Goal: Task Accomplishment & Management: Use online tool/utility

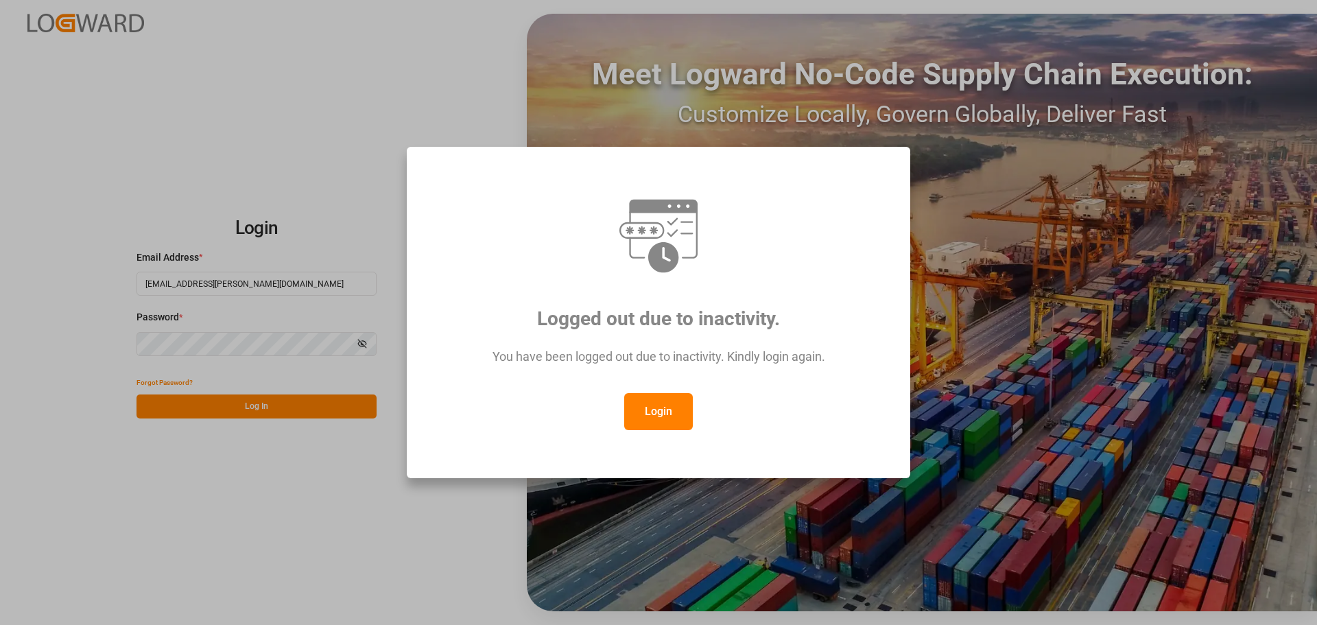
click at [652, 414] on button "Login" at bounding box center [658, 411] width 69 height 37
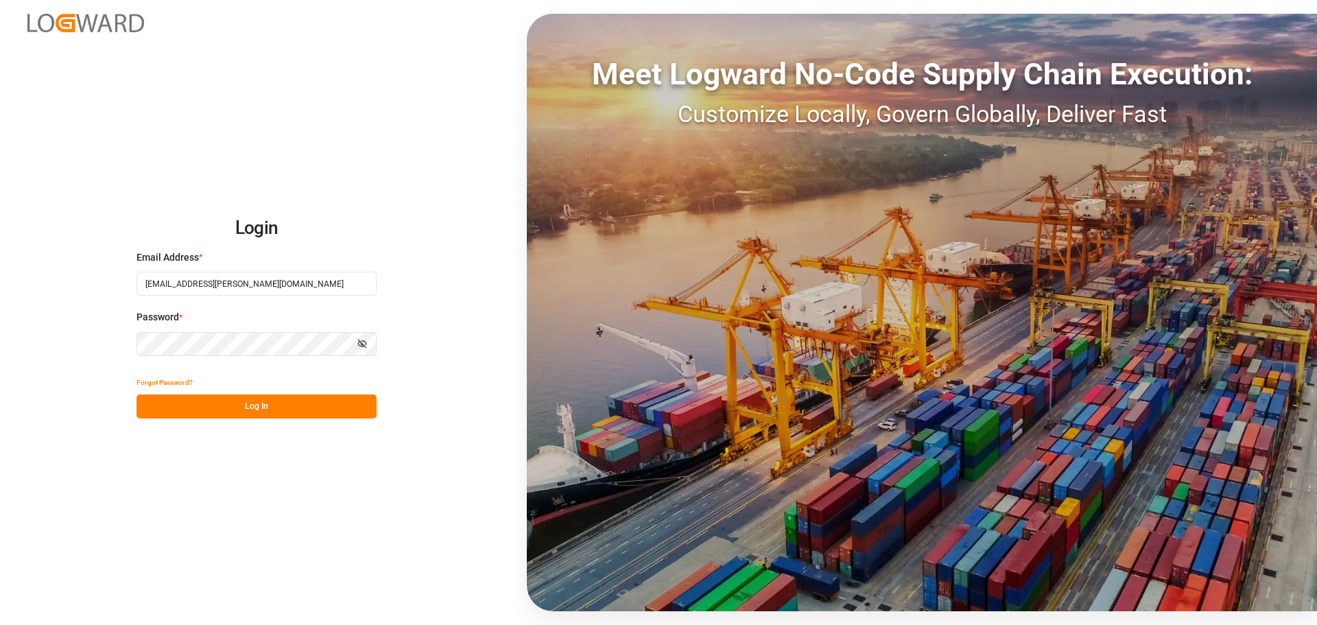
click at [236, 401] on button "Log In" at bounding box center [257, 406] width 240 height 24
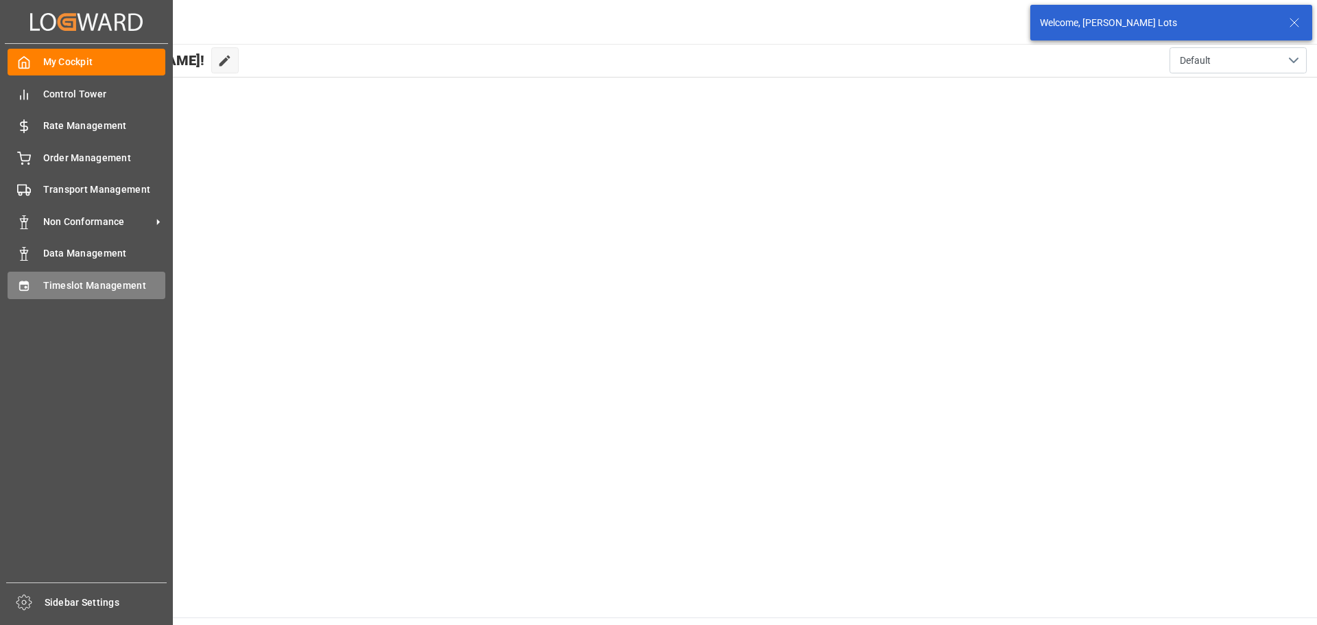
click at [36, 283] on div "Timeslot Management Timeslot Management" at bounding box center [87, 285] width 158 height 27
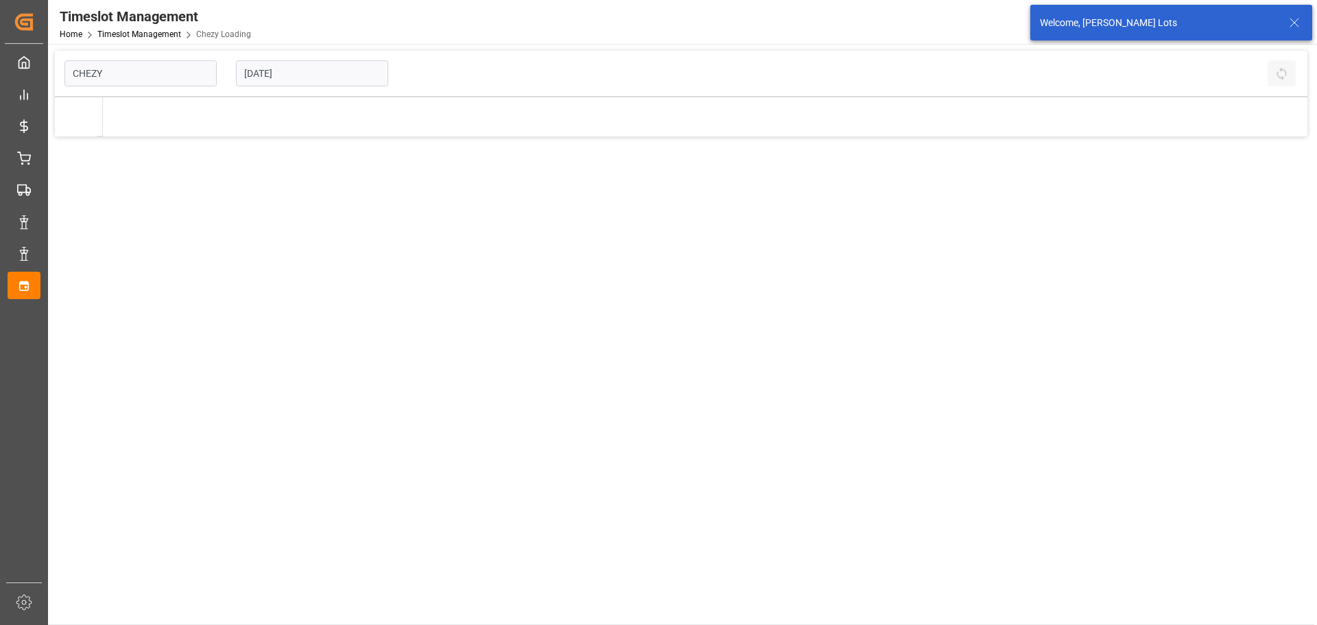
type input "Chezy Loading"
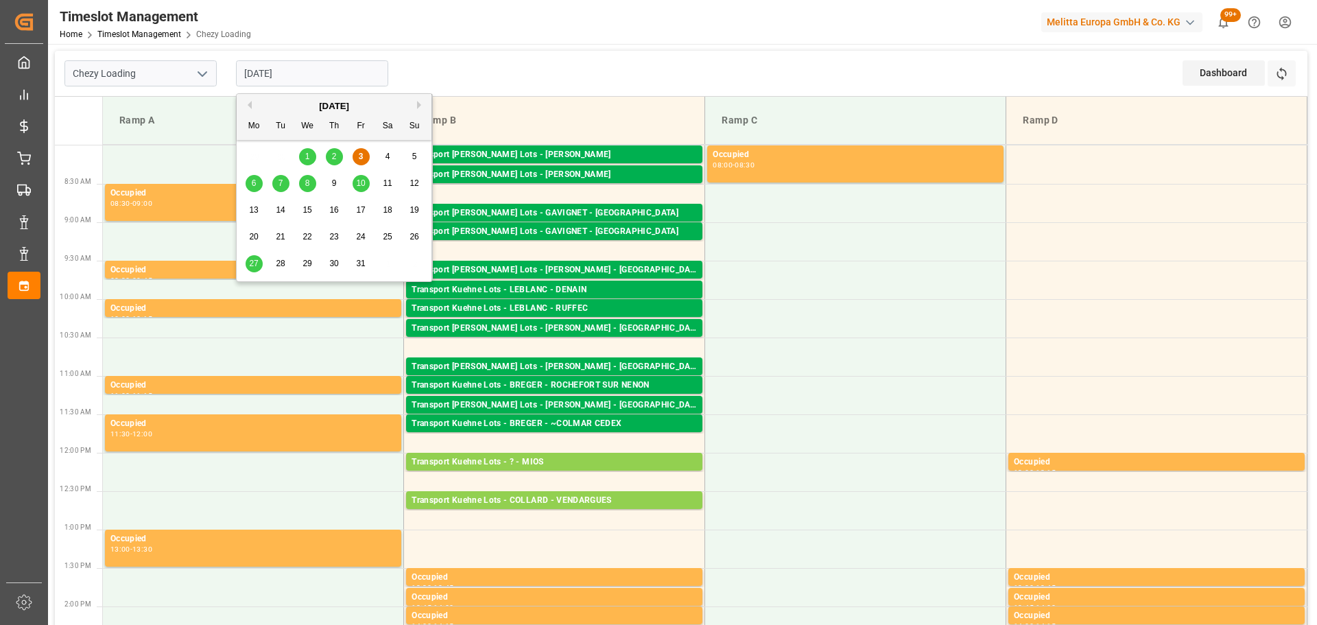
click at [290, 69] on input "03-10-2025" at bounding box center [312, 73] width 152 height 26
click at [257, 185] on div "6" at bounding box center [254, 184] width 17 height 16
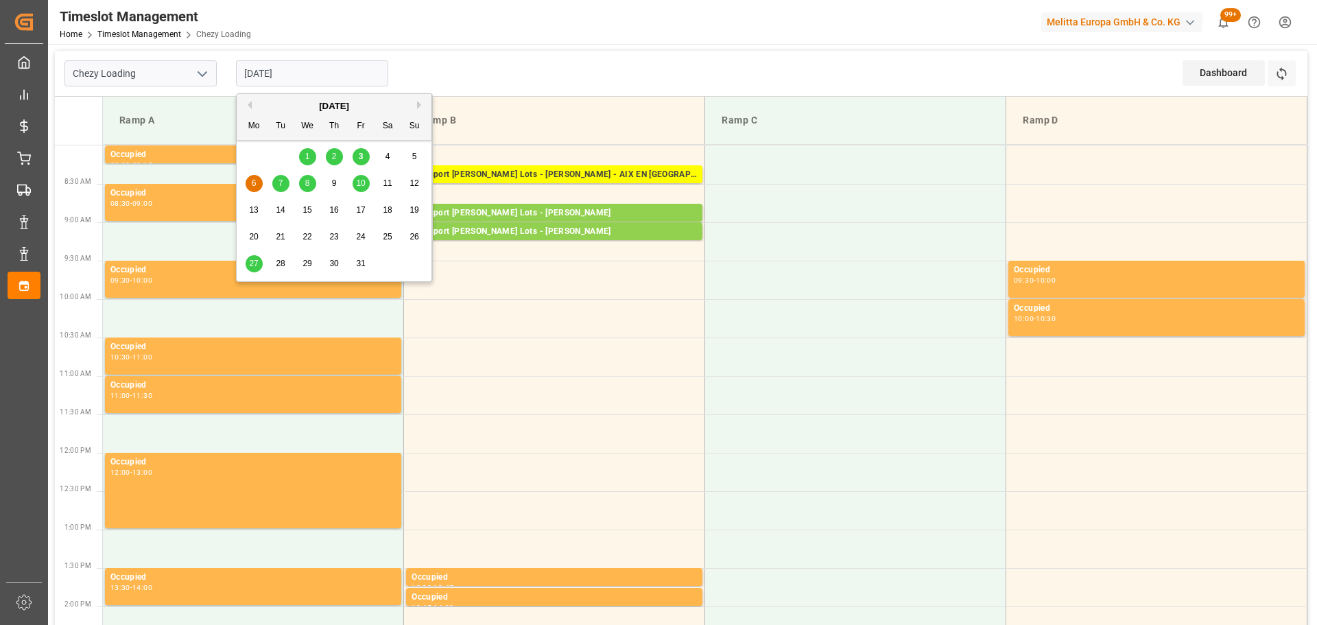
click at [283, 71] on input "[DATE]" at bounding box center [312, 73] width 152 height 26
click at [359, 155] on span "3" at bounding box center [361, 157] width 5 height 10
type input "03-10-2025"
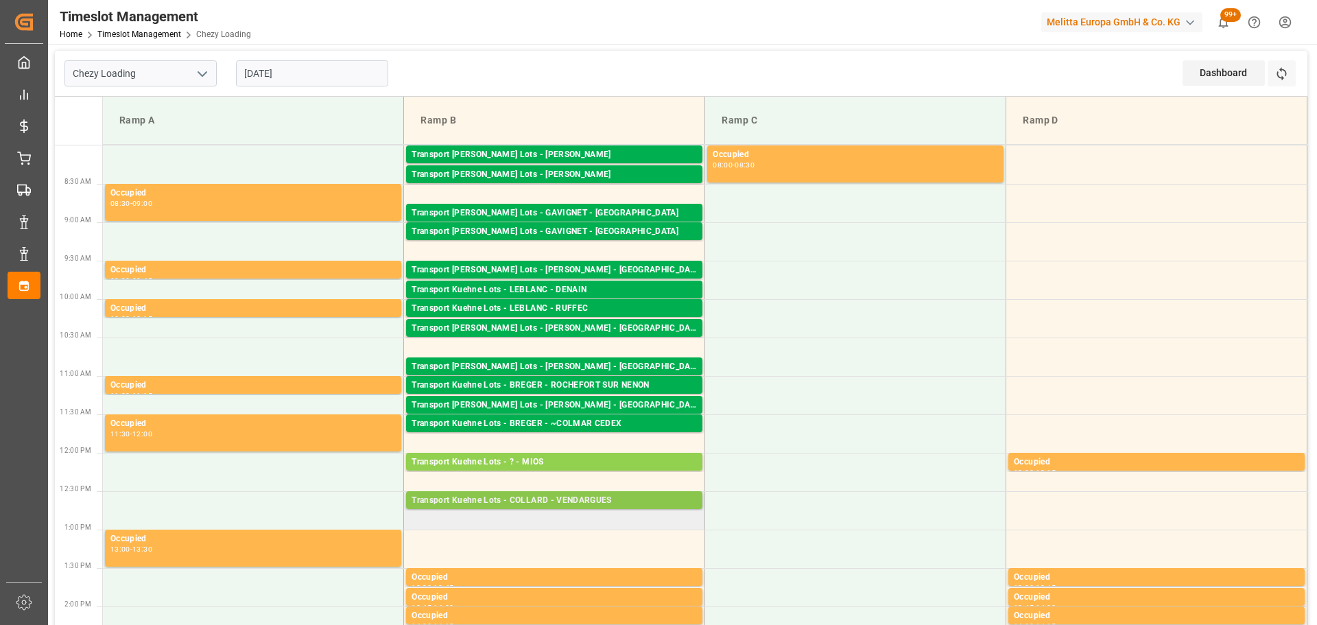
click at [526, 494] on div "Transport Kuehne Lots - COLLARD - VENDARGUES" at bounding box center [554, 501] width 285 height 14
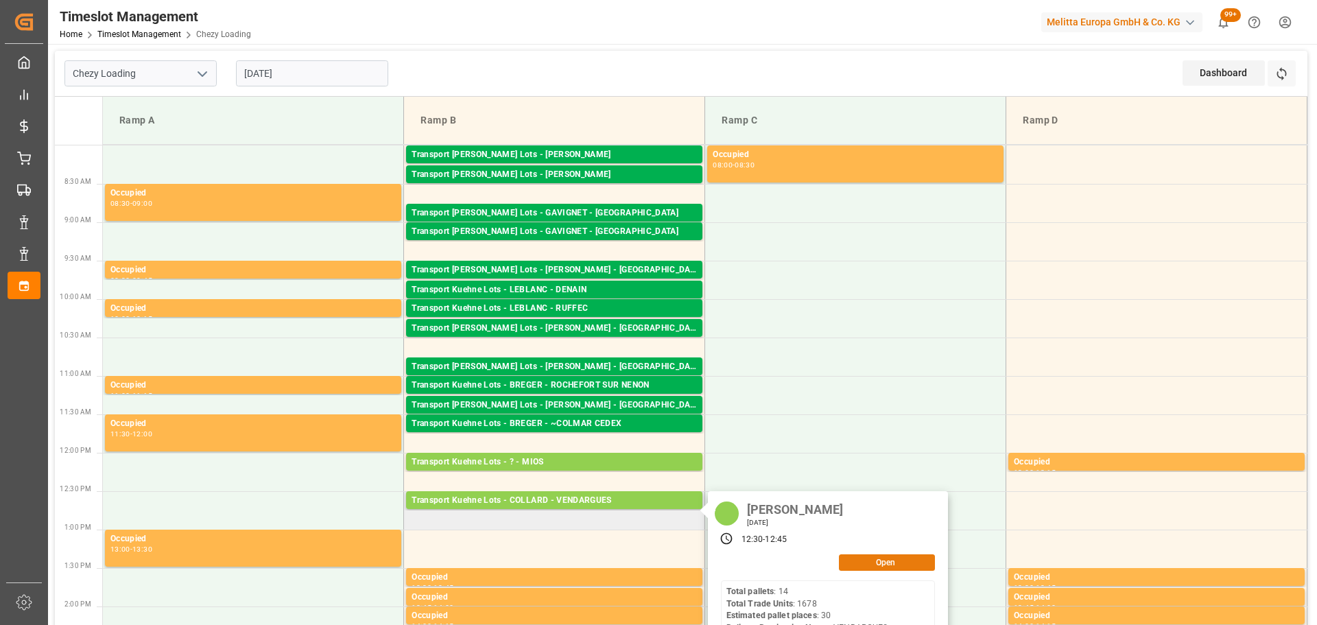
click at [845, 560] on button "Open" at bounding box center [887, 562] width 96 height 16
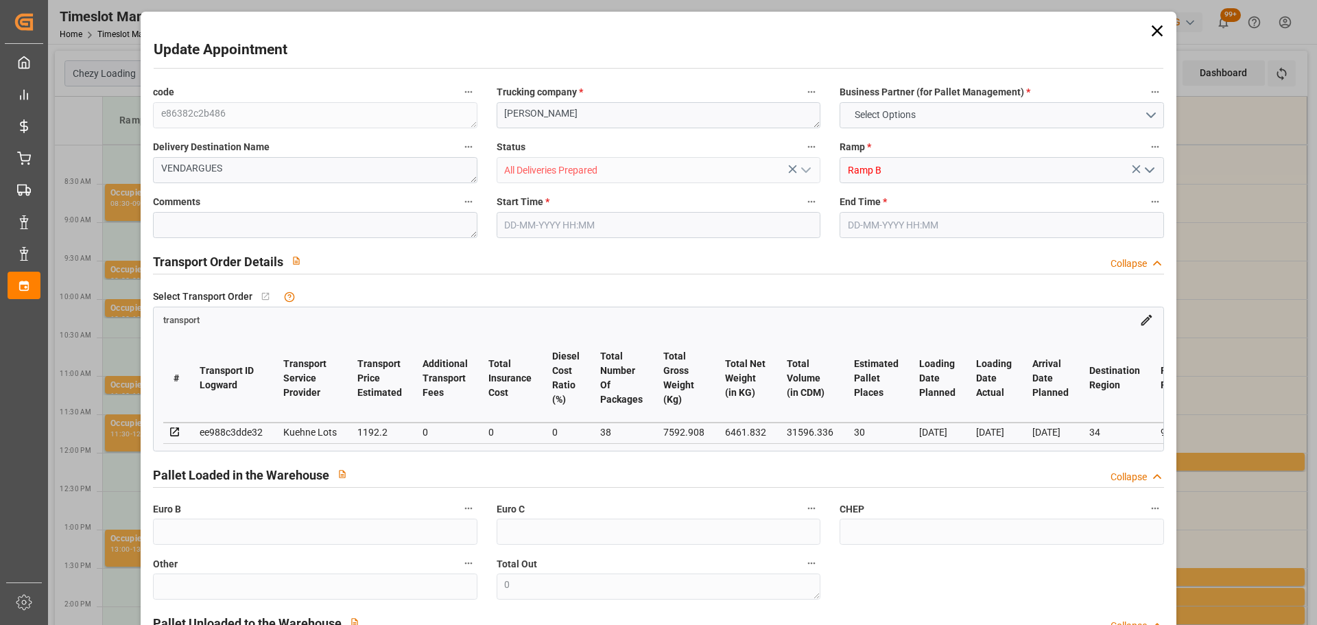
type input "30"
type input "1192.2"
type input "0"
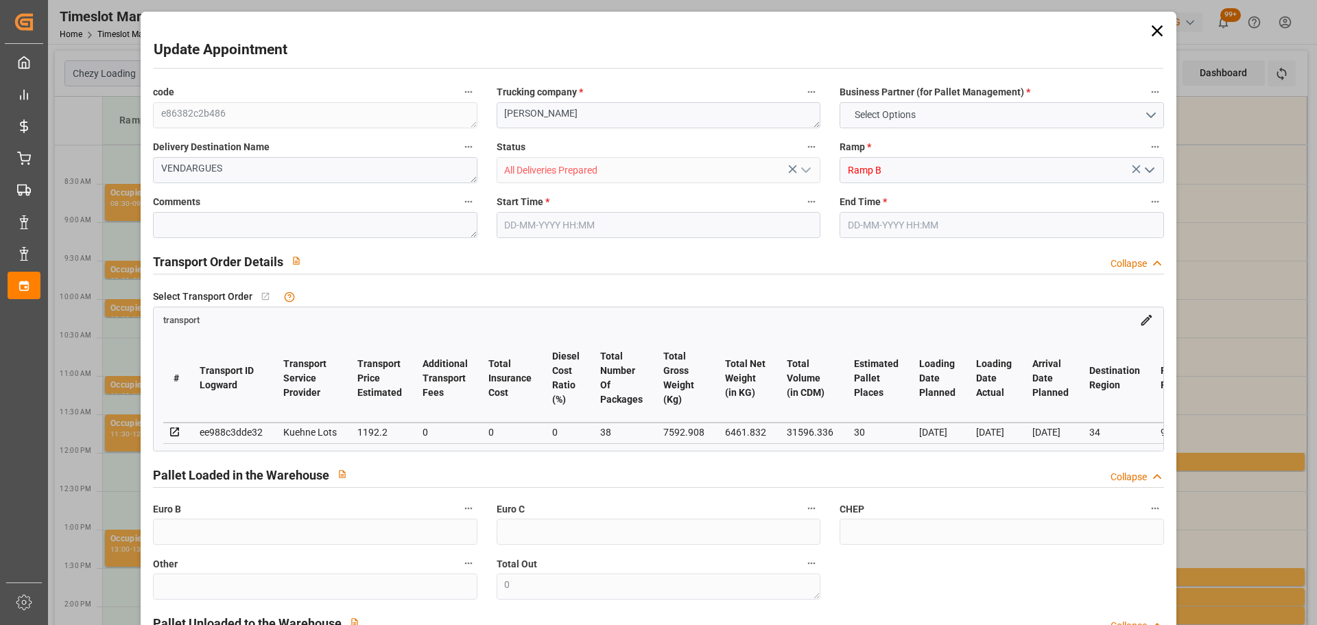
type input "1192.2"
type input "0"
type input "38"
type input "6461.832"
type input "8846.016"
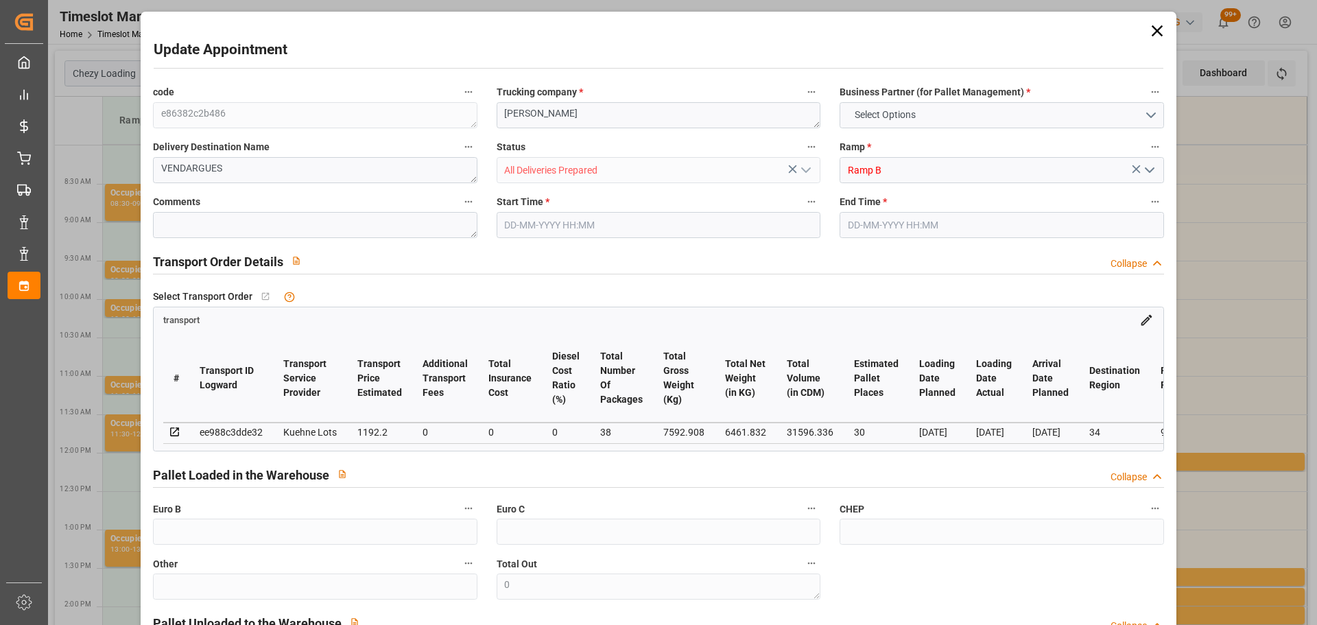
type input "31596.336"
type input "34"
type input "14"
type input "1678"
type input "38"
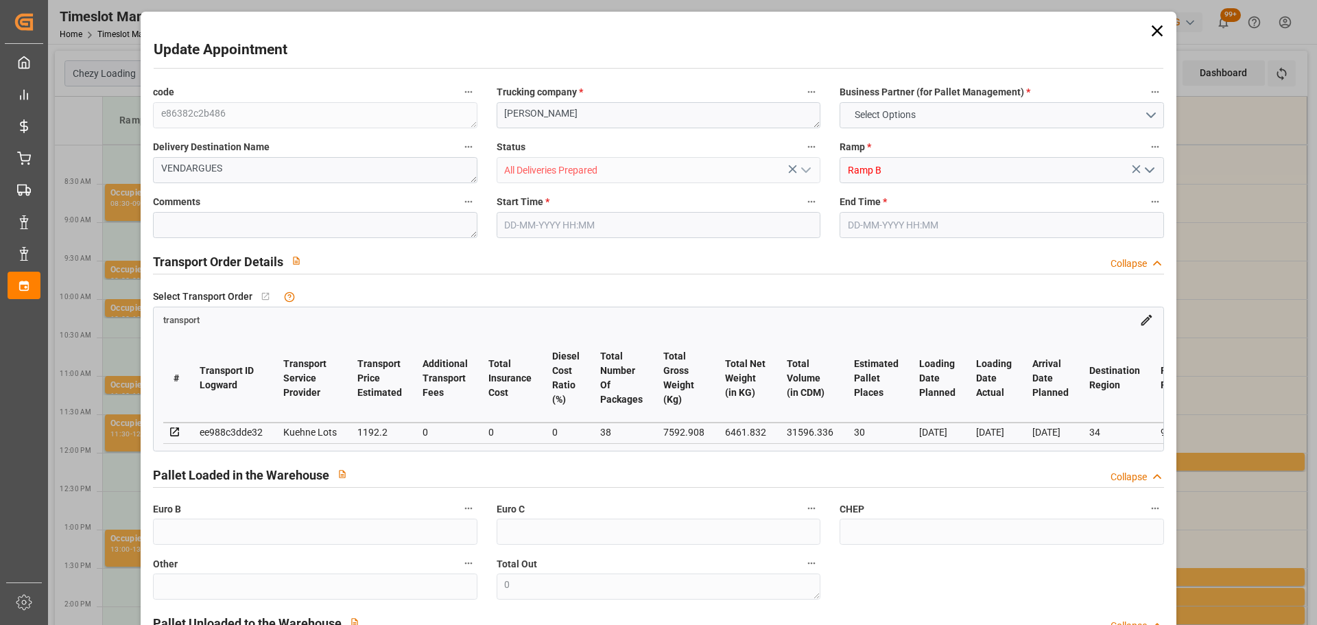
type input "101"
type input "7592.908"
type input "0"
type input "4710.8598"
type input "0"
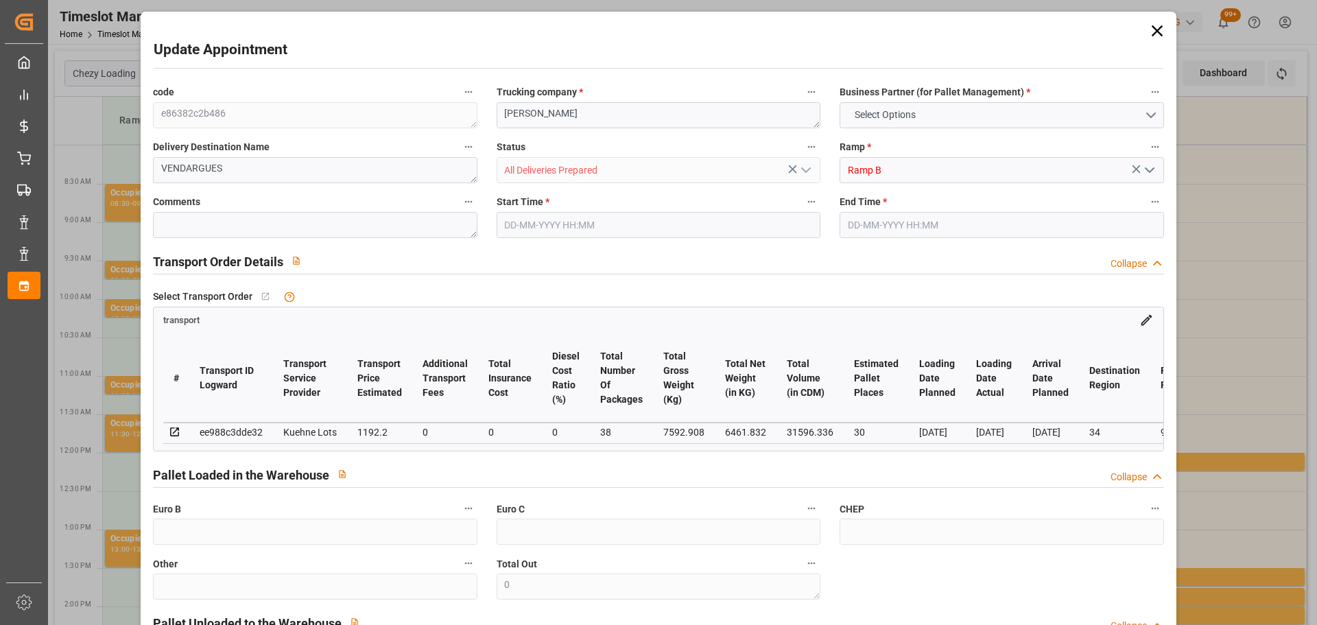
type input "0"
type input "21"
type input "35"
type input "03-10-2025 12:30"
type input "03-10-2025 12:45"
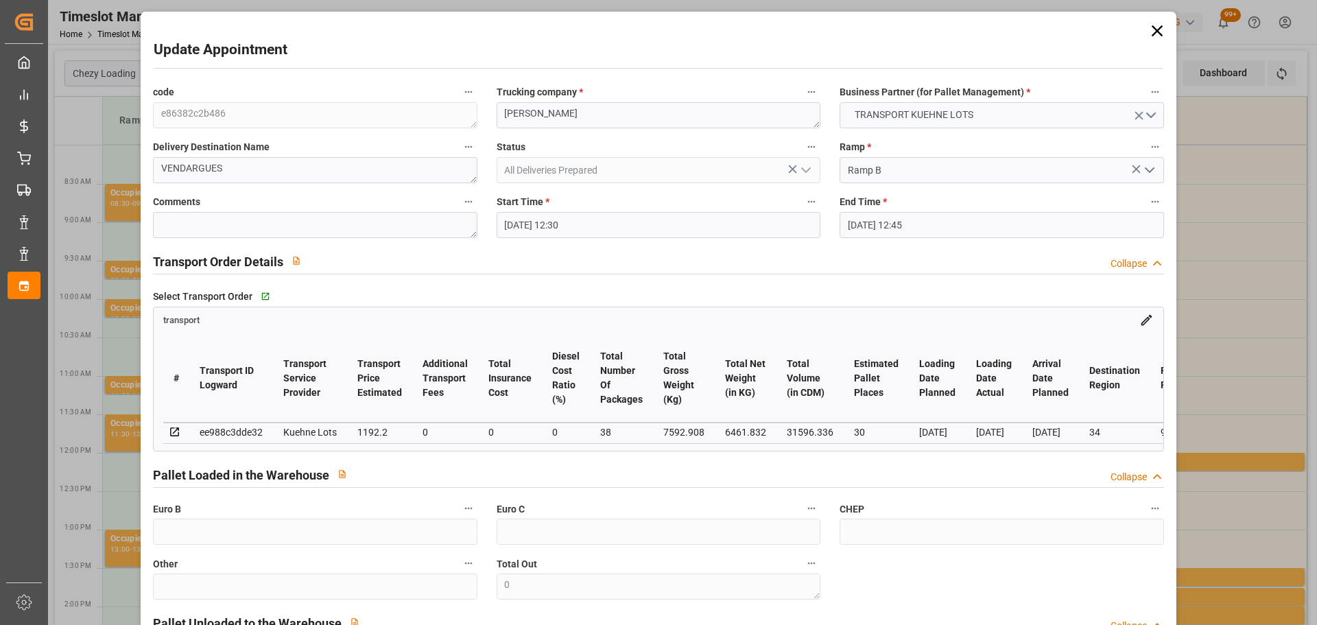
type input "01-10-2025 12:52"
type input "01-10-2025 11:30"
type input "08-10-2025"
type input "[DATE]"
type input "03-10-2025"
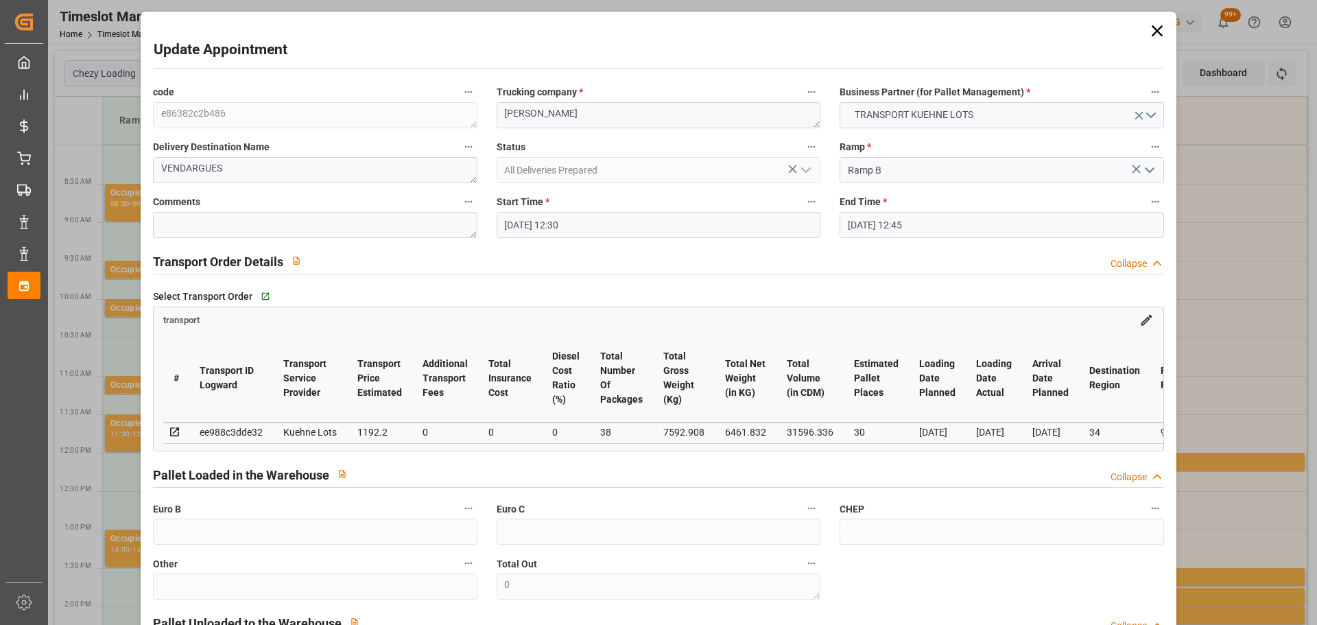
click at [538, 228] on input "03-10-2025 12:30" at bounding box center [659, 225] width 324 height 26
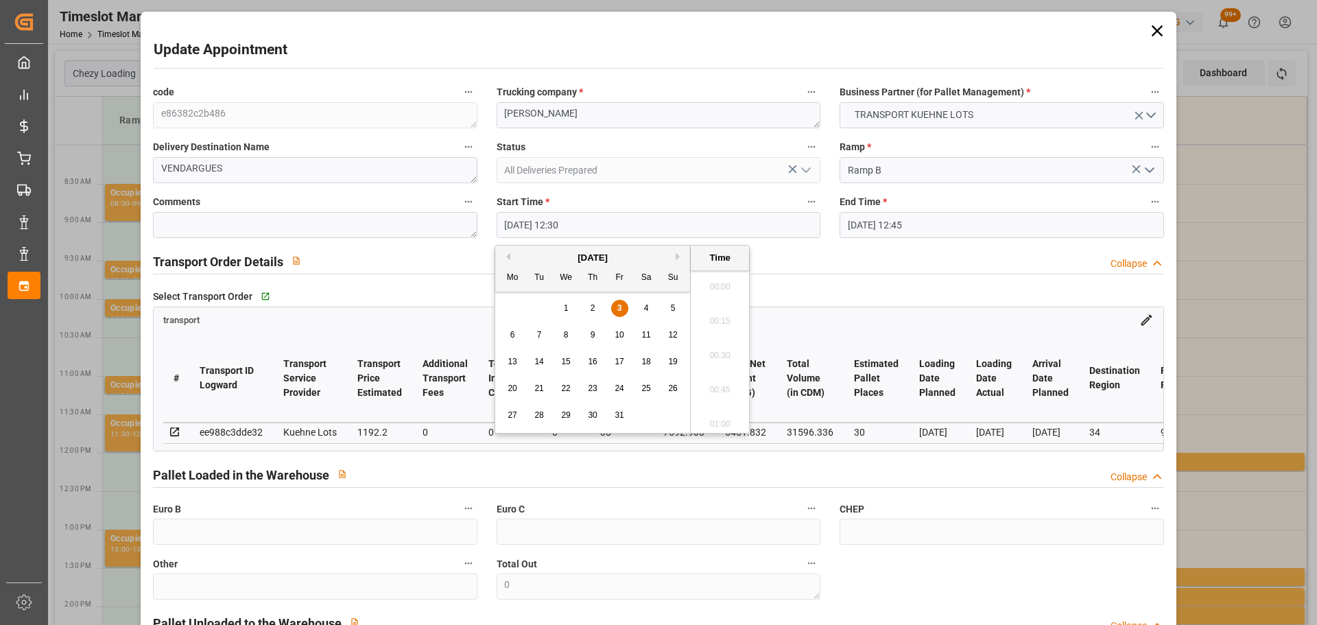
scroll to position [1651, 0]
drag, startPoint x: 510, startPoint y: 331, endPoint x: 665, endPoint y: 344, distance: 155.6
click at [512, 331] on span "6" at bounding box center [512, 335] width 5 height 10
drag, startPoint x: 715, startPoint y: 271, endPoint x: 729, endPoint y: 272, distance: 14.5
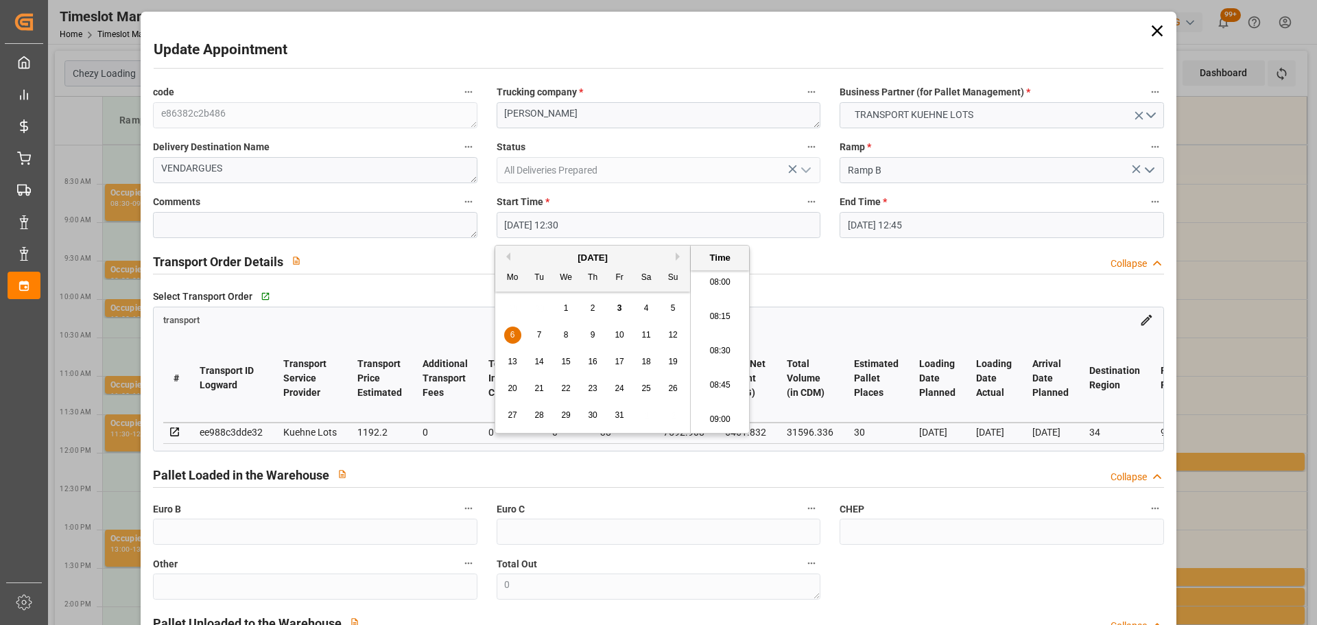
click at [716, 272] on li "08:00" at bounding box center [720, 282] width 58 height 34
type input "06-10-2025 08:00"
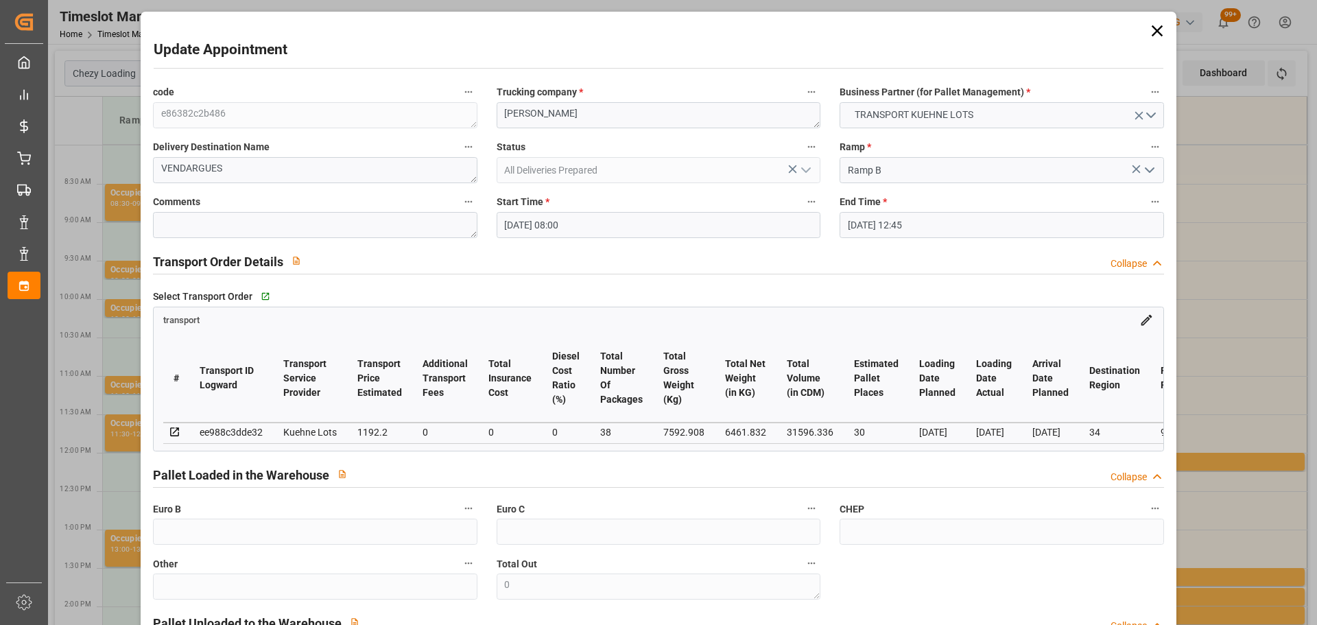
click at [885, 221] on input "03-10-2025 12:45" at bounding box center [1002, 225] width 324 height 26
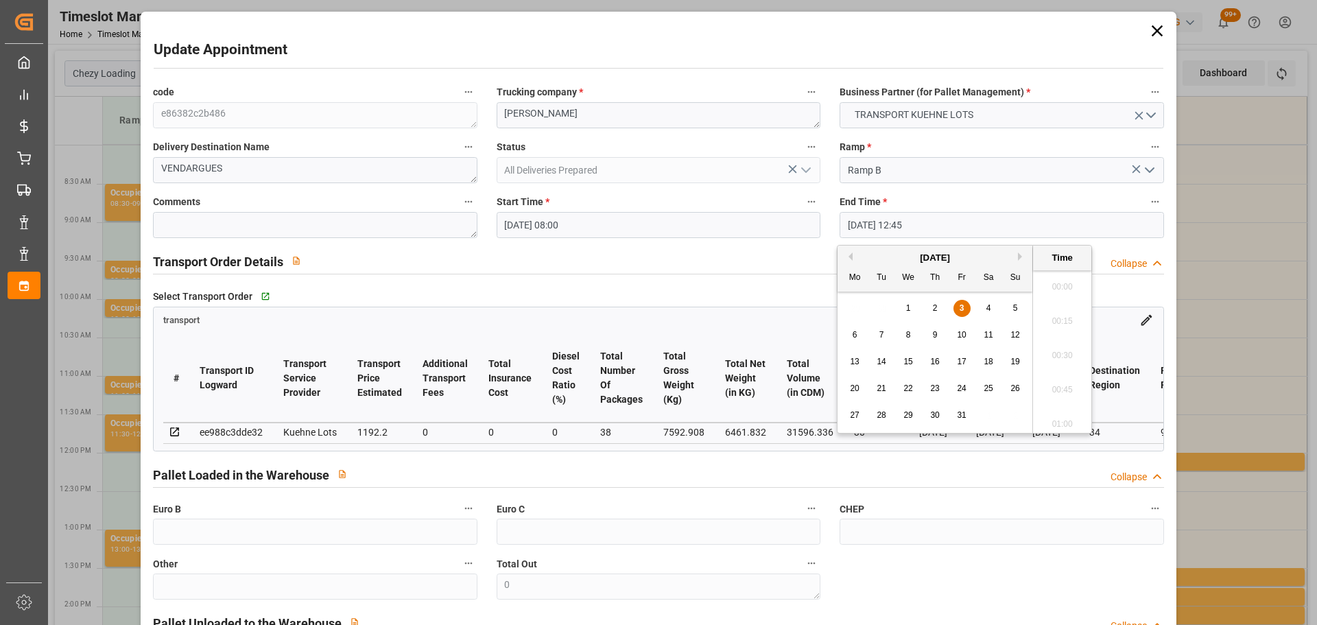
scroll to position [1685, 0]
drag, startPoint x: 853, startPoint y: 335, endPoint x: 1008, endPoint y: 325, distance: 156.0
click at [853, 335] on span "6" at bounding box center [855, 335] width 5 height 10
click at [1056, 278] on li "08:15" at bounding box center [1062, 282] width 58 height 34
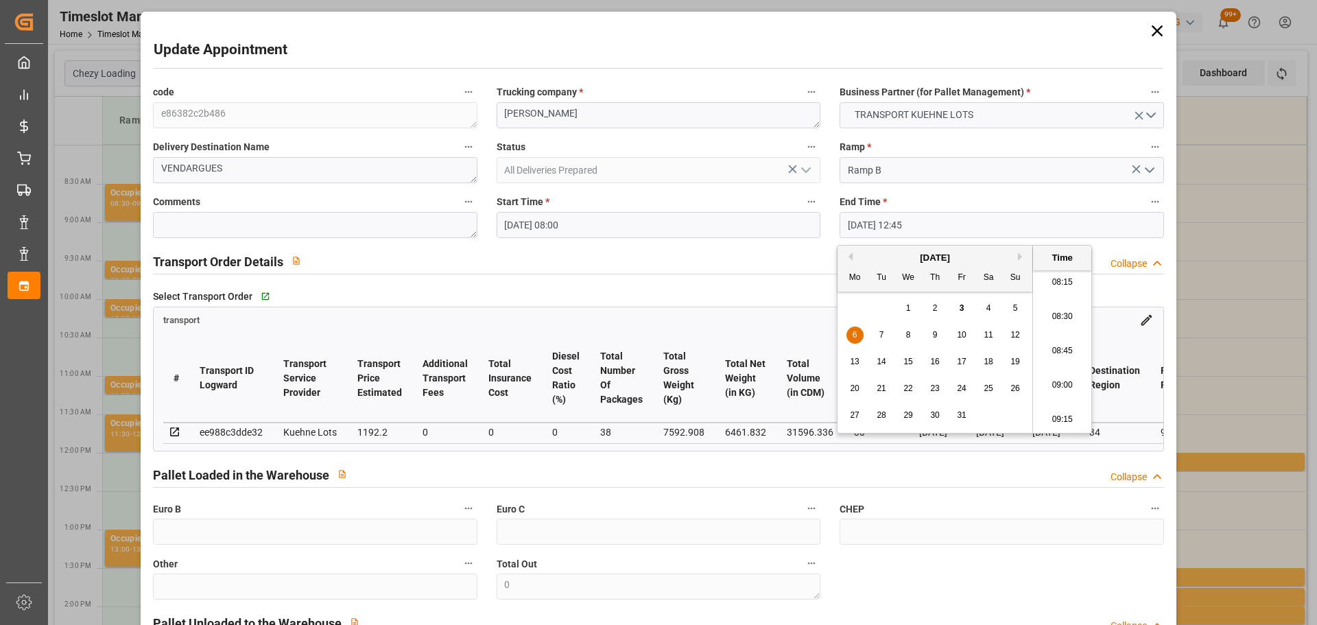
type input "06-10-2025 08:15"
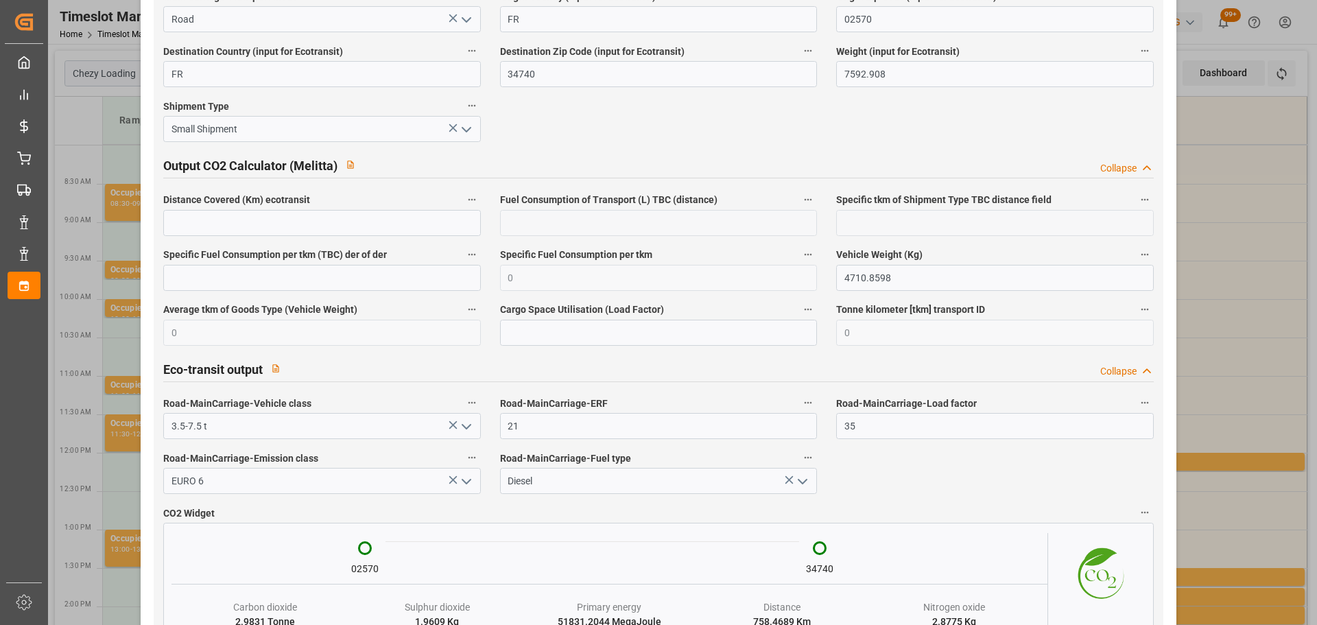
scroll to position [2309, 0]
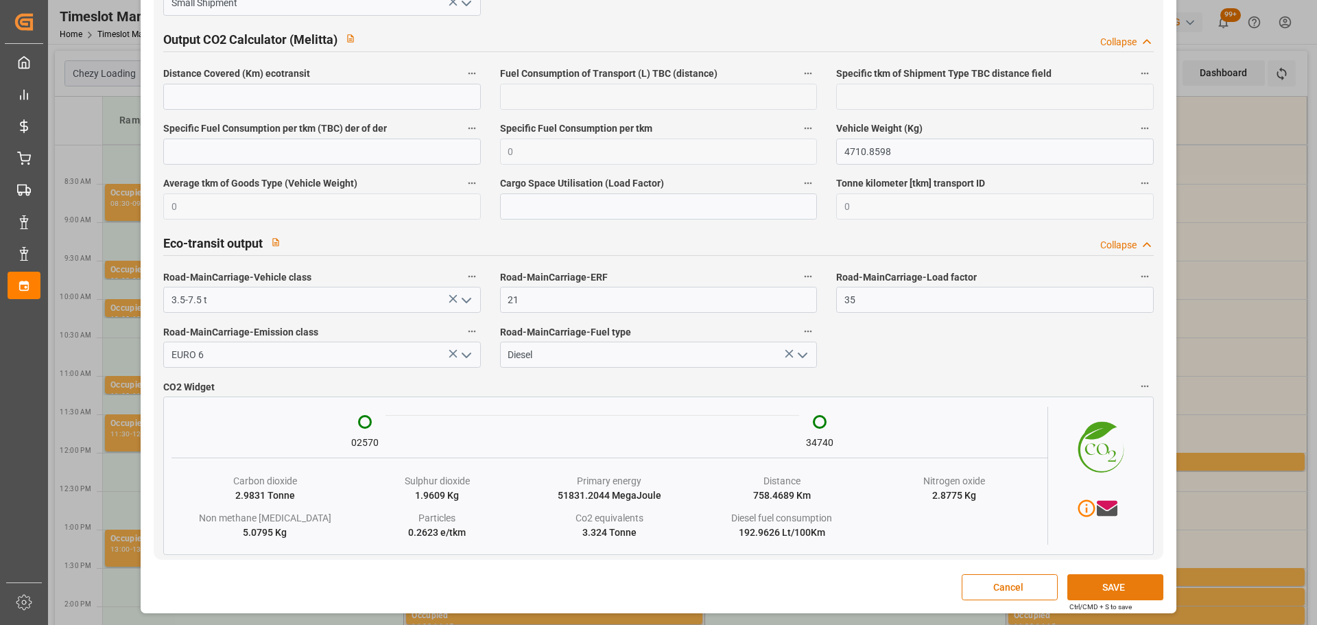
click at [1084, 584] on button "SAVE" at bounding box center [1115, 587] width 96 height 26
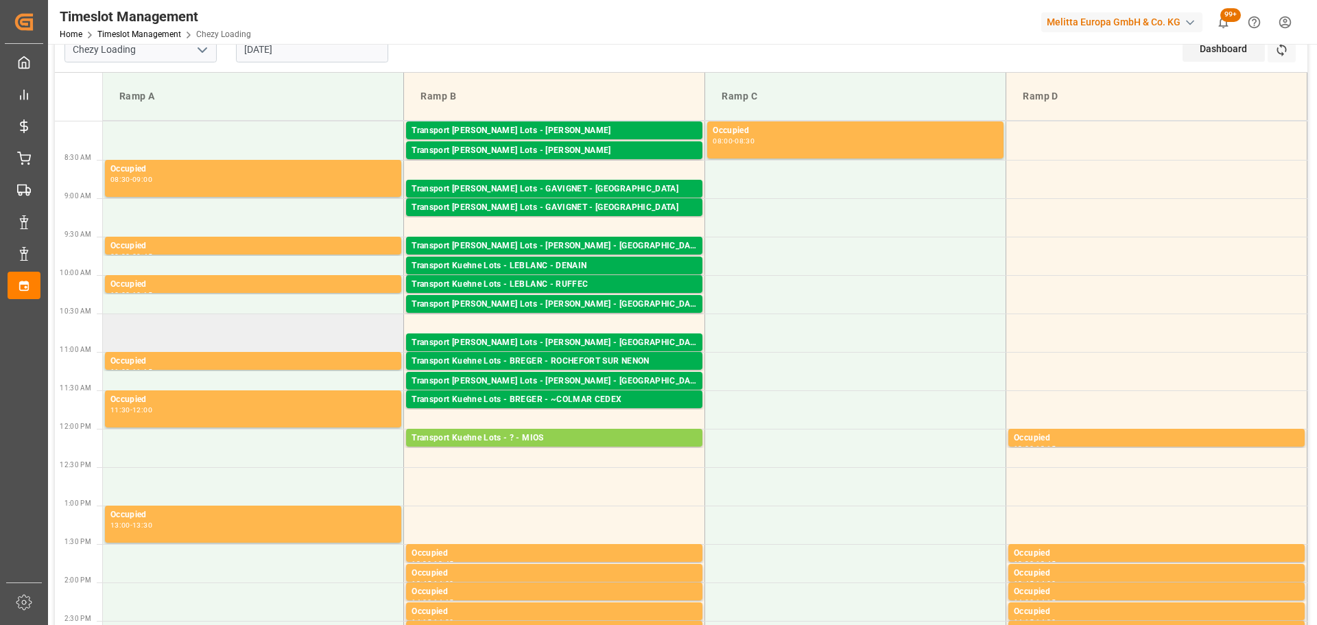
scroll to position [0, 0]
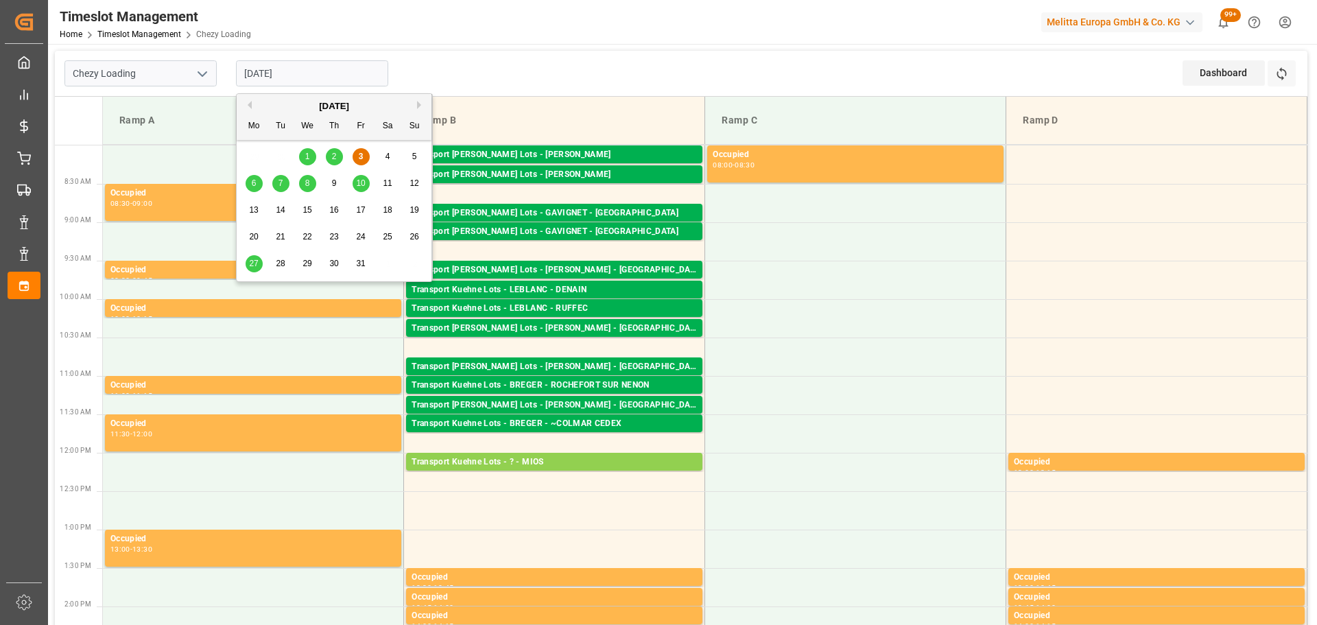
click at [284, 69] on input "03-10-2025" at bounding box center [312, 73] width 152 height 26
click at [252, 188] on span "6" at bounding box center [254, 183] width 5 height 10
type input "[DATE]"
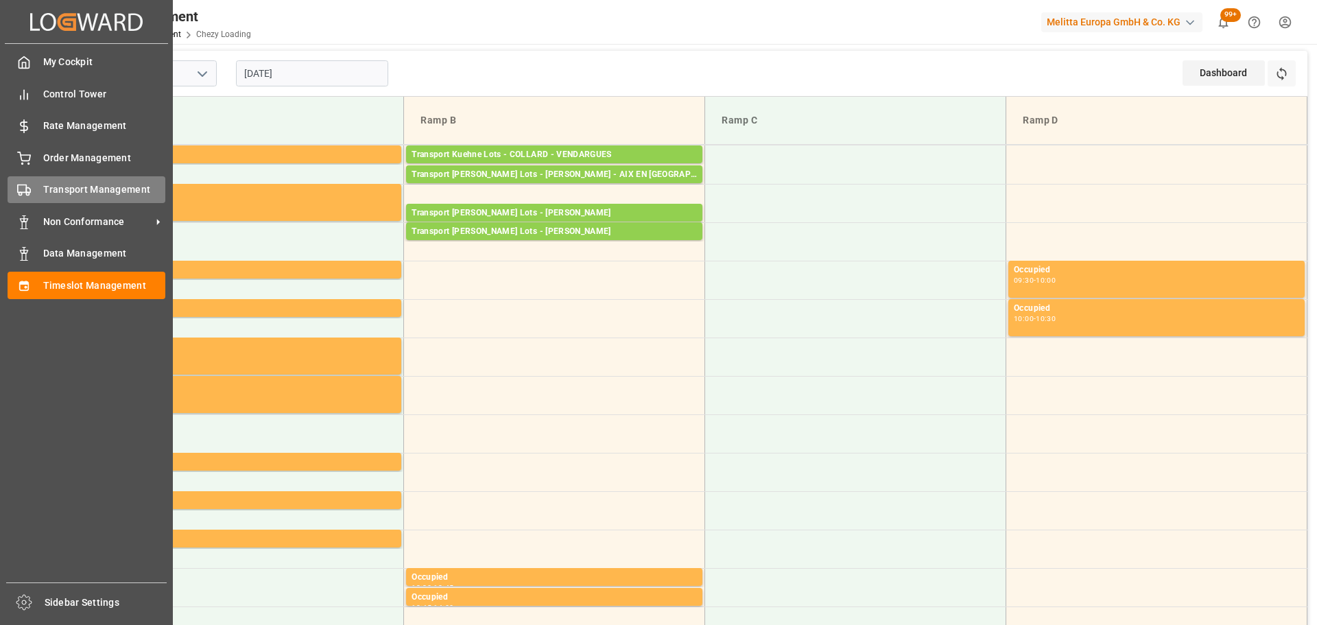
click at [80, 190] on span "Transport Management" at bounding box center [104, 189] width 123 height 14
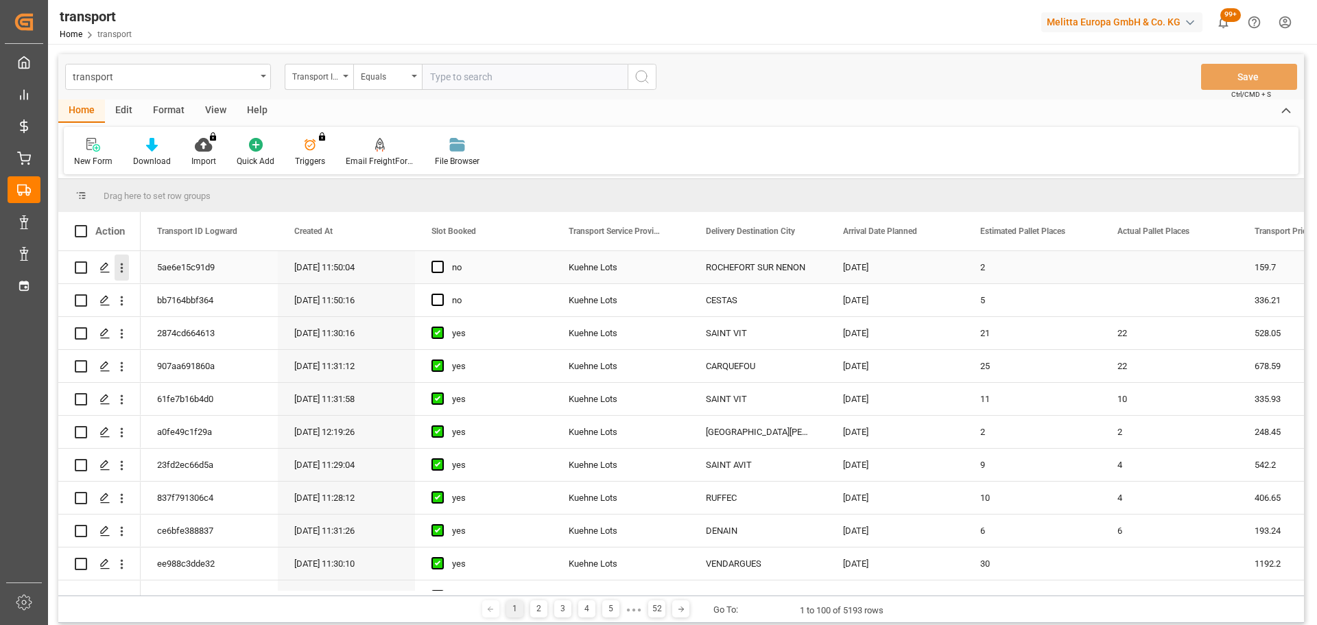
click at [123, 263] on icon "open menu" at bounding box center [122, 268] width 14 height 14
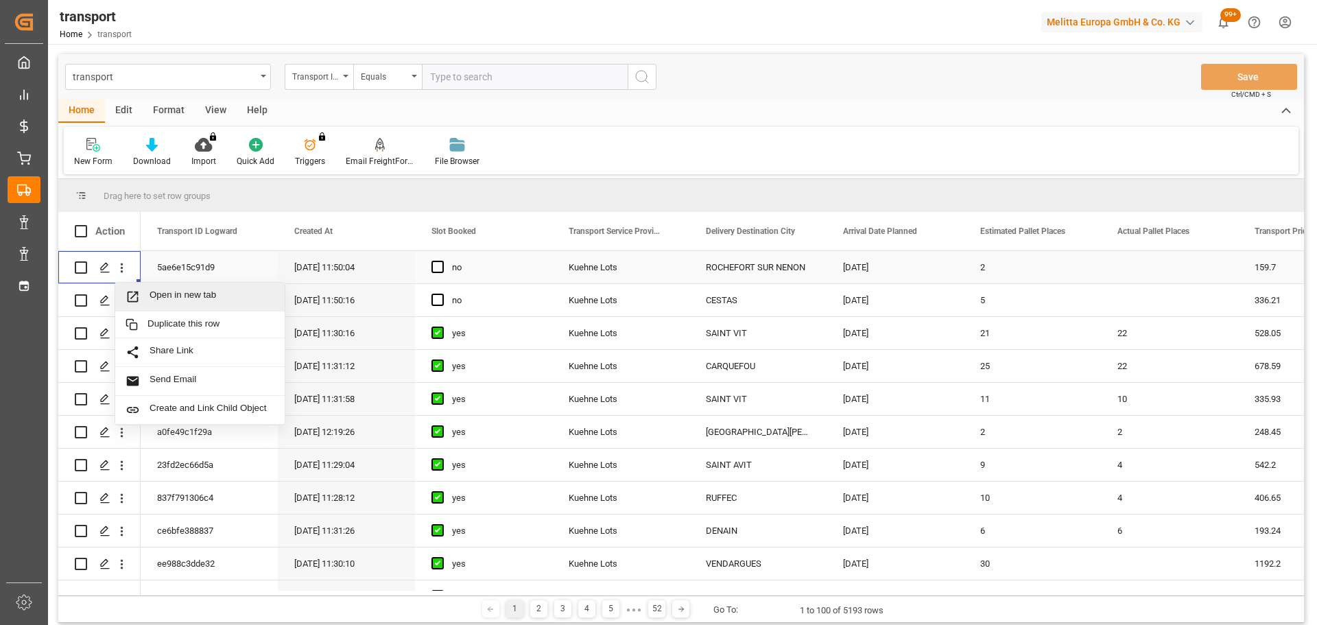
click at [181, 292] on span "Open in new tab" at bounding box center [212, 296] width 125 height 14
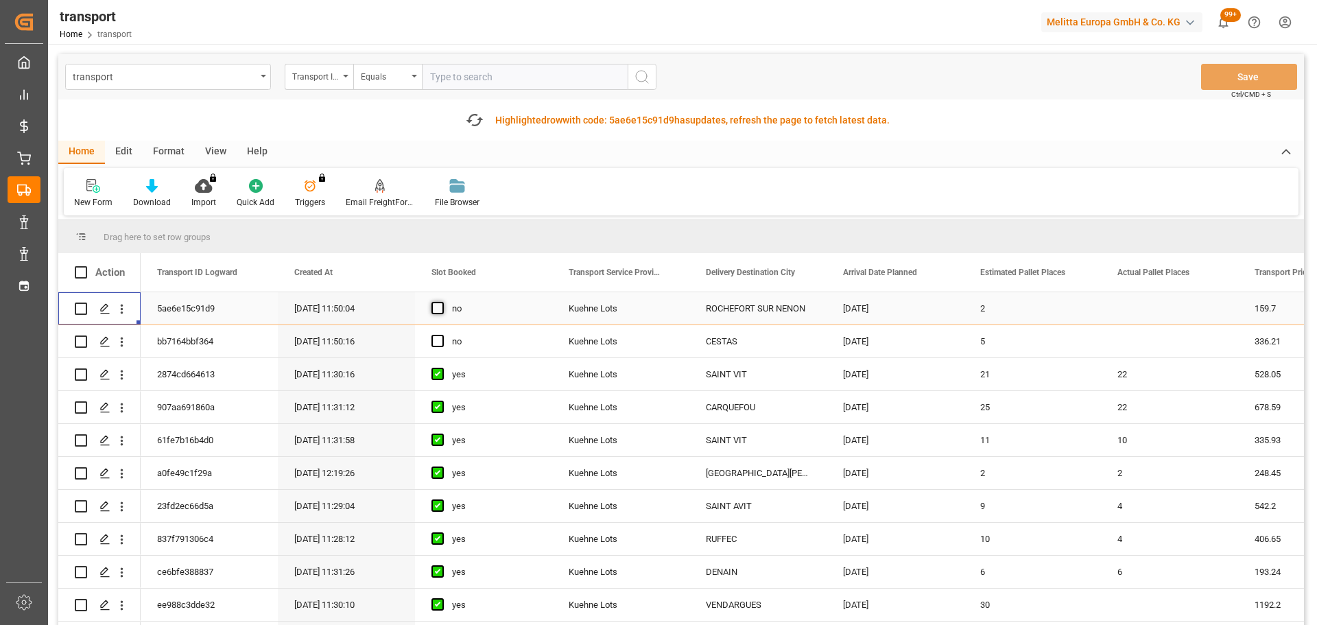
click at [438, 307] on span "Press SPACE to select this row." at bounding box center [437, 308] width 12 height 12
click at [442, 302] on input "Press SPACE to select this row." at bounding box center [442, 302] width 0 height 0
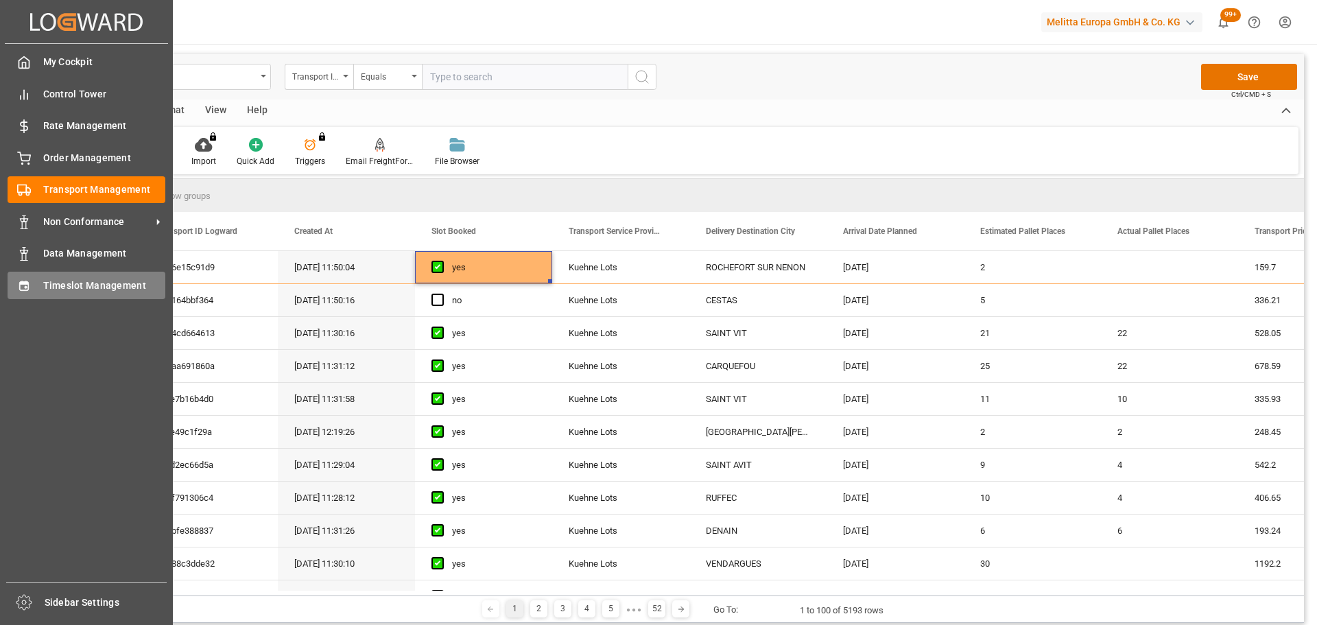
click at [59, 281] on span "Timeslot Management" at bounding box center [104, 285] width 123 height 14
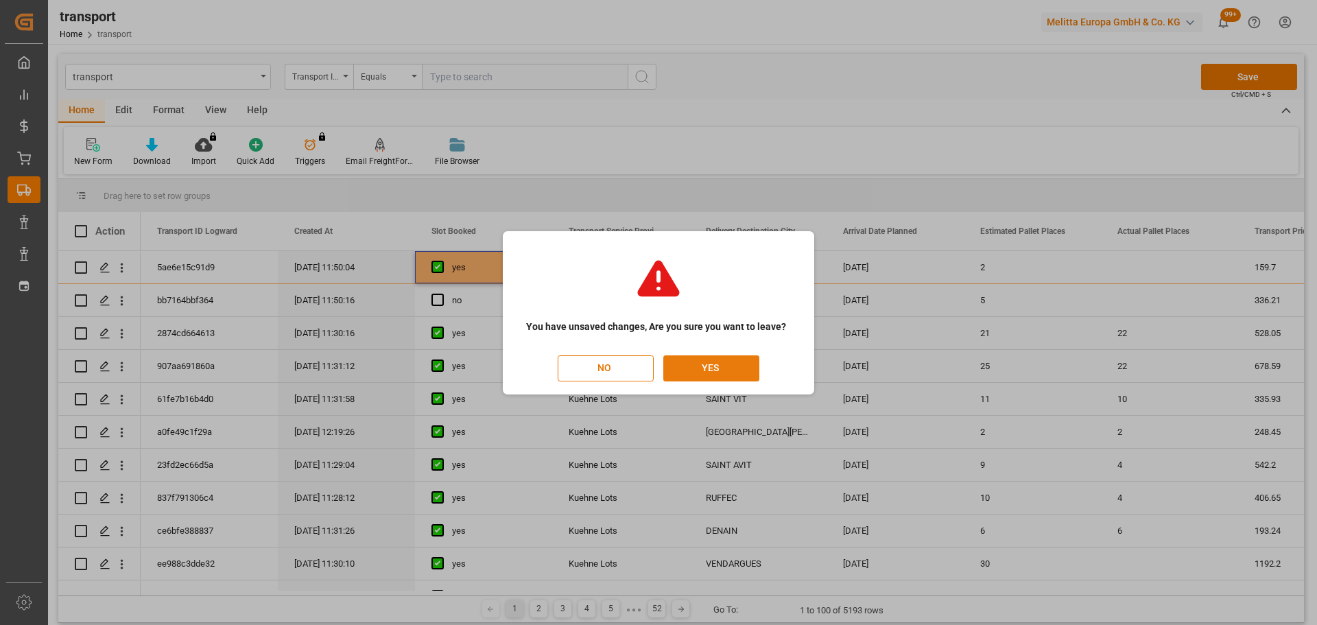
click at [719, 371] on button "YES" at bounding box center [711, 368] width 96 height 26
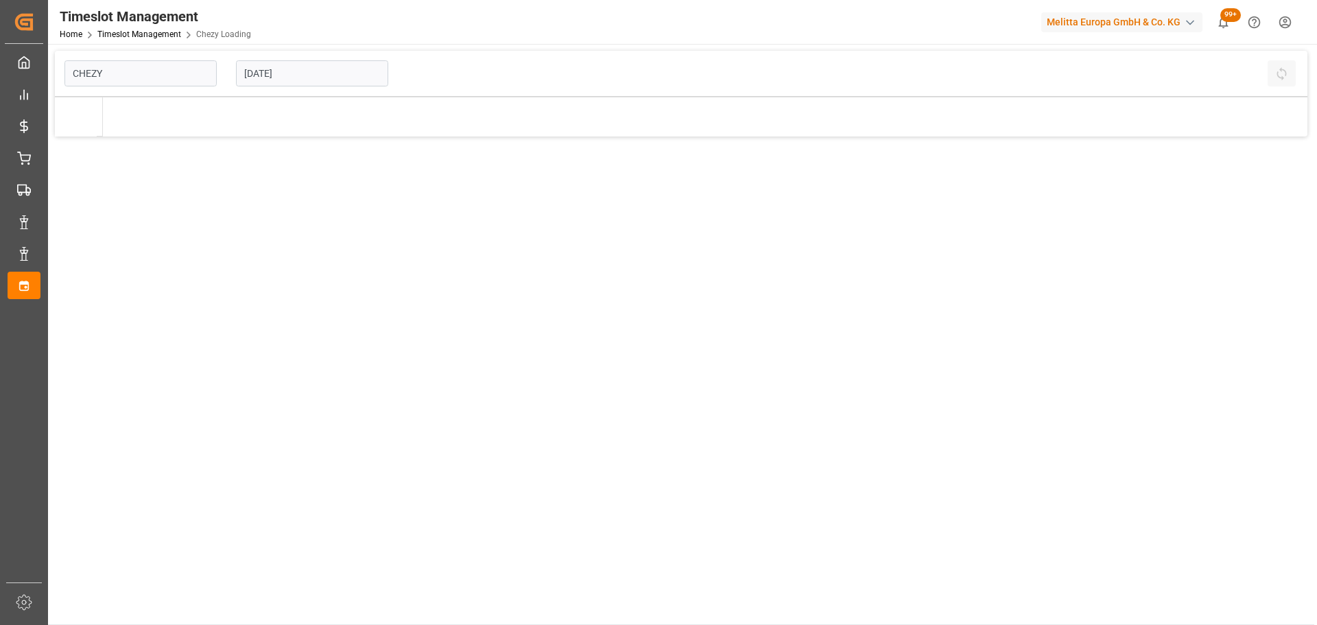
type input "Chezy Loading"
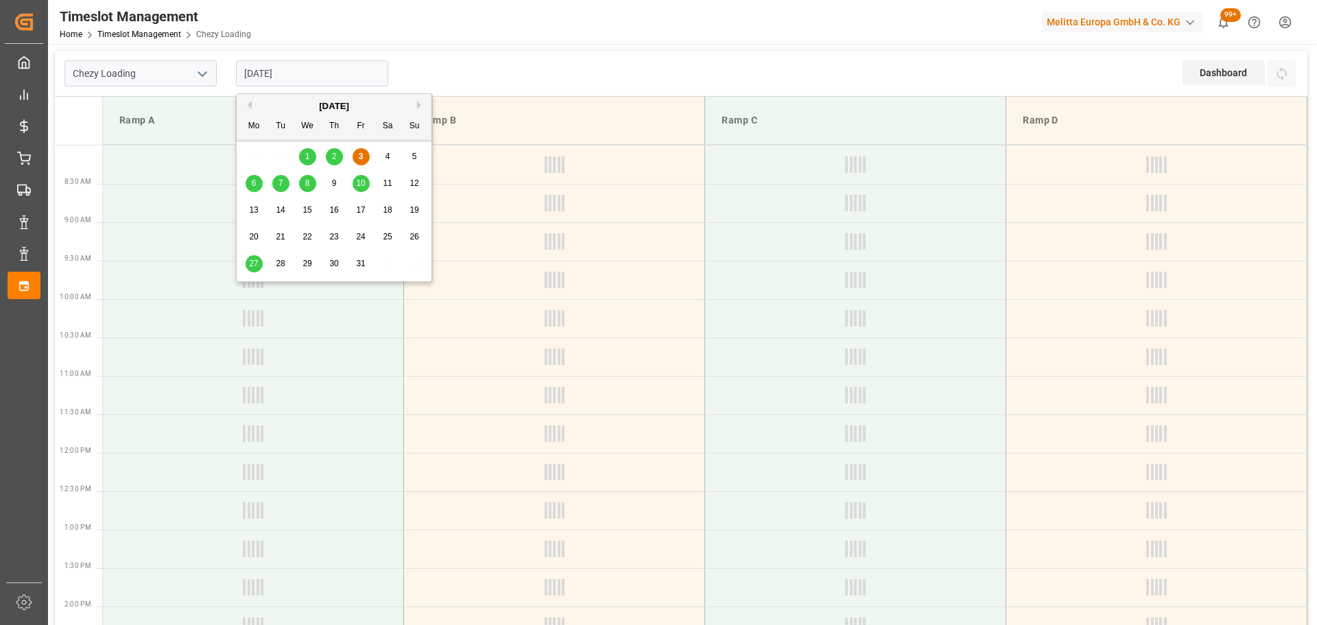
click at [283, 73] on input "03-10-2025" at bounding box center [312, 73] width 152 height 26
click at [281, 179] on span "7" at bounding box center [280, 183] width 5 height 10
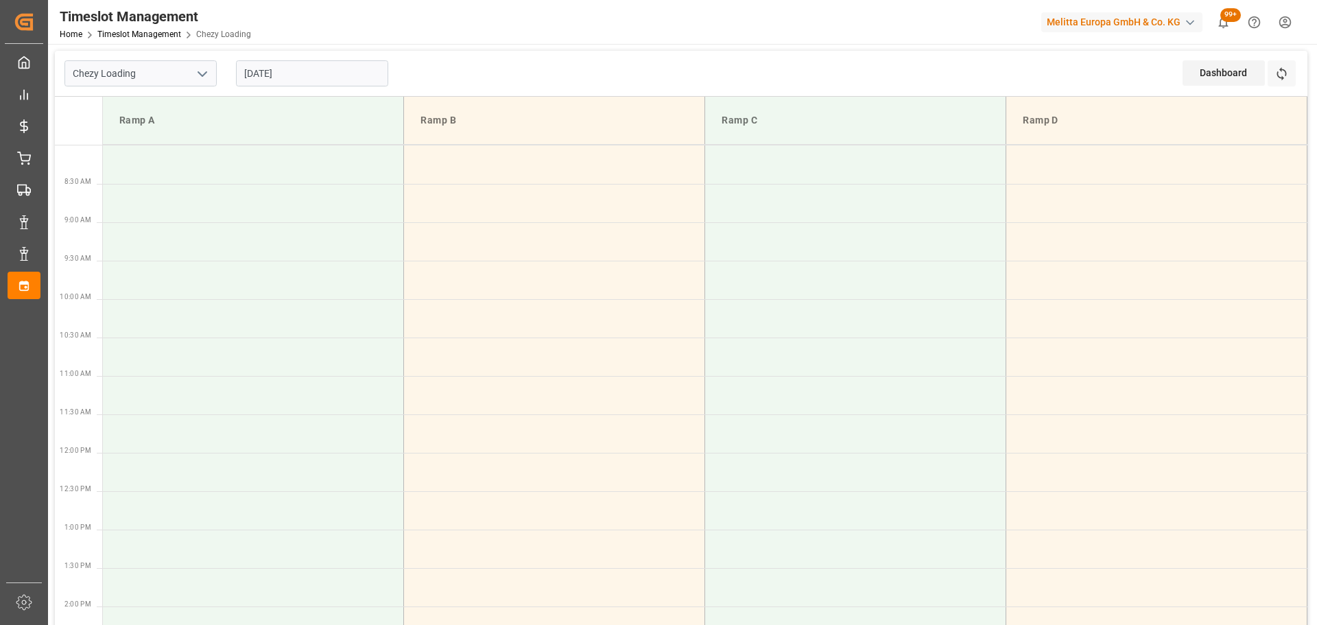
click at [254, 72] on input "[DATE]" at bounding box center [312, 73] width 152 height 26
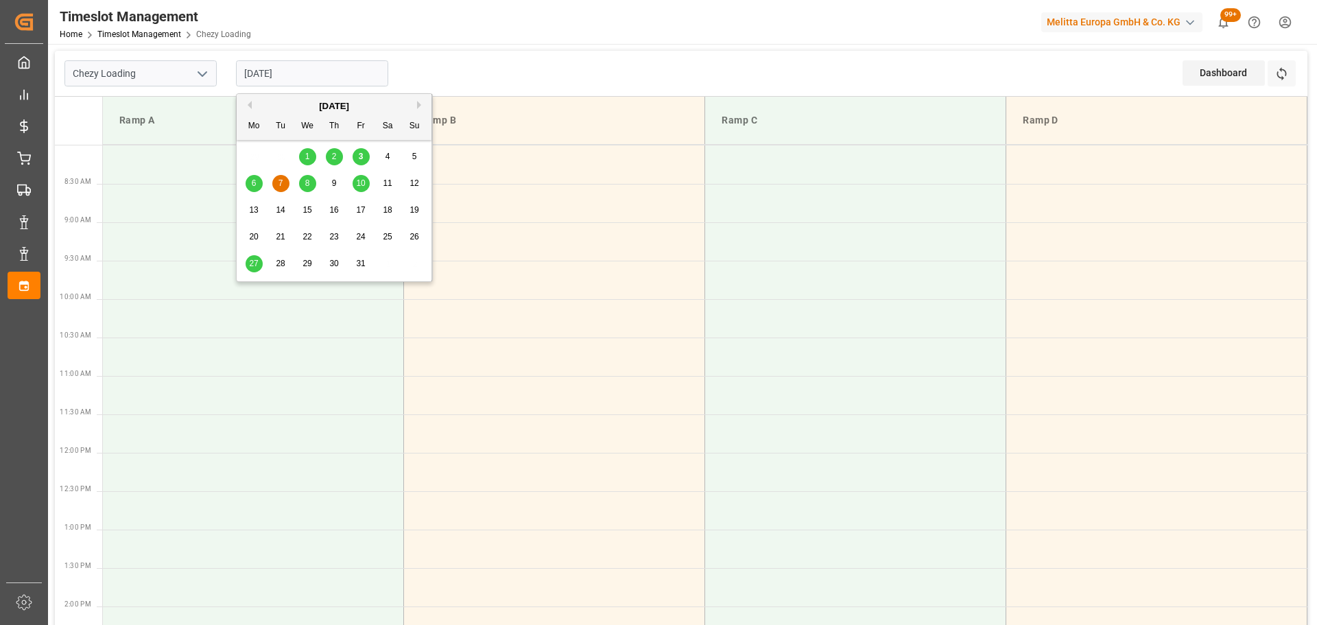
click at [306, 176] on div "8" at bounding box center [307, 184] width 17 height 16
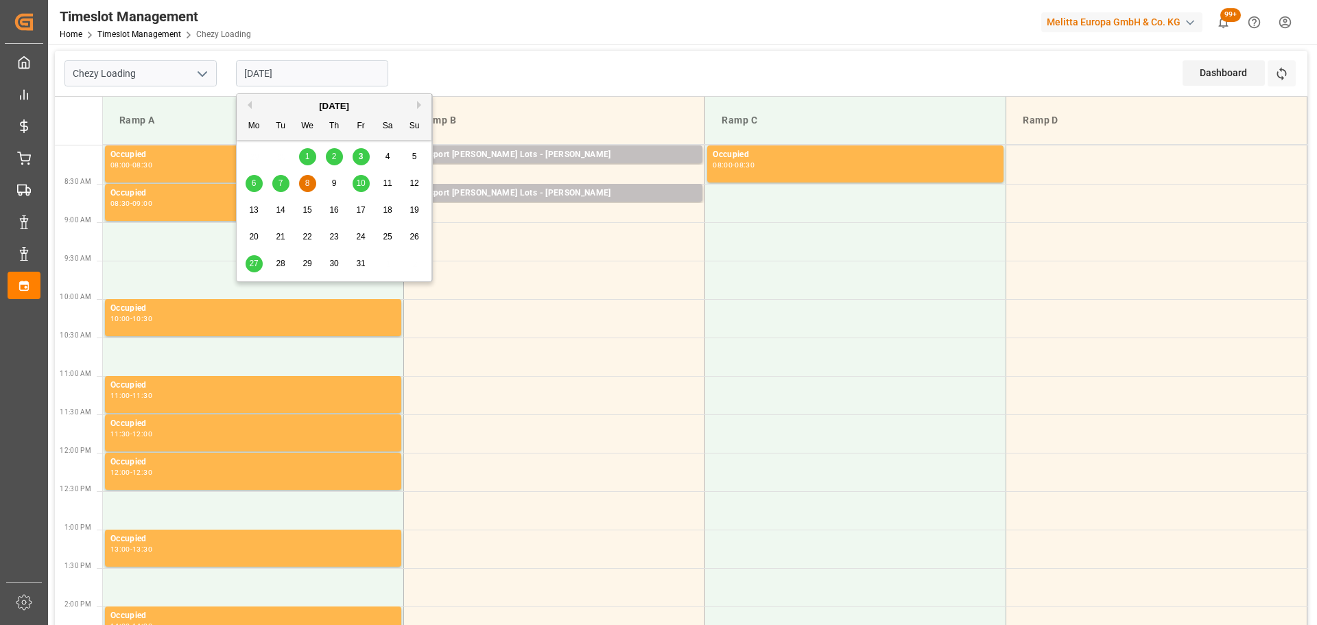
click at [270, 72] on input "08-10-2025" at bounding box center [312, 73] width 152 height 26
click at [255, 185] on span "6" at bounding box center [254, 183] width 5 height 10
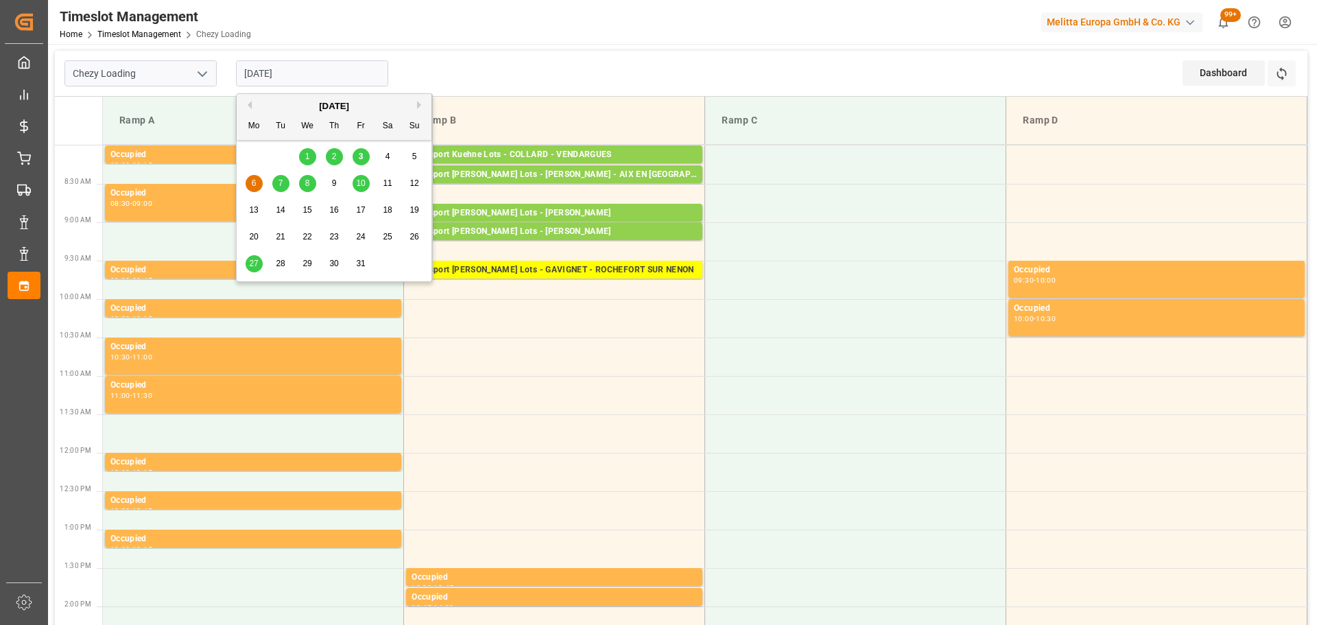
click at [296, 80] on input "[DATE]" at bounding box center [312, 73] width 152 height 26
click at [274, 182] on div "7" at bounding box center [280, 184] width 17 height 16
type input "[DATE]"
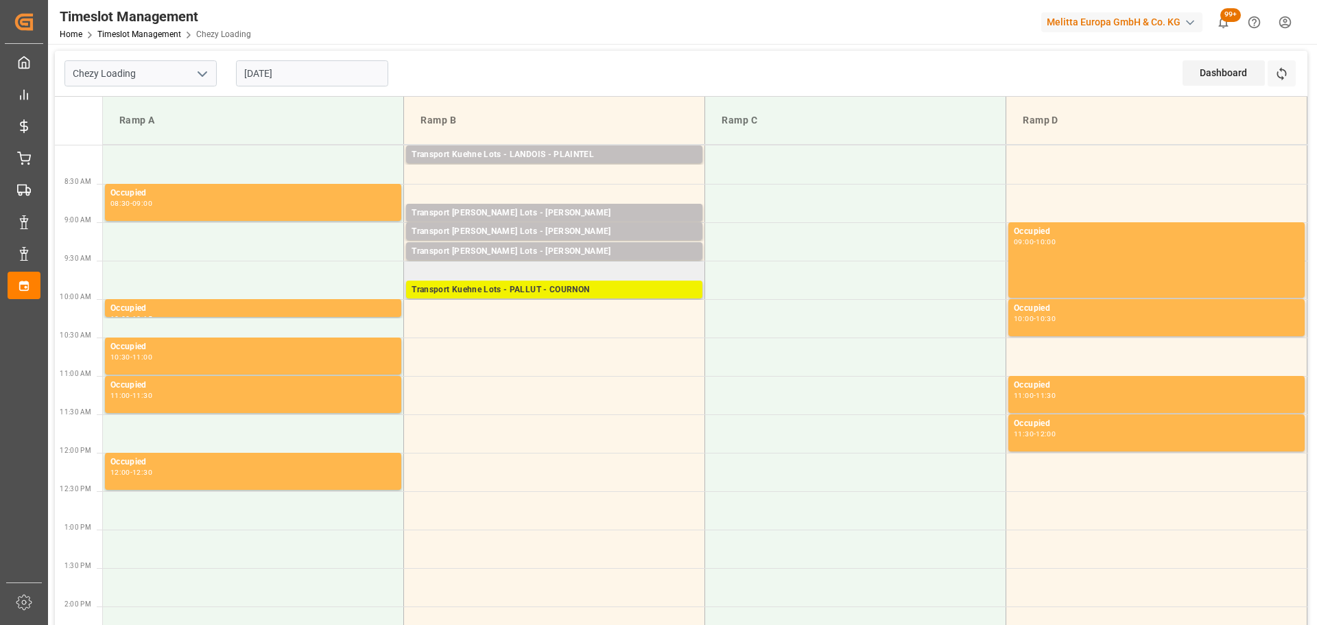
click at [568, 285] on div "Transport Kuehne Lots - PALLUT - COURNON" at bounding box center [554, 290] width 285 height 14
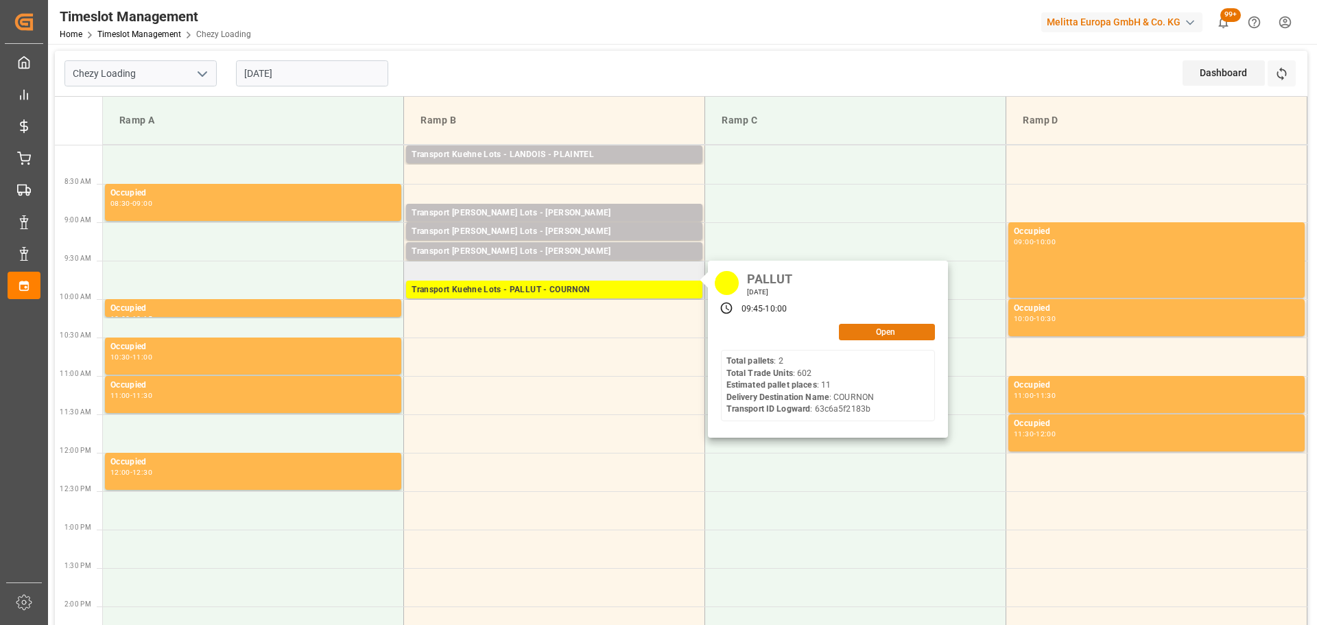
click at [889, 328] on button "Open" at bounding box center [887, 332] width 96 height 16
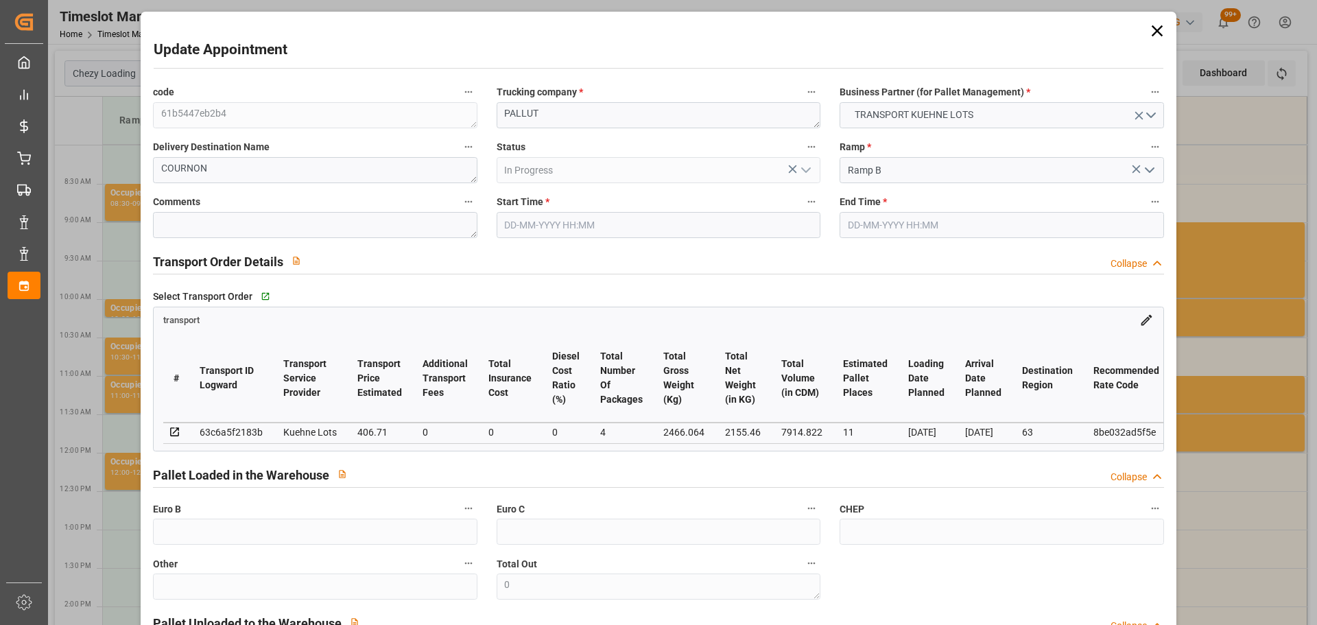
type input "07-10-2025 09:45"
type input "[DATE] 10:00"
type input "01-10-2025 13:09"
type input "01-10-2025 11:32"
type input "08-10-2025"
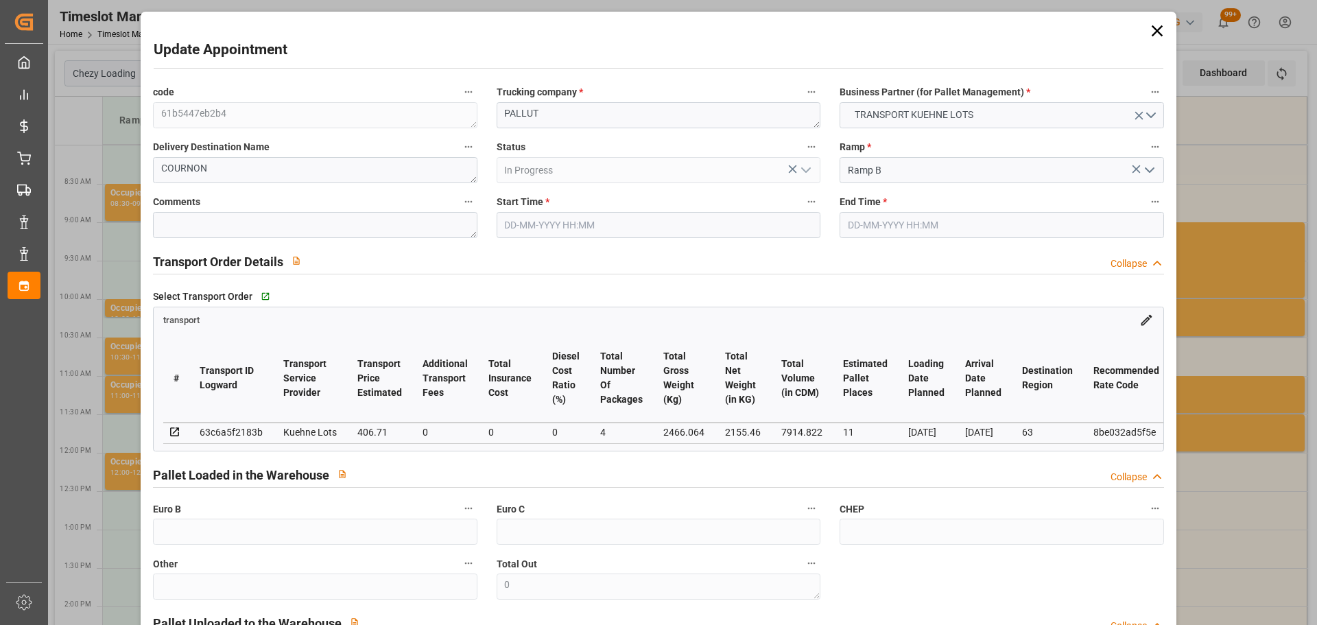
type input "[DATE]"
click at [164, 119] on div "code 61b5447eb2b4 Trucking company * PALLUT Business Partner (for Pallet Manage…" at bounding box center [658, 415] width 1030 height 675
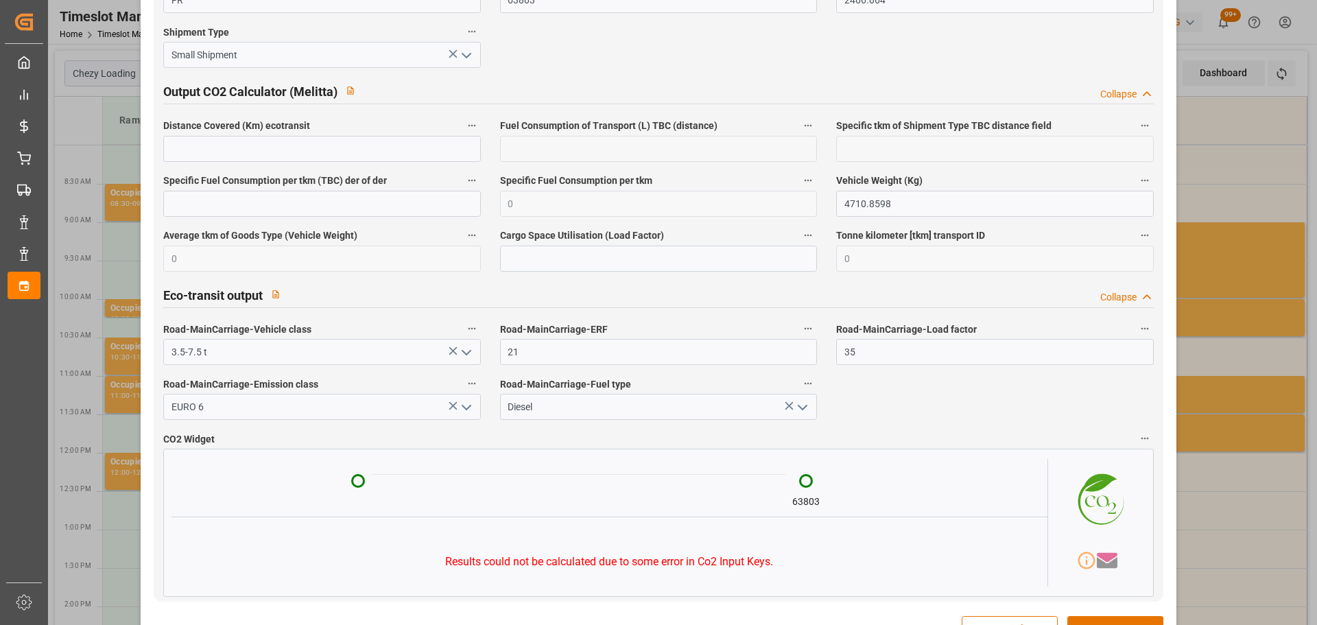
scroll to position [2298, 0]
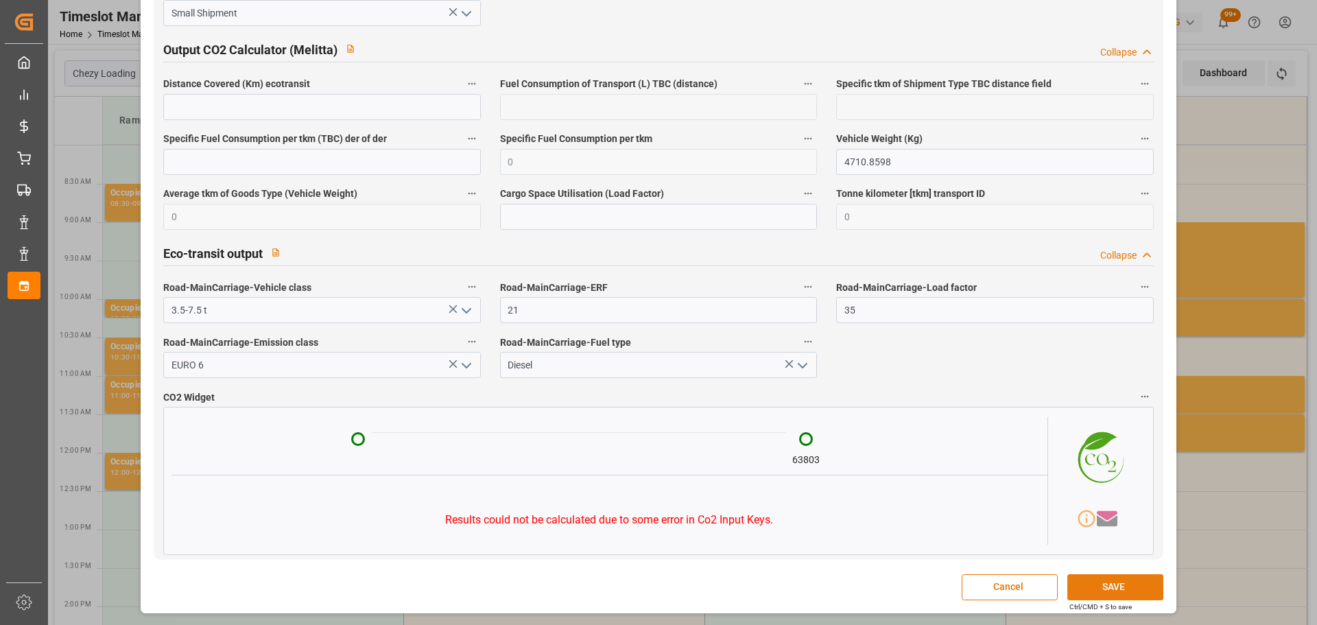
type textarea "?"
click at [1128, 593] on button "SAVE" at bounding box center [1115, 587] width 96 height 26
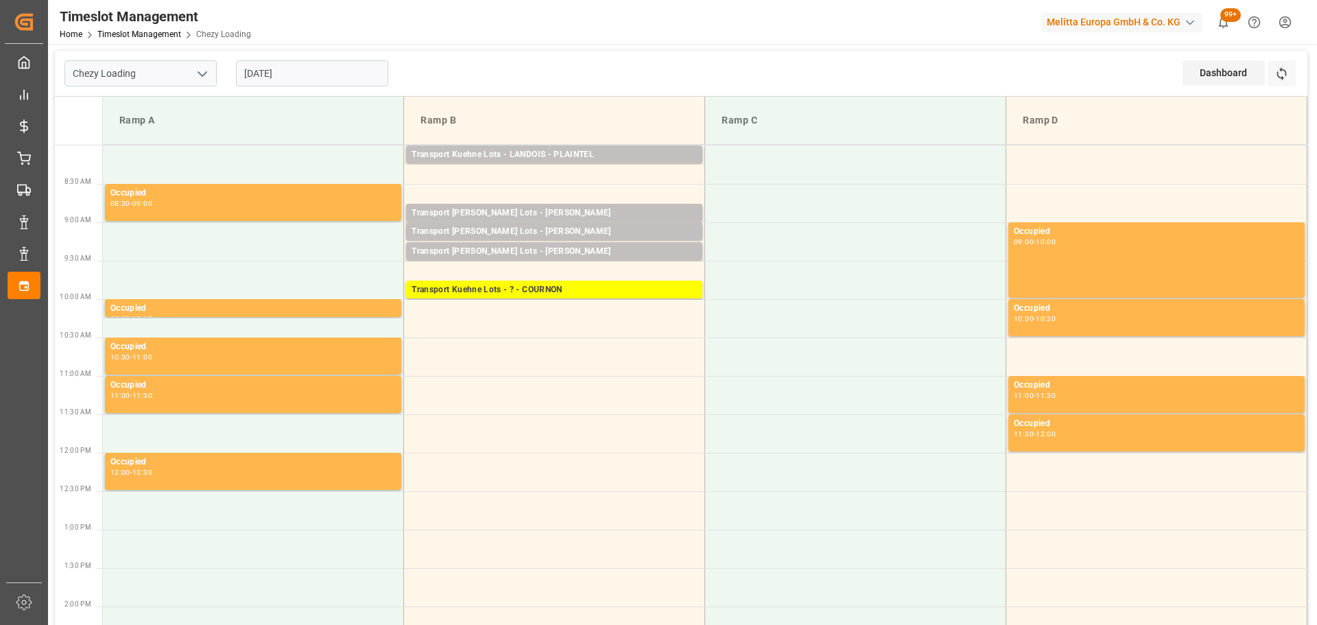
click at [292, 75] on input "[DATE]" at bounding box center [312, 73] width 152 height 26
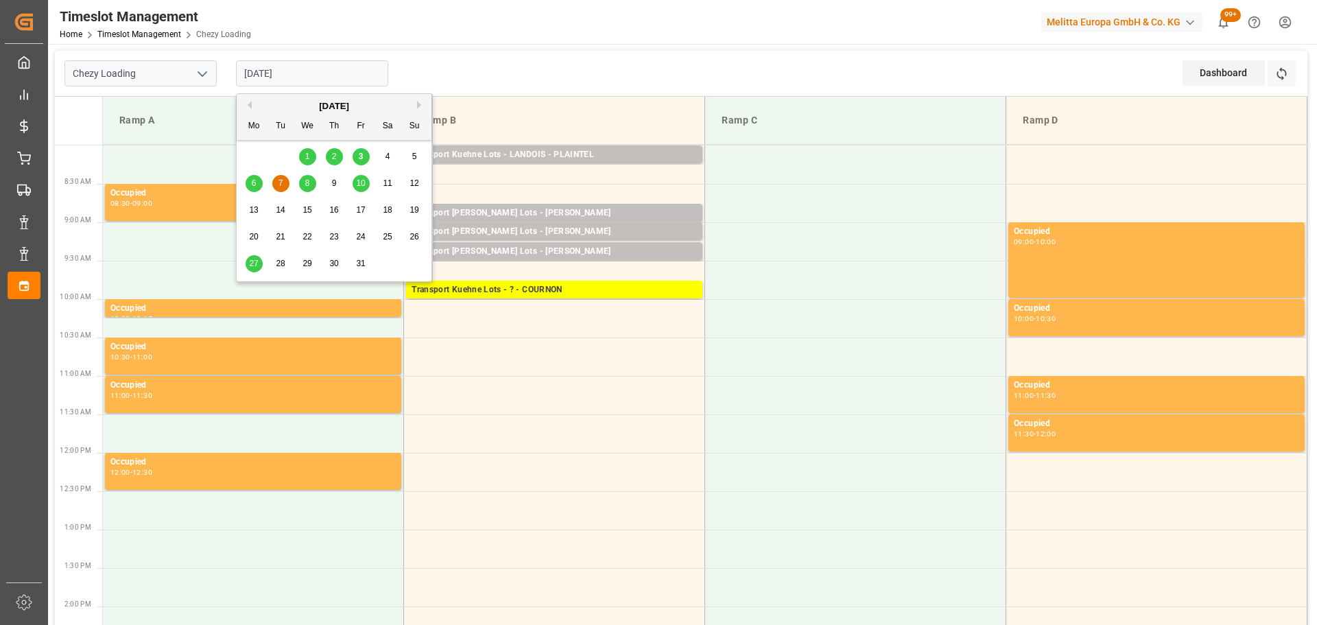
click at [363, 156] on span "3" at bounding box center [361, 157] width 5 height 10
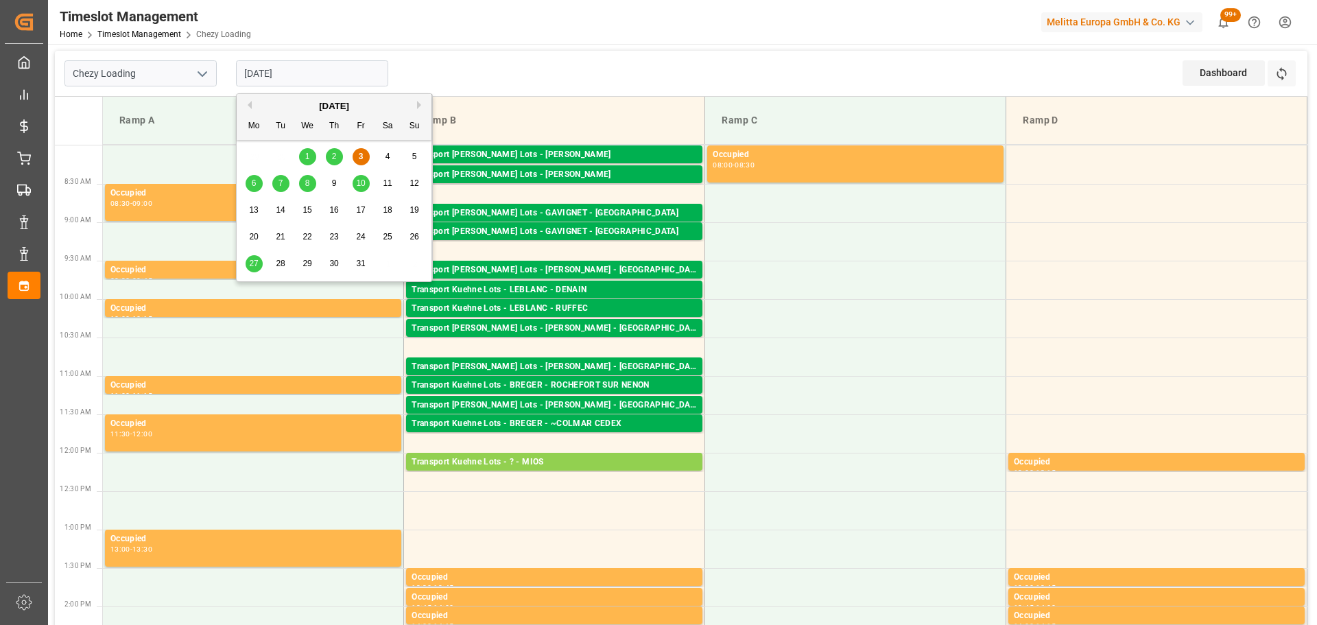
click at [260, 74] on input "03-10-2025" at bounding box center [312, 73] width 152 height 26
click at [259, 185] on div "6" at bounding box center [254, 184] width 17 height 16
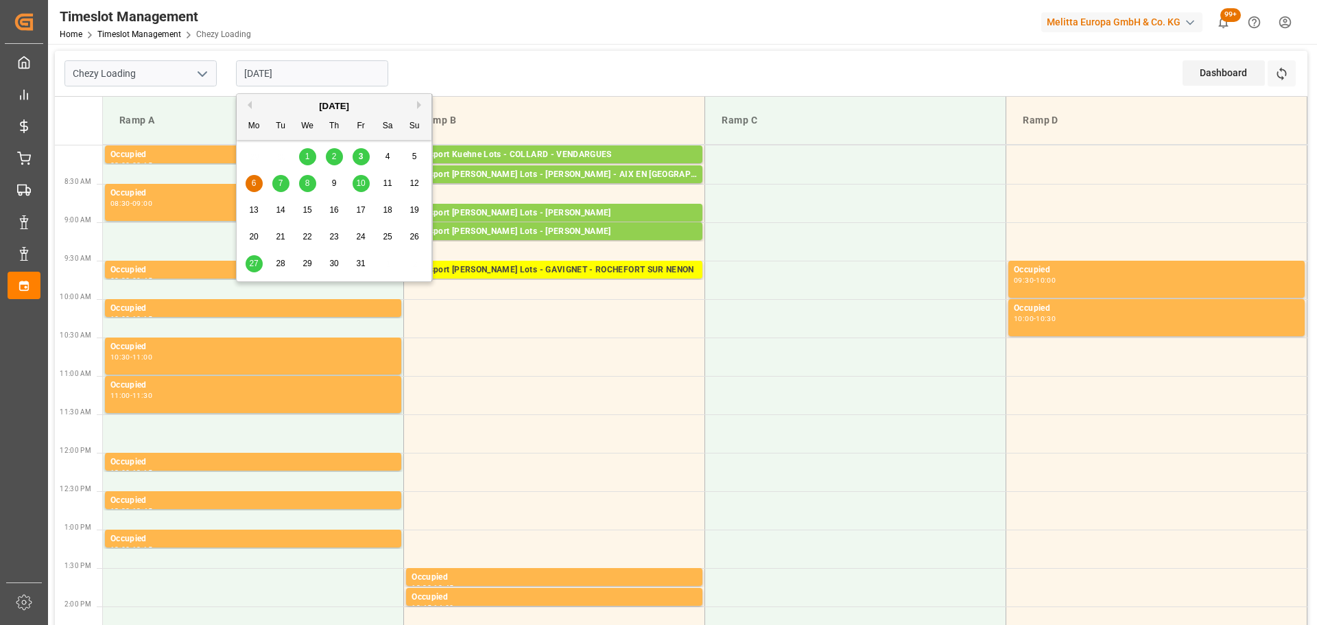
click at [313, 78] on input "[DATE]" at bounding box center [312, 73] width 152 height 26
click at [362, 147] on div "29 30 1 2 3 4 5" at bounding box center [334, 156] width 187 height 27
click at [361, 150] on div "3" at bounding box center [361, 157] width 17 height 16
type input "03-10-2025"
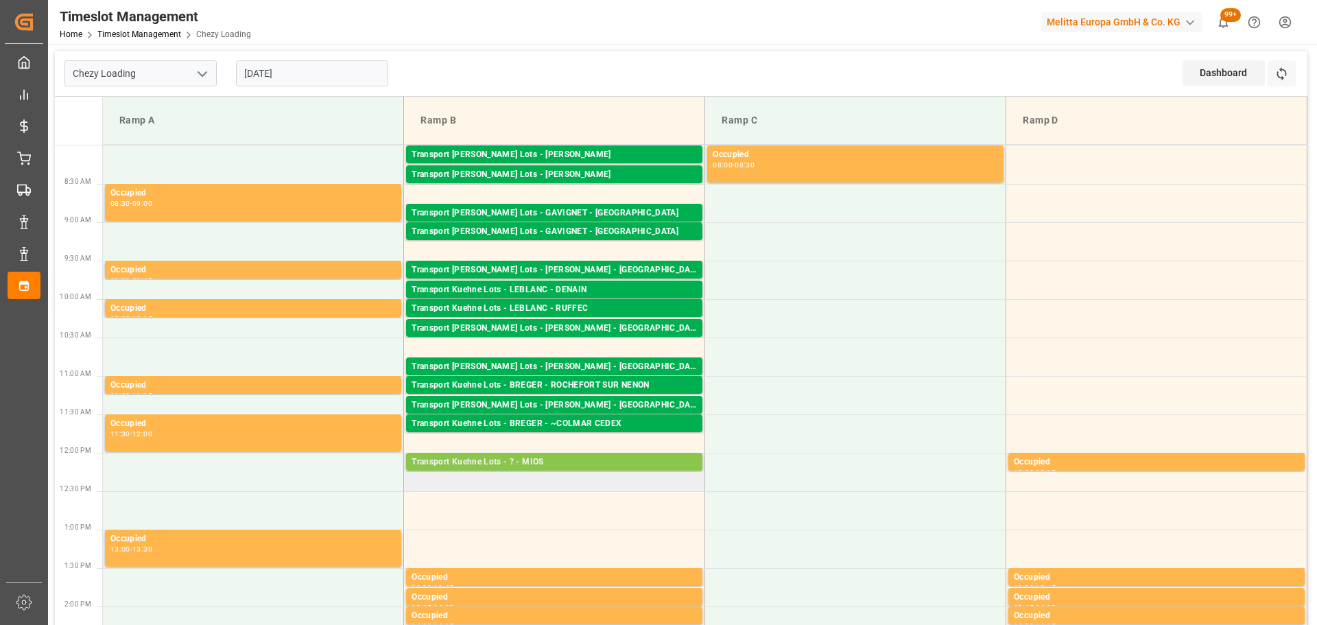
click at [543, 461] on div "Transport Kuehne Lots - ? - MIOS" at bounding box center [554, 462] width 285 height 14
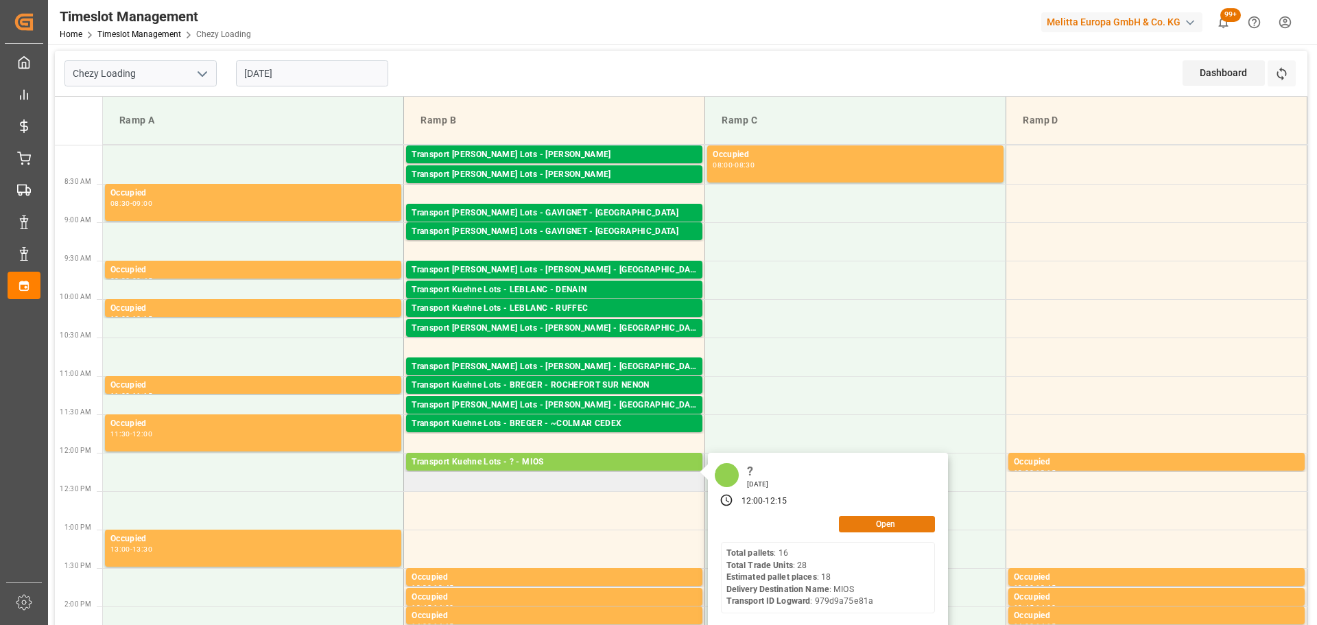
click at [882, 522] on button "Open" at bounding box center [887, 524] width 96 height 16
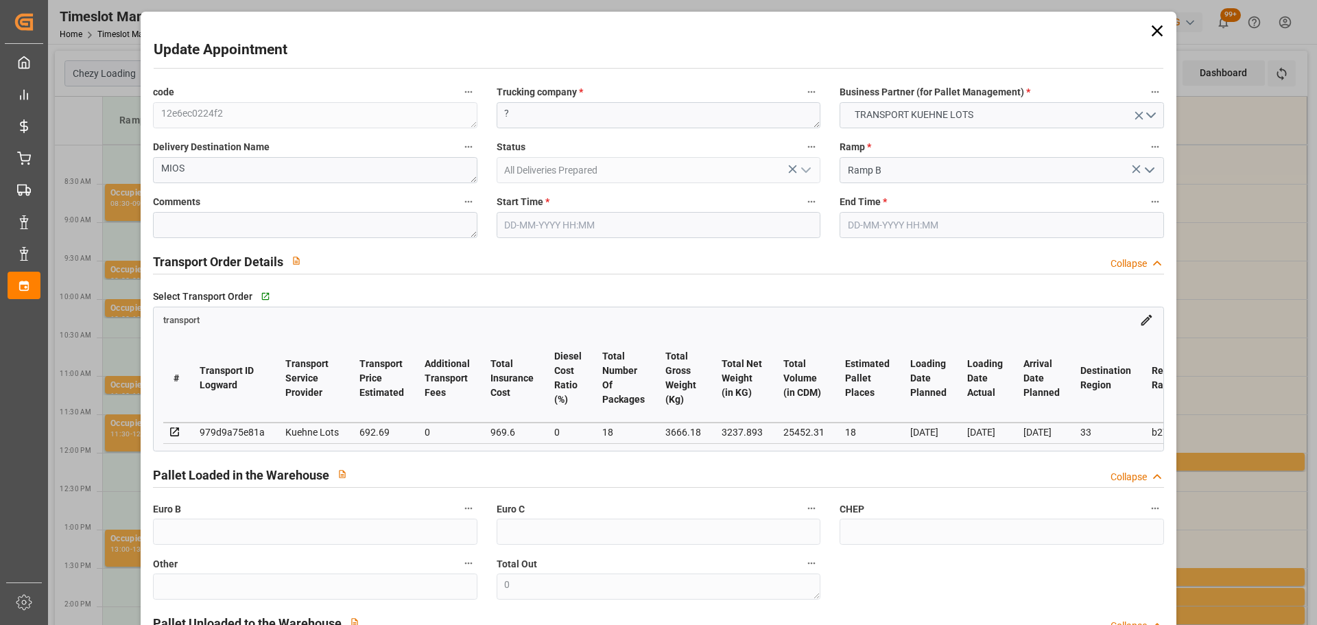
type input "03-10-2025 12:00"
type input "03-10-2025 12:15"
type input "29-09-2025 12:50"
type input "29-09-2025 11:30"
type input "[DATE]"
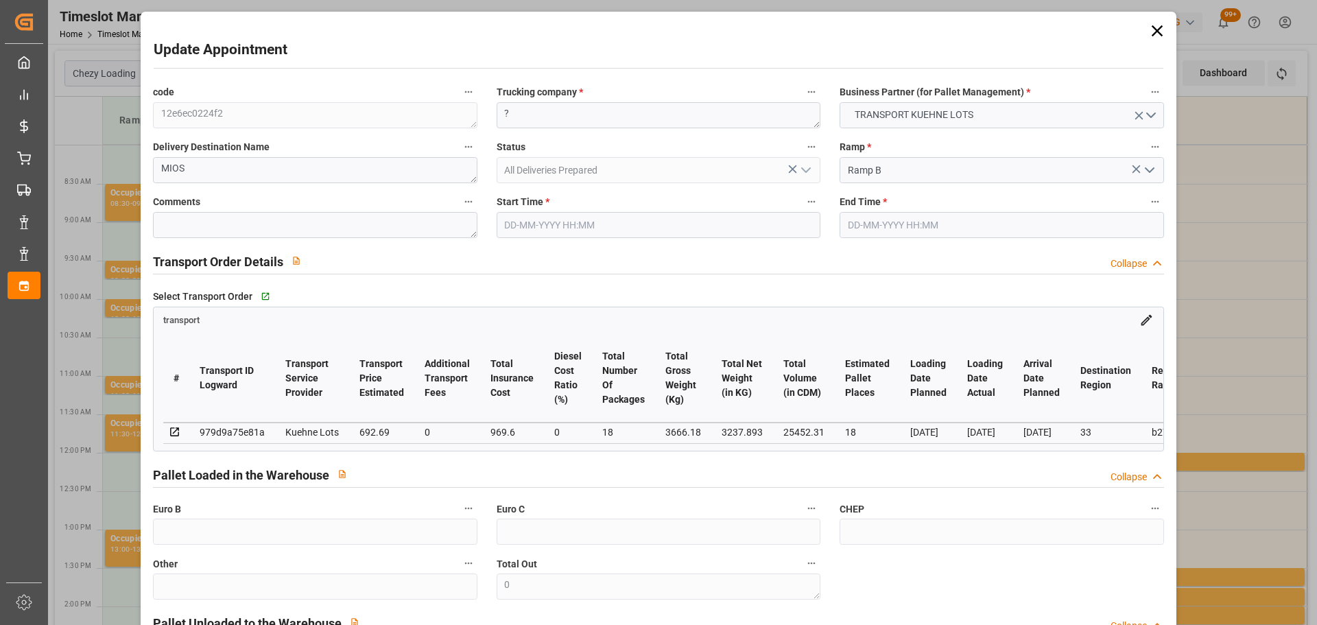
type input "02-10-2025"
type input "30-09-2025"
click at [525, 226] on input "03-10-2025 12:00" at bounding box center [659, 225] width 324 height 26
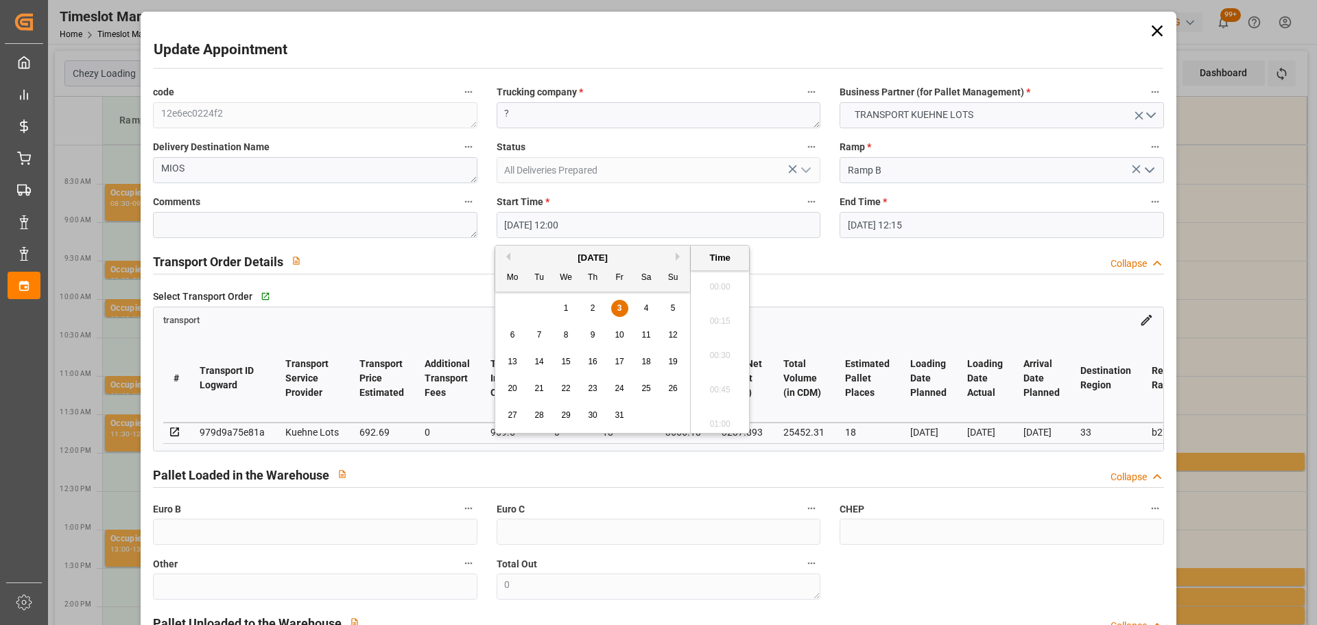
scroll to position [1582, 0]
click at [510, 329] on div "6" at bounding box center [512, 335] width 17 height 16
click at [726, 347] on li "10:00" at bounding box center [720, 351] width 58 height 34
type input "06-10-2025 10:00"
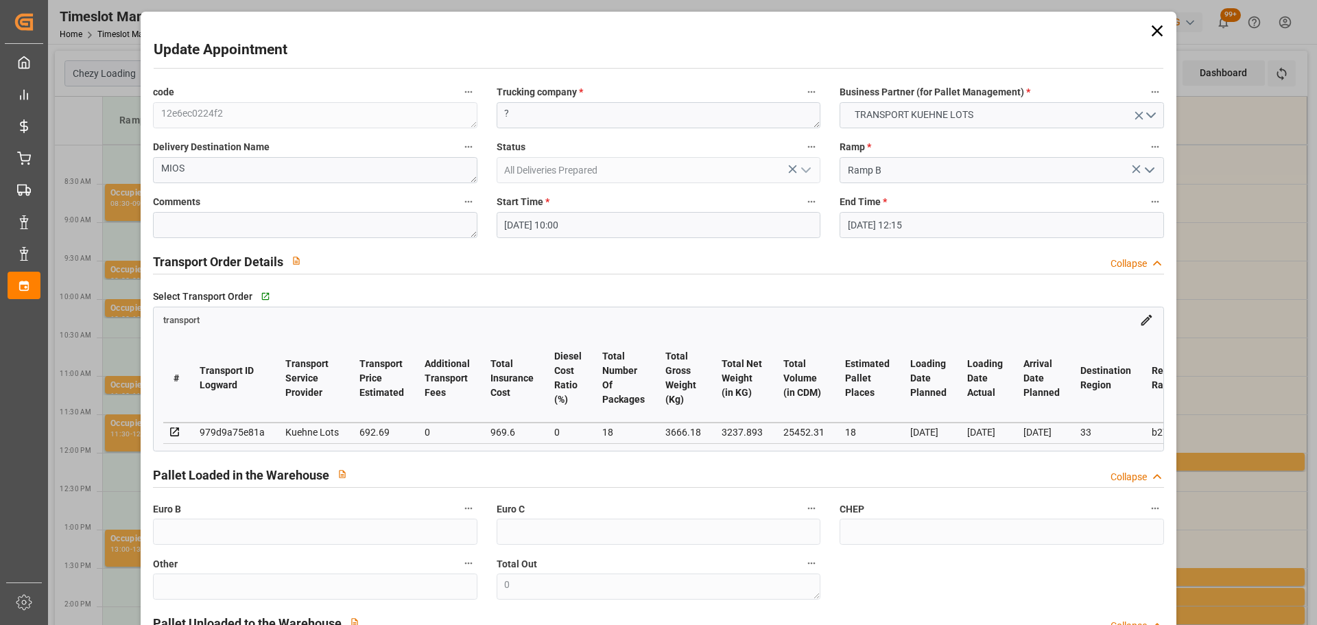
click at [870, 224] on input "03-10-2025 12:15" at bounding box center [1002, 225] width 324 height 26
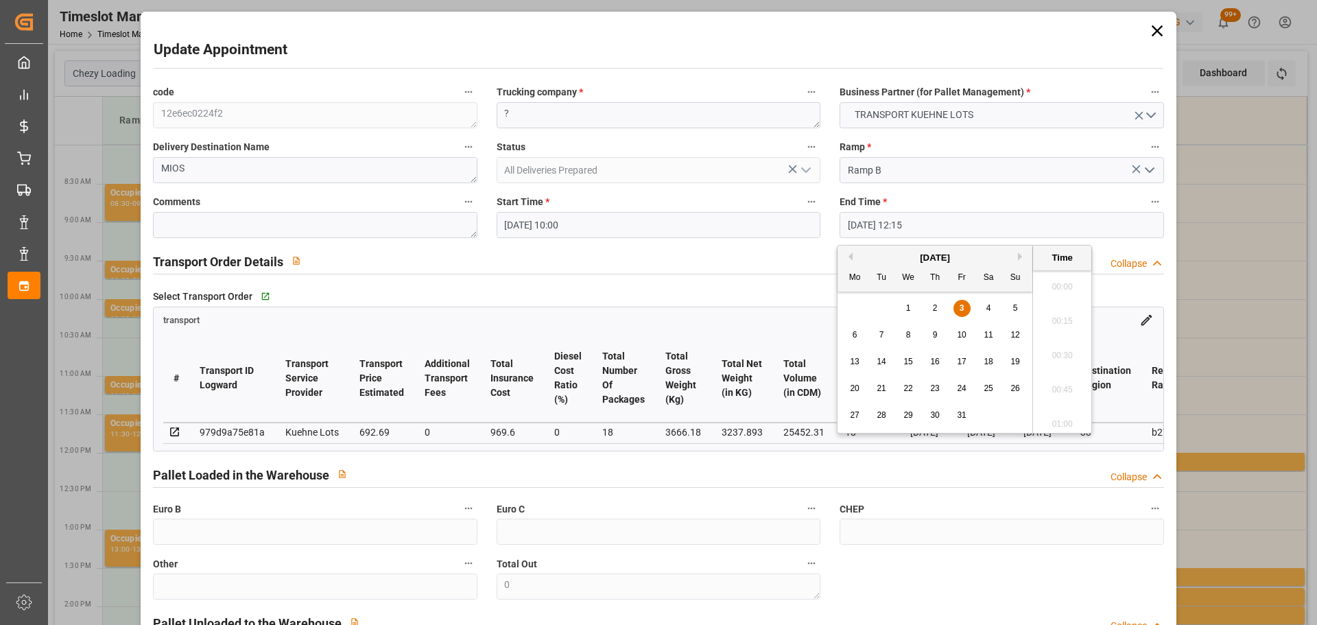
scroll to position [1617, 0]
drag, startPoint x: 855, startPoint y: 333, endPoint x: 931, endPoint y: 355, distance: 79.2
click at [855, 333] on span "6" at bounding box center [855, 335] width 5 height 10
click at [1059, 345] on li "10:15" at bounding box center [1062, 351] width 58 height 34
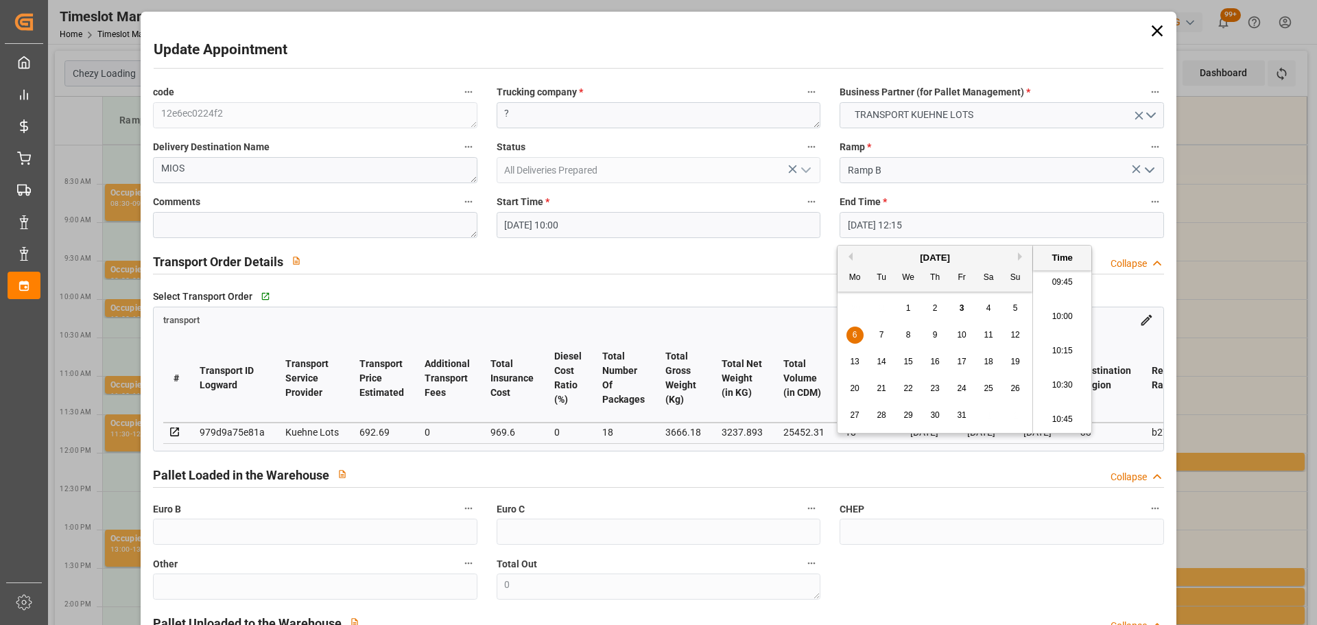
type input "06-10-2025 10:15"
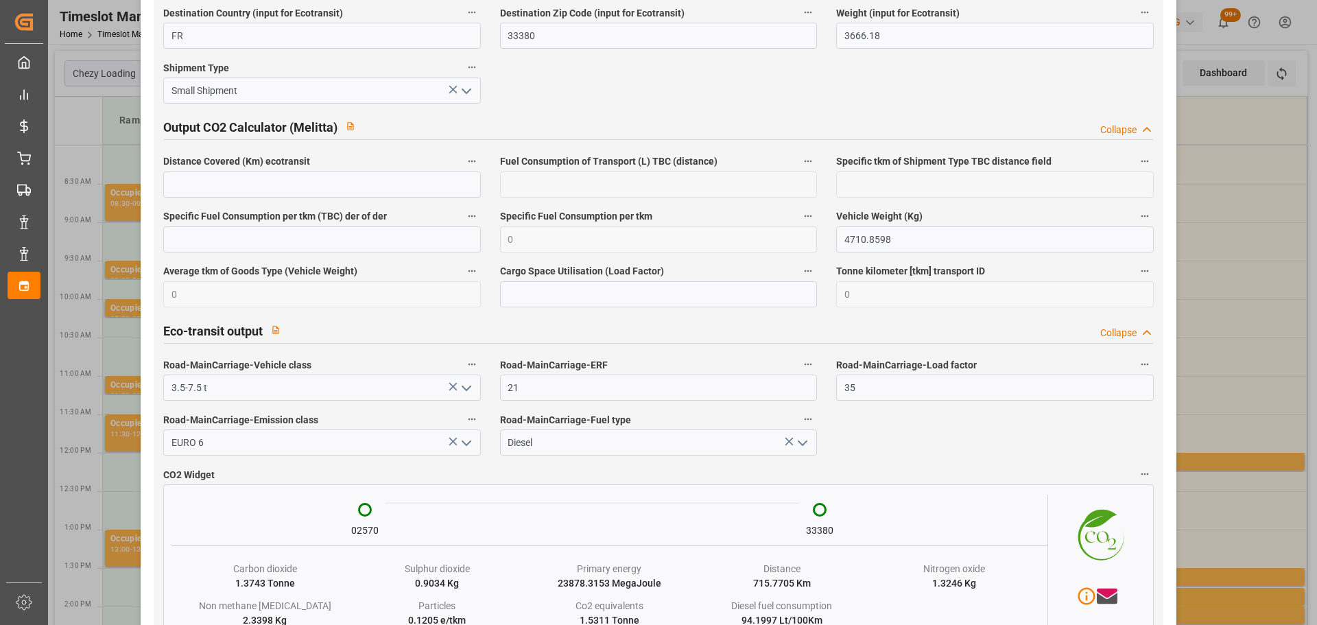
scroll to position [2288, 0]
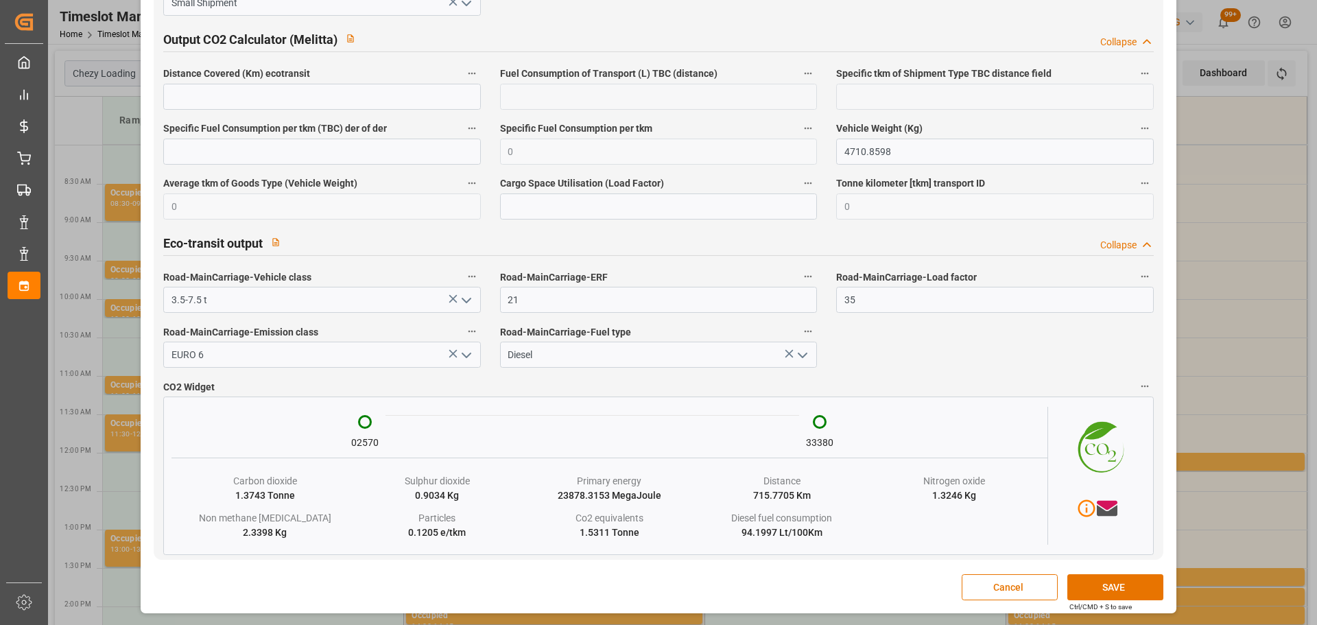
drag, startPoint x: 1252, startPoint y: 318, endPoint x: 1047, endPoint y: 617, distance: 362.3
click at [1252, 318] on div "Update Appointment code 12e6ec0224f2 Trucking company * ? Business Partner (for…" at bounding box center [658, 312] width 1317 height 625
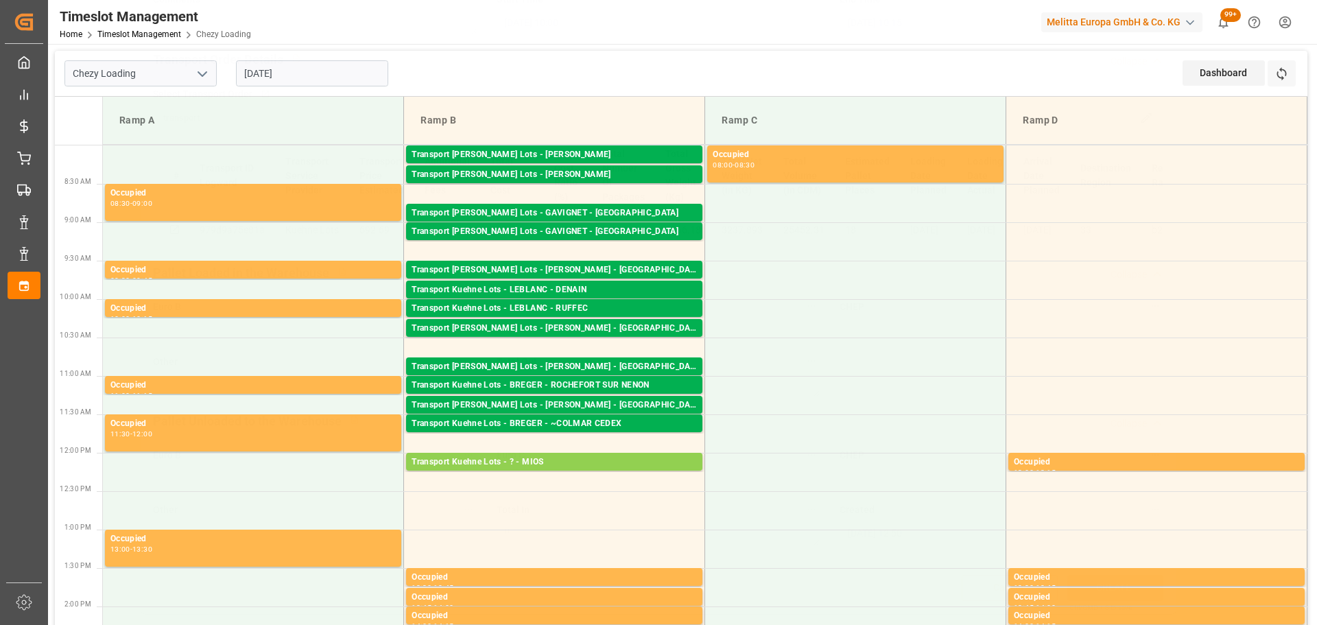
scroll to position [207, 0]
click at [534, 460] on div "Transport Kuehne Lots - ? - MIOS" at bounding box center [554, 462] width 285 height 14
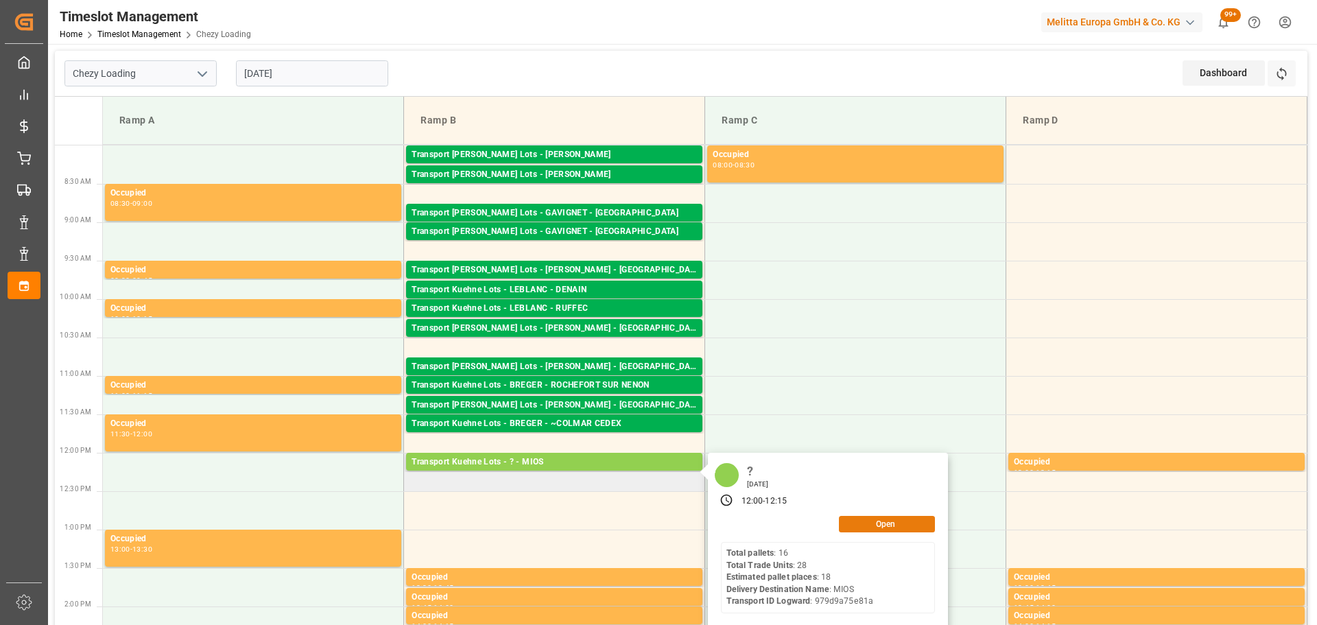
click at [874, 518] on button "Open" at bounding box center [887, 524] width 96 height 16
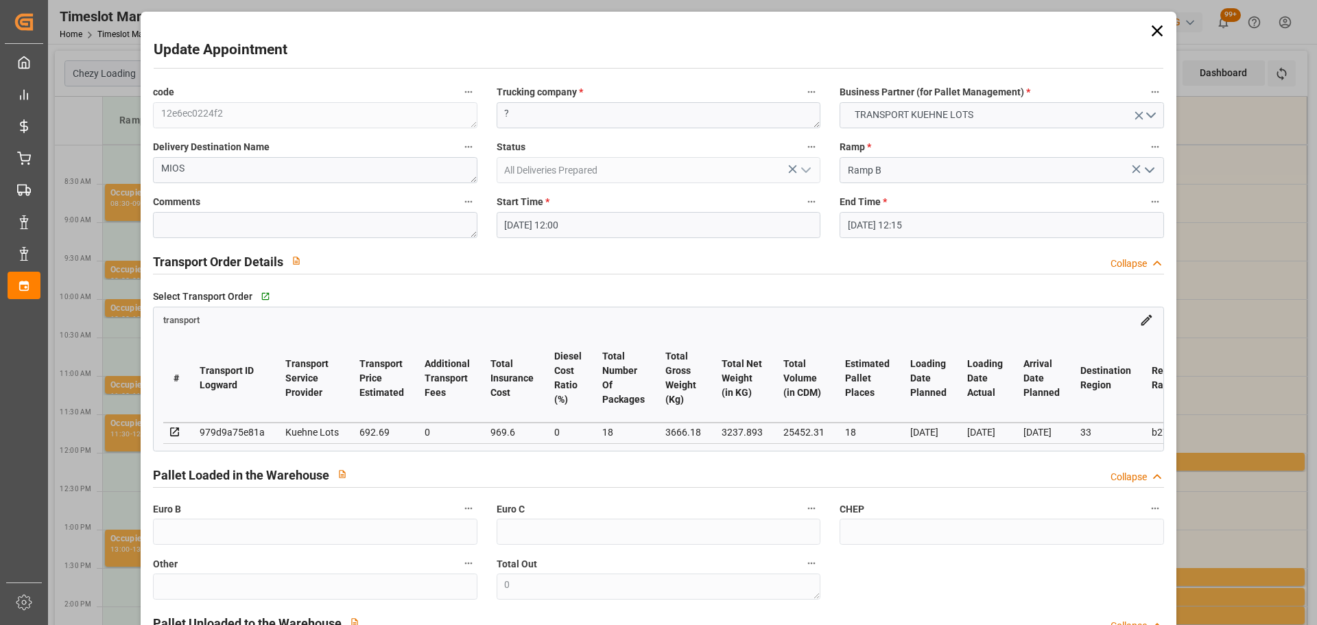
type input "03-10-2025 12:00"
type input "03-10-2025 12:15"
type input "29-09-2025 12:50"
type input "29-09-2025 11:30"
type input "[DATE]"
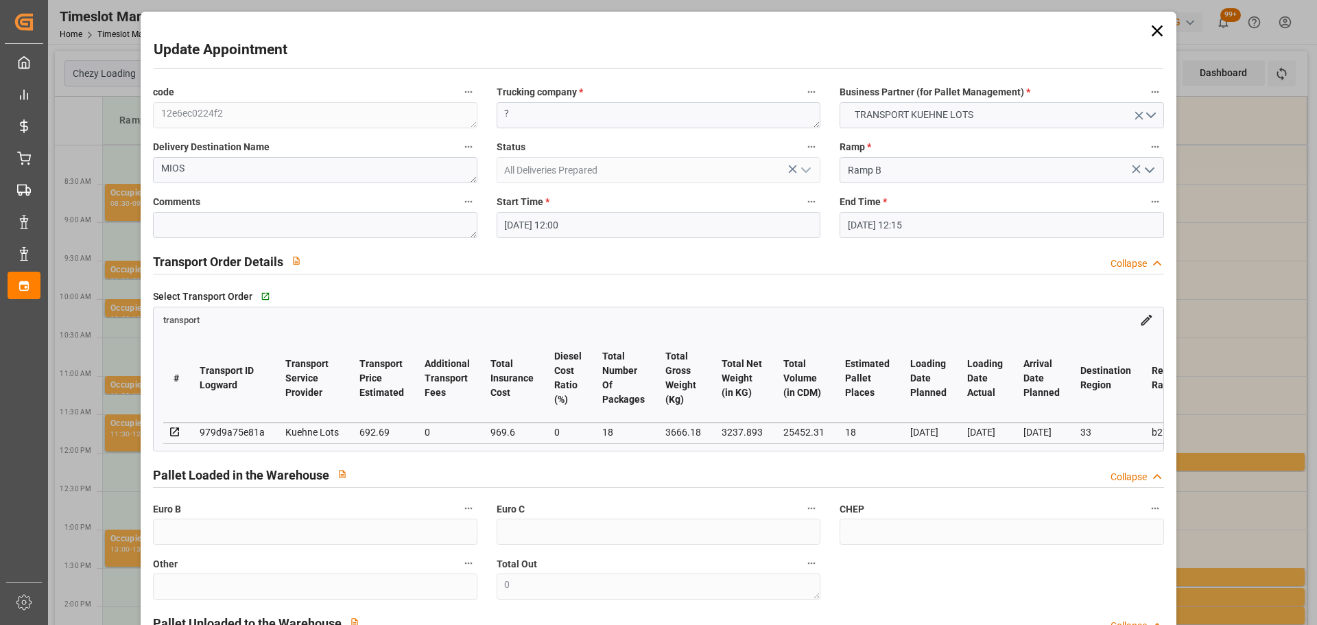
type input "02-10-2025"
type input "30-09-2025"
click at [531, 221] on input "03-10-2025 12:00" at bounding box center [659, 225] width 324 height 26
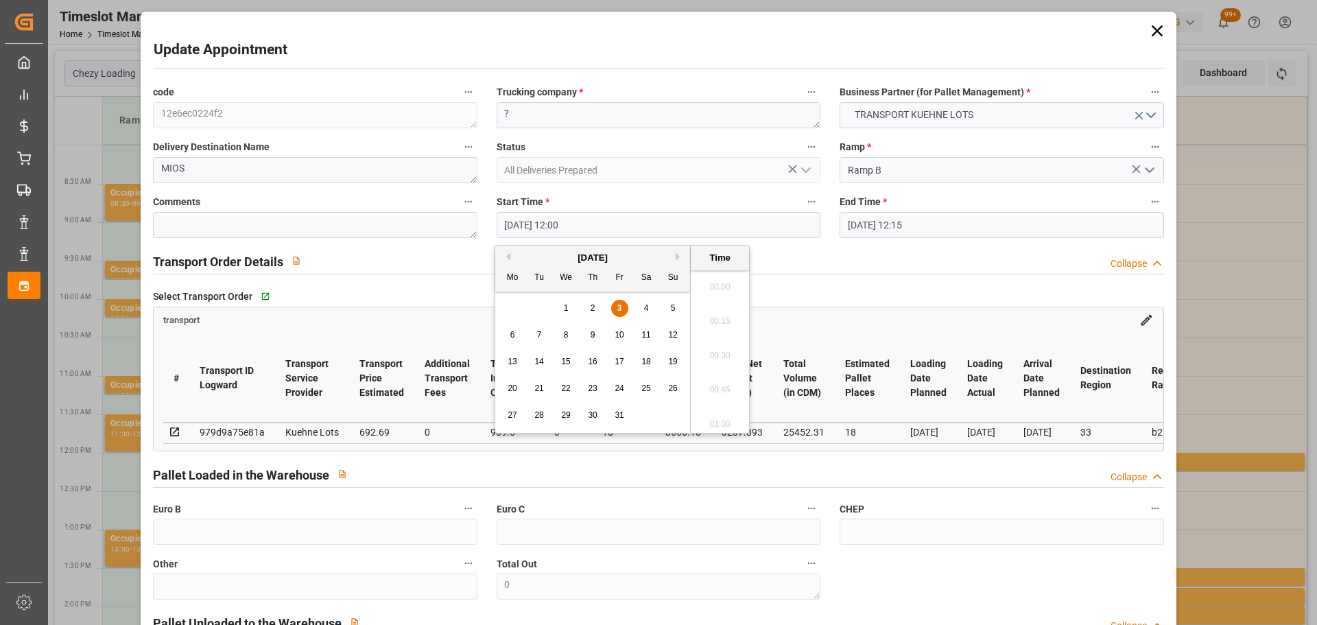
scroll to position [1582, 0]
click at [519, 335] on div "6" at bounding box center [512, 335] width 17 height 16
click at [728, 344] on li "10:00" at bounding box center [720, 351] width 58 height 34
type input "06-10-2025 10:00"
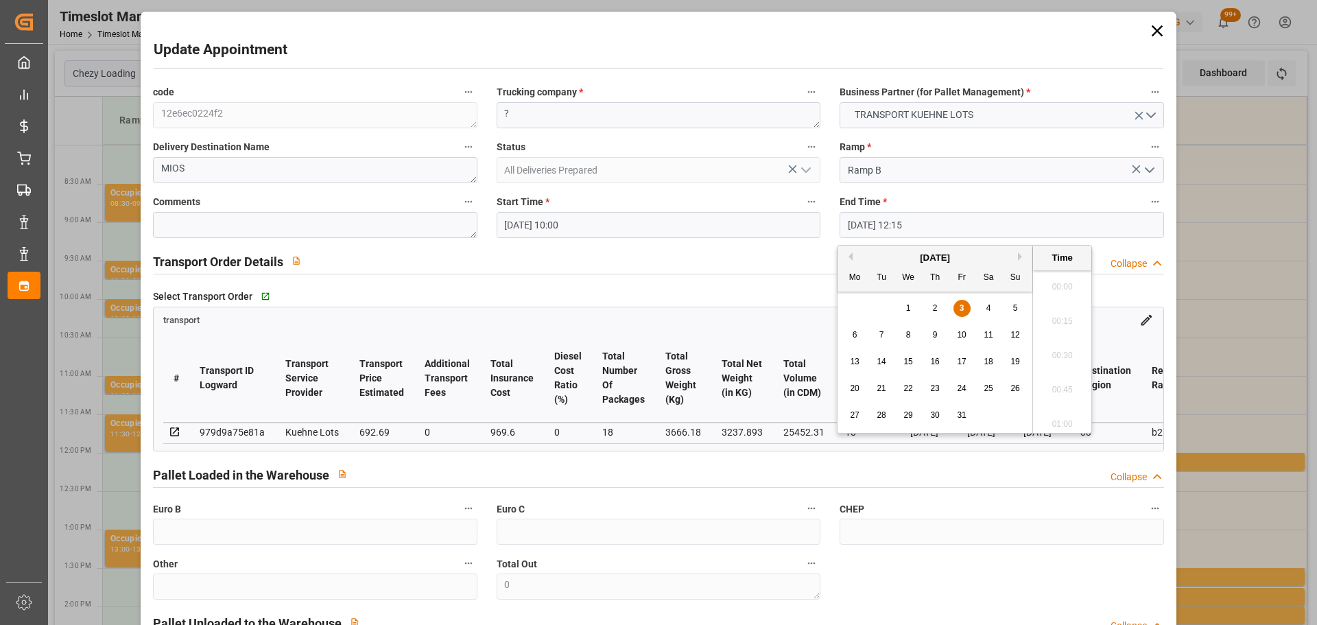
click at [897, 224] on input "03-10-2025 12:15" at bounding box center [1002, 225] width 324 height 26
click at [856, 335] on span "6" at bounding box center [855, 335] width 5 height 10
drag, startPoint x: 1060, startPoint y: 285, endPoint x: 1040, endPoint y: 289, distance: 20.3
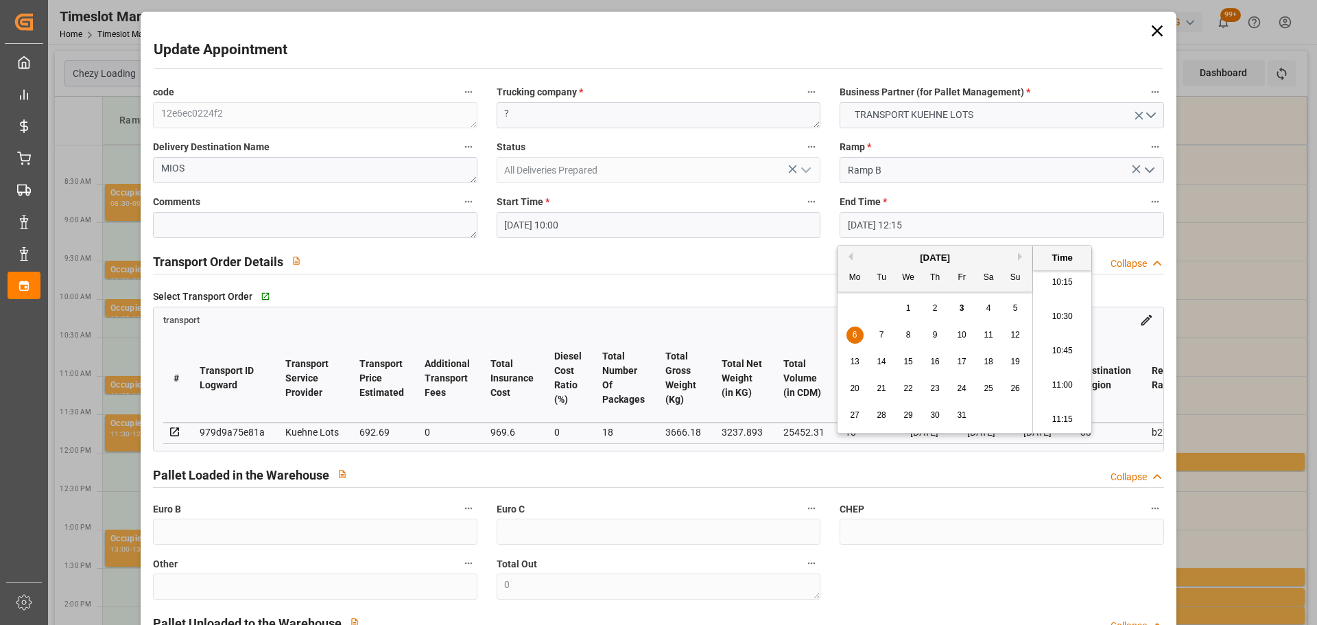
click at [1060, 283] on li "10:15" at bounding box center [1062, 282] width 58 height 34
type input "06-10-2025 10:15"
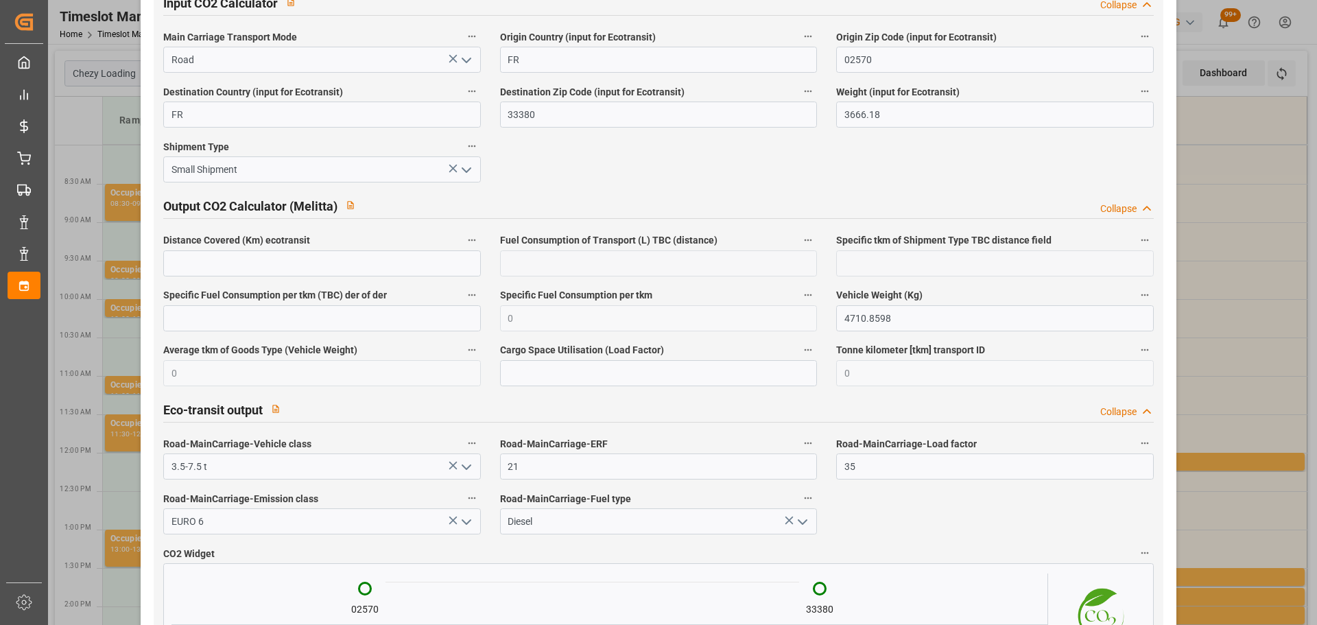
scroll to position [2288, 0]
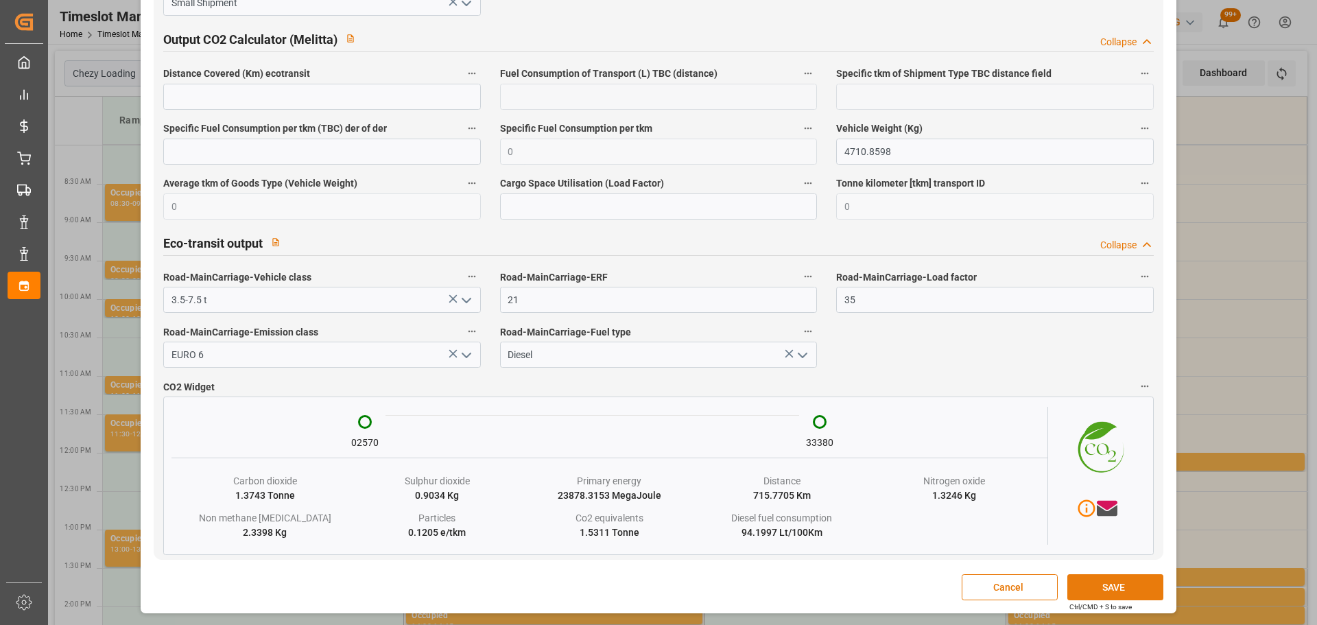
click at [1074, 593] on button "SAVE" at bounding box center [1115, 587] width 96 height 26
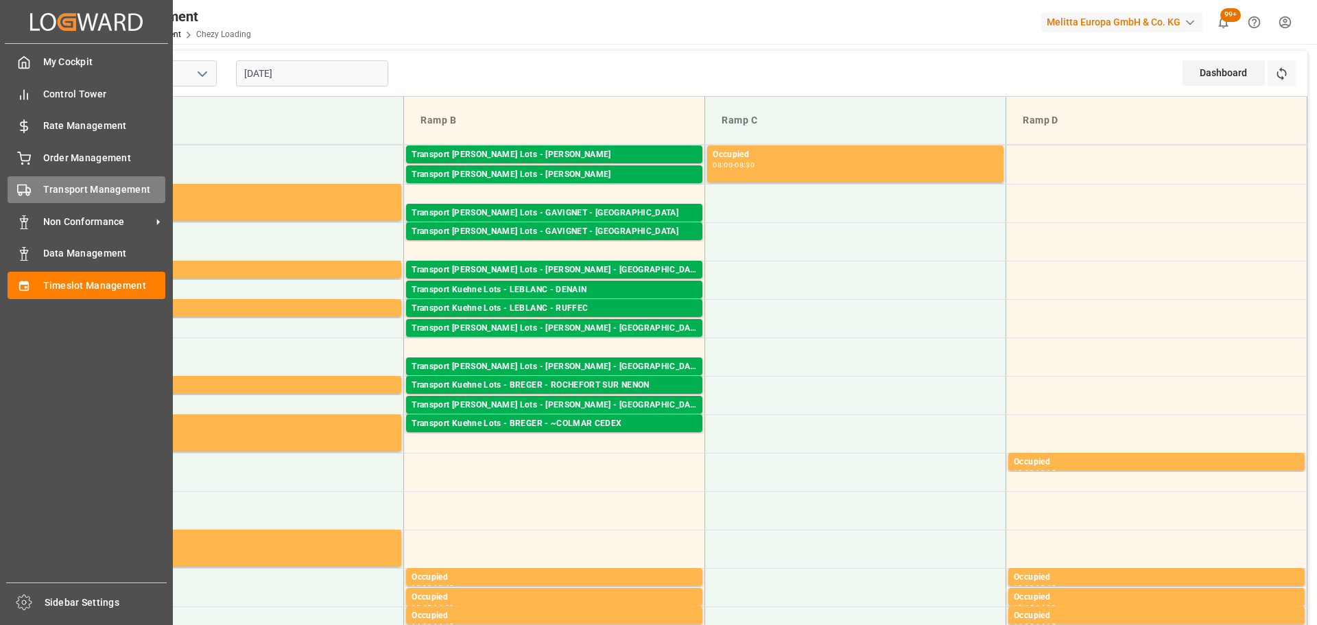
click at [49, 182] on span "Transport Management" at bounding box center [104, 189] width 123 height 14
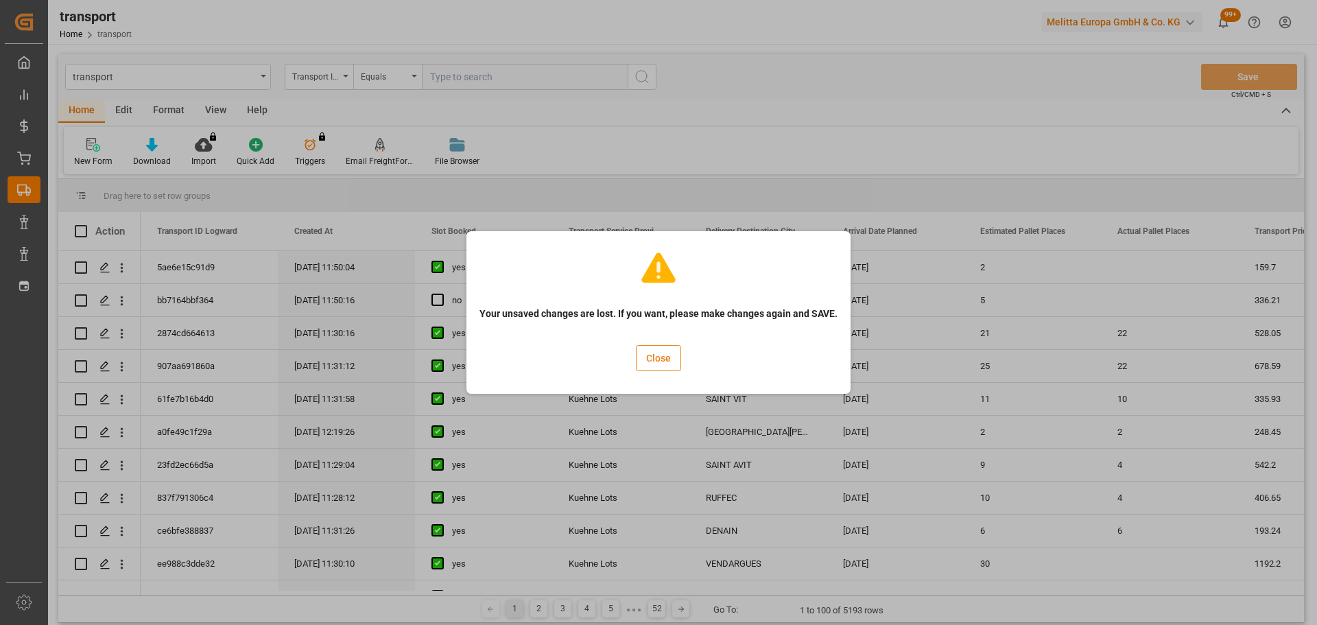
click at [652, 364] on button "Close" at bounding box center [658, 358] width 45 height 26
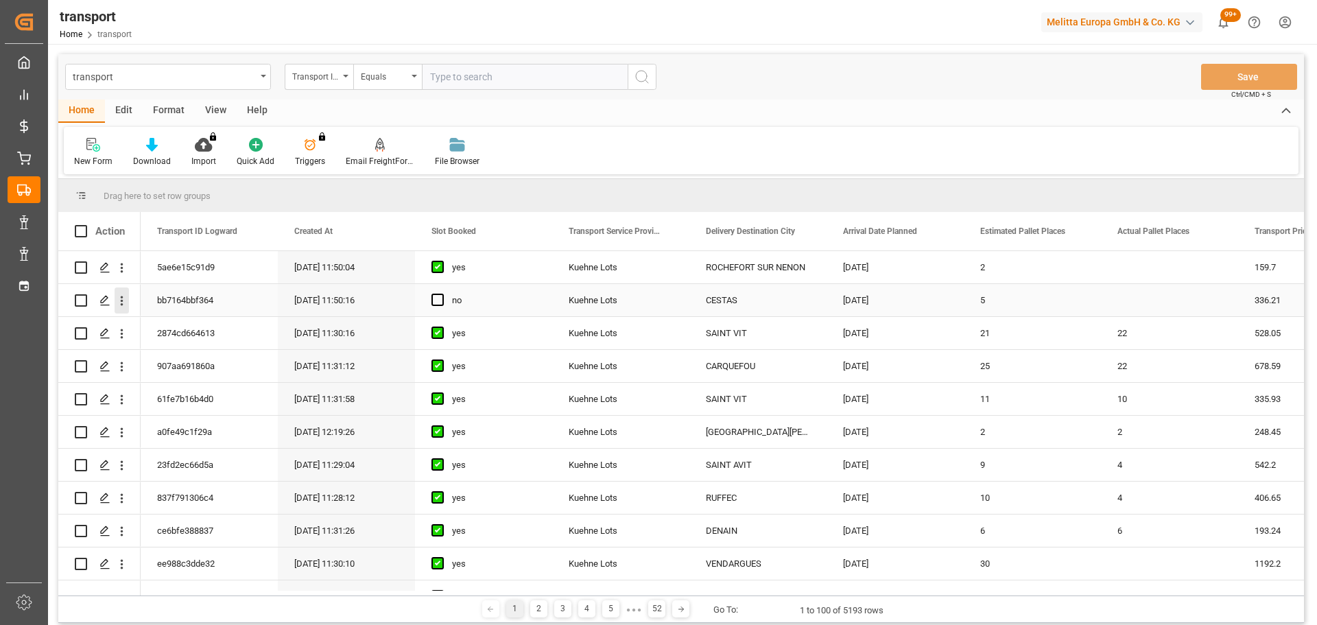
click at [121, 294] on icon "open menu" at bounding box center [122, 301] width 14 height 14
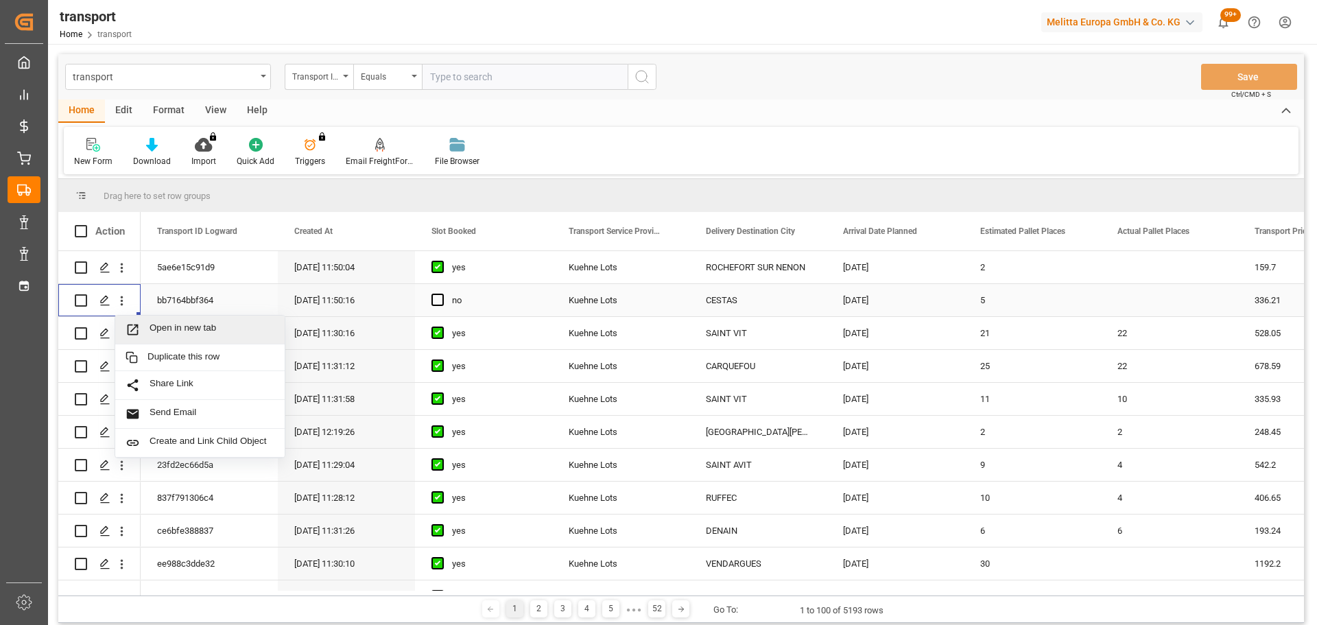
click at [217, 327] on span "Open in new tab" at bounding box center [212, 329] width 125 height 14
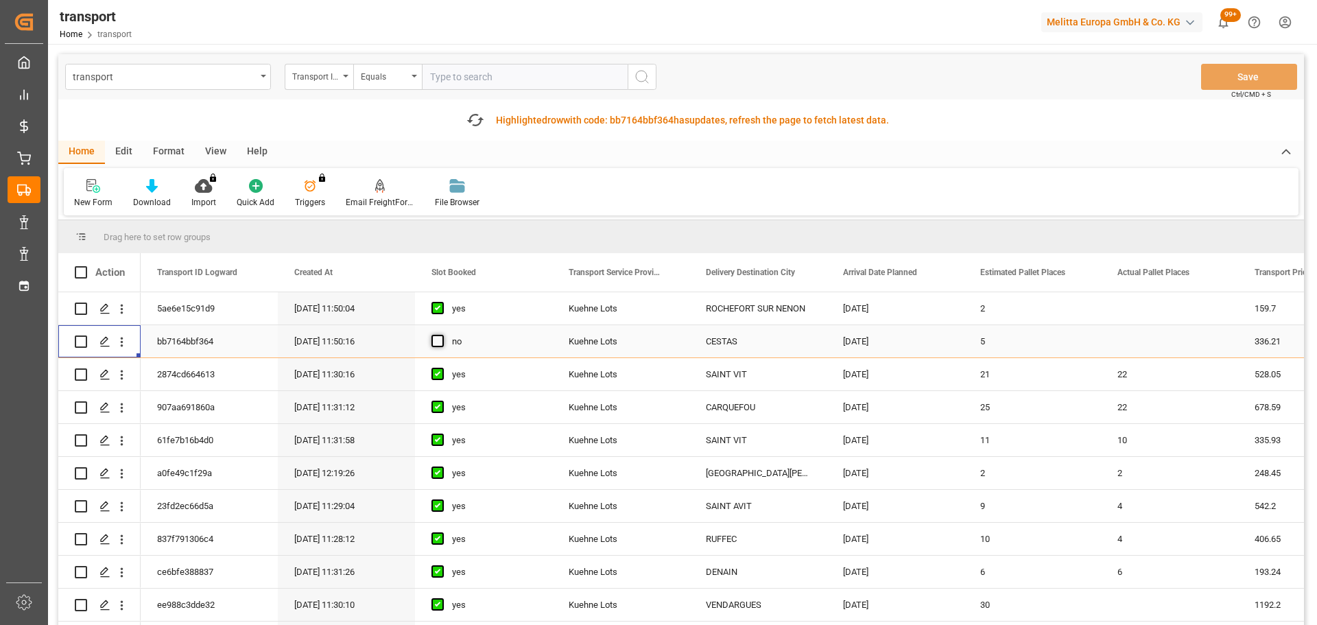
click at [435, 339] on span "Press SPACE to select this row." at bounding box center [437, 341] width 12 height 12
click at [442, 335] on input "Press SPACE to select this row." at bounding box center [442, 335] width 0 height 0
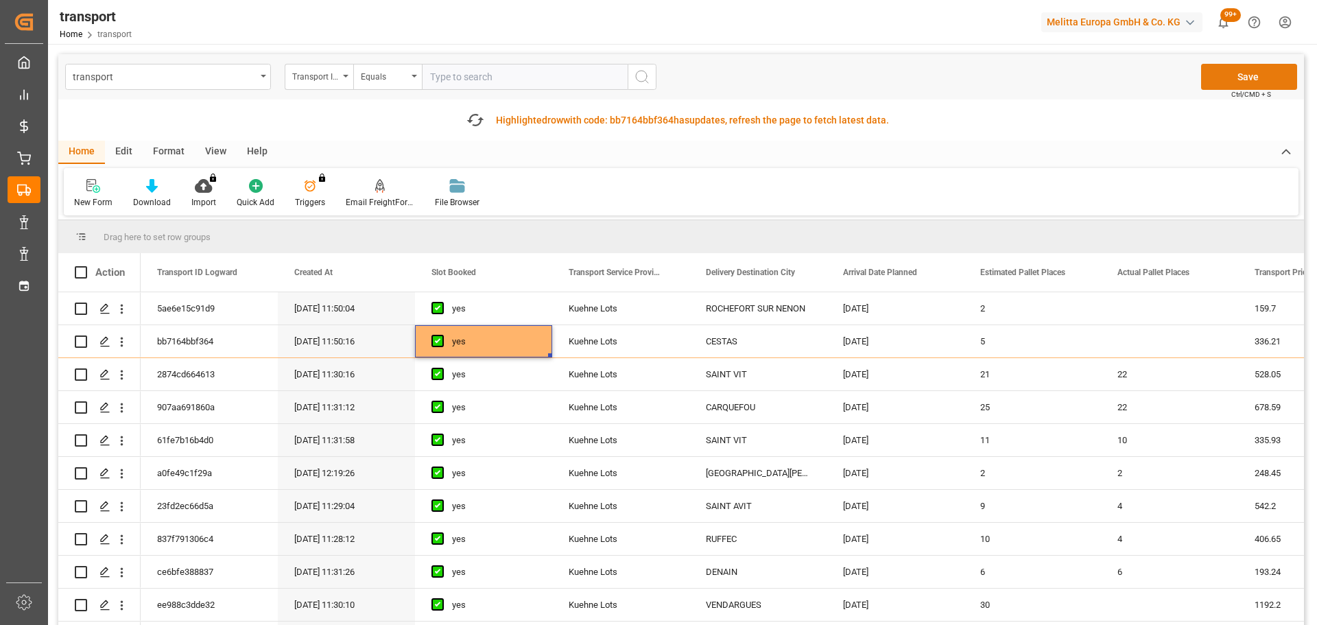
click at [1253, 69] on button "Save" at bounding box center [1249, 77] width 96 height 26
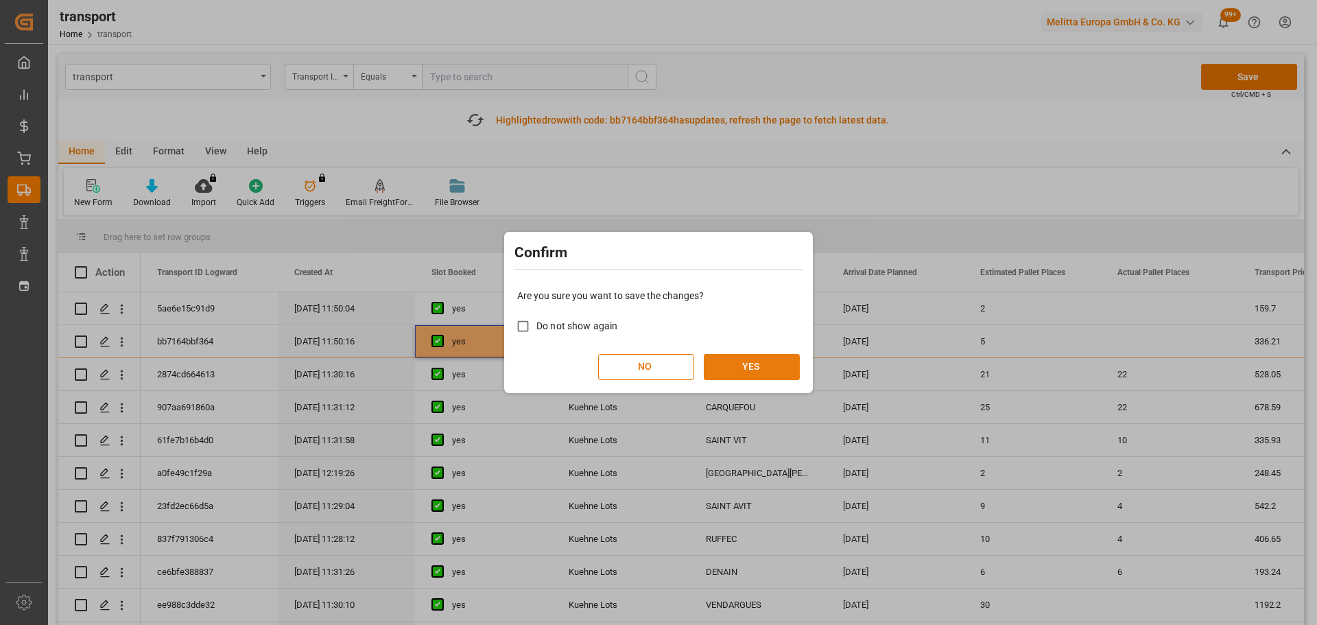
click at [755, 362] on button "YES" at bounding box center [752, 367] width 96 height 26
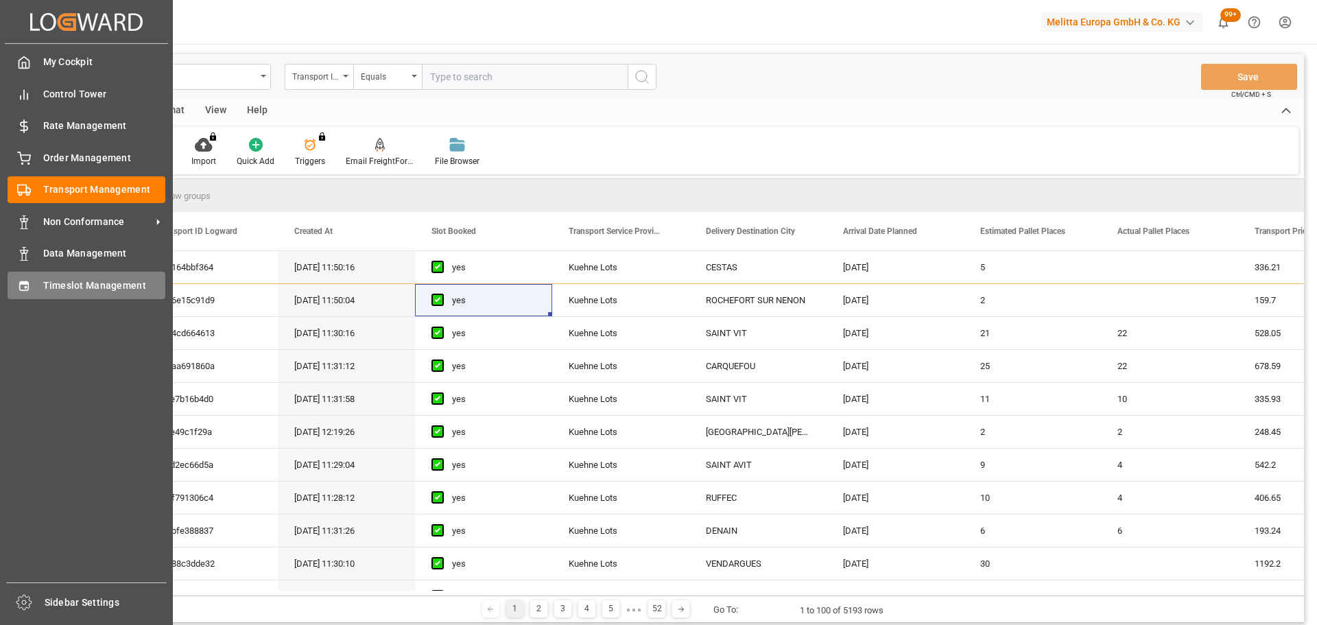
click at [106, 287] on span "Timeslot Management" at bounding box center [104, 285] width 123 height 14
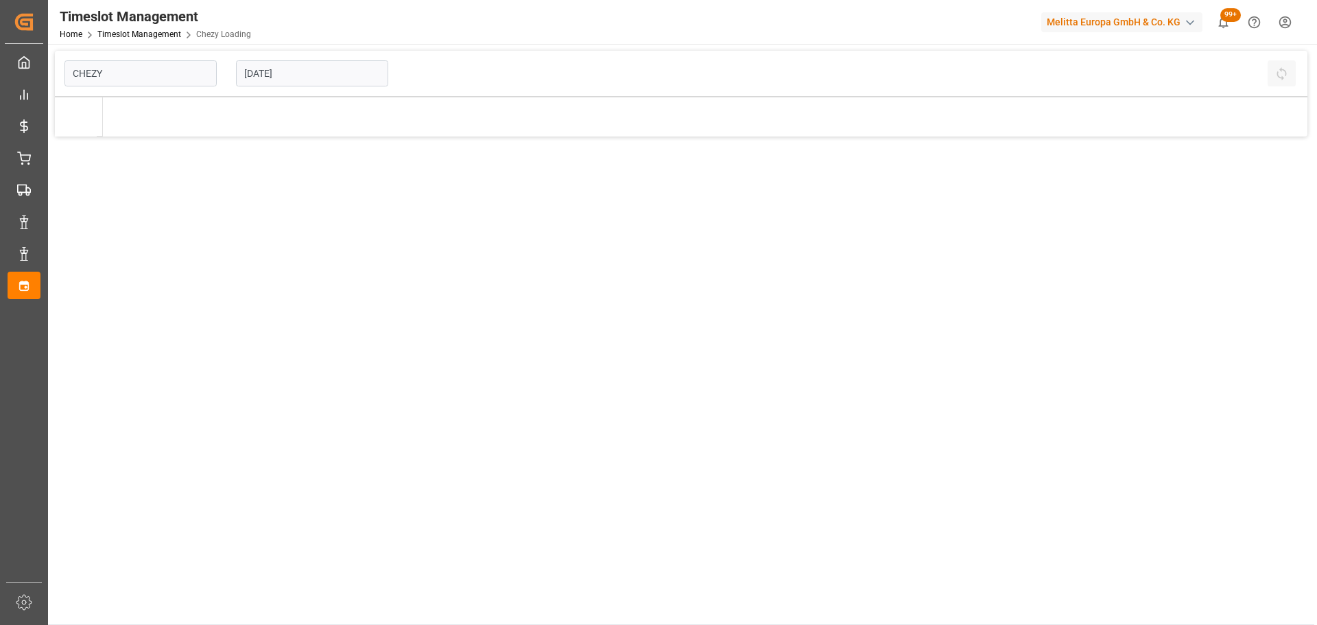
type input "Chezy Loading"
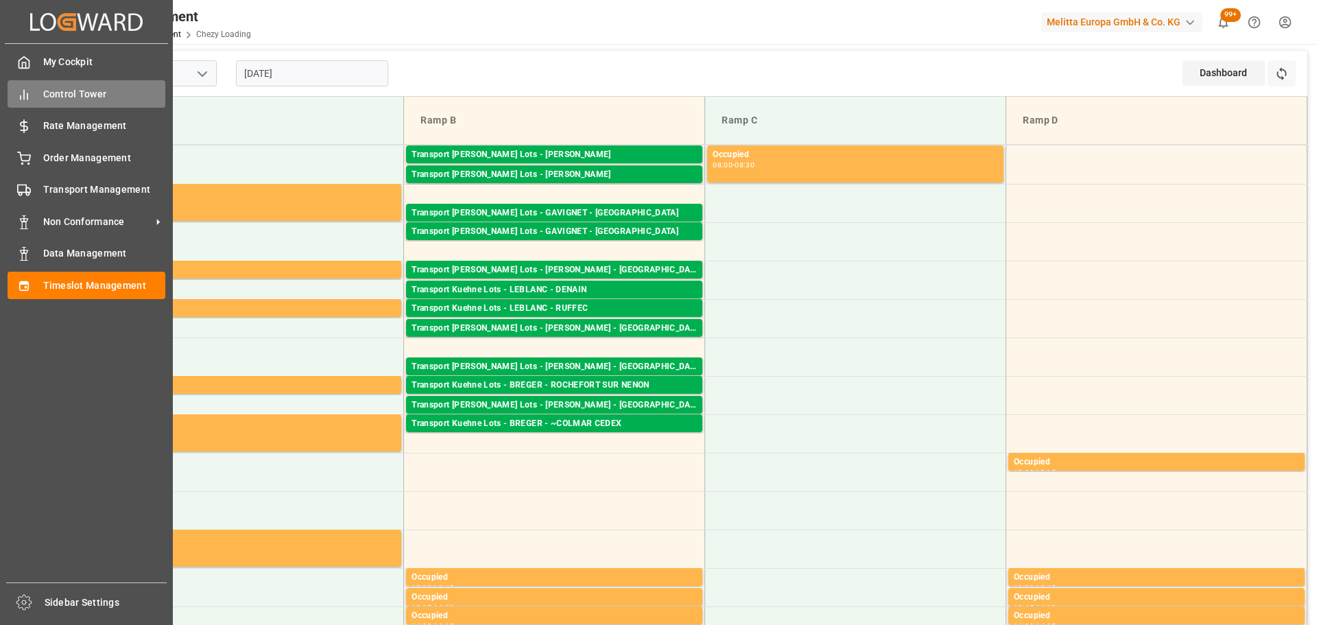
click at [44, 95] on span "Control Tower" at bounding box center [104, 94] width 123 height 14
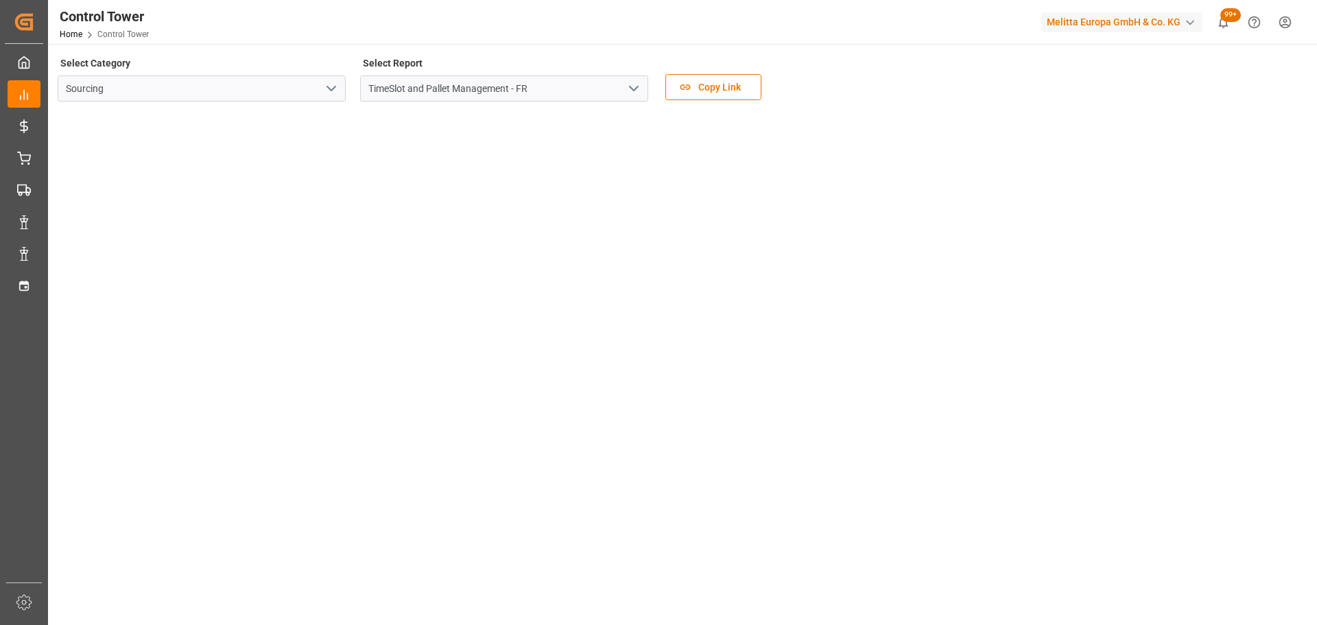
click at [633, 89] on polyline "open menu" at bounding box center [634, 88] width 8 height 4
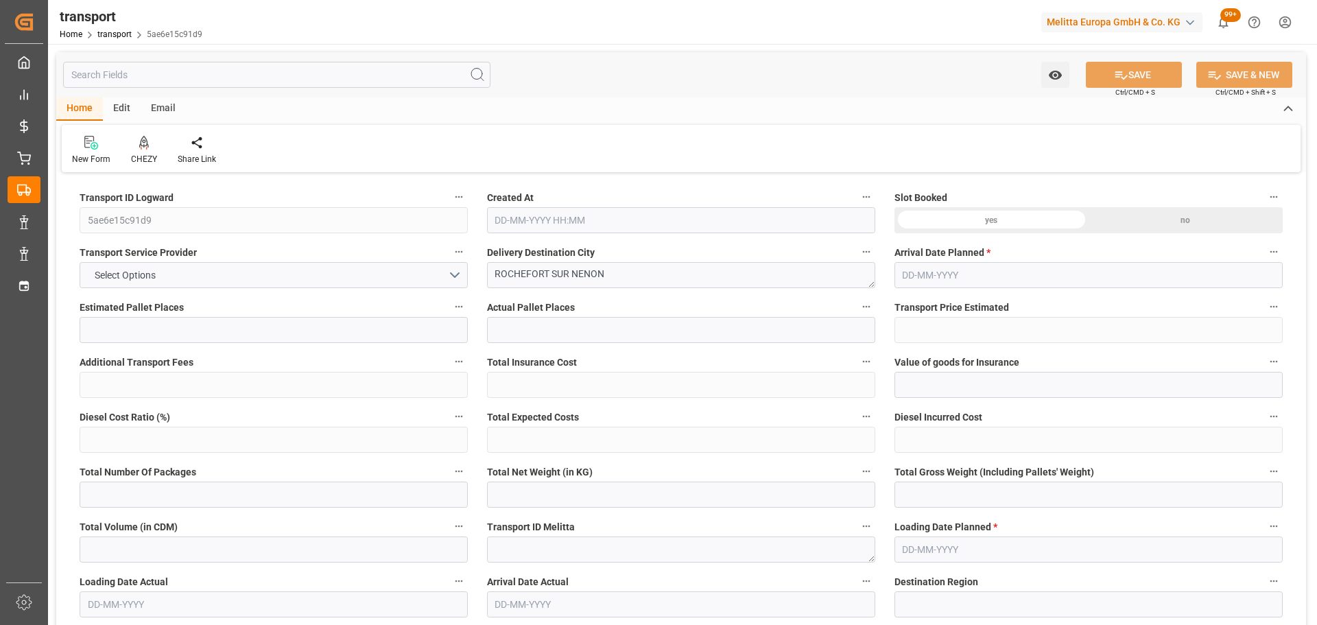
type input "2"
type input "159.7"
type input "0"
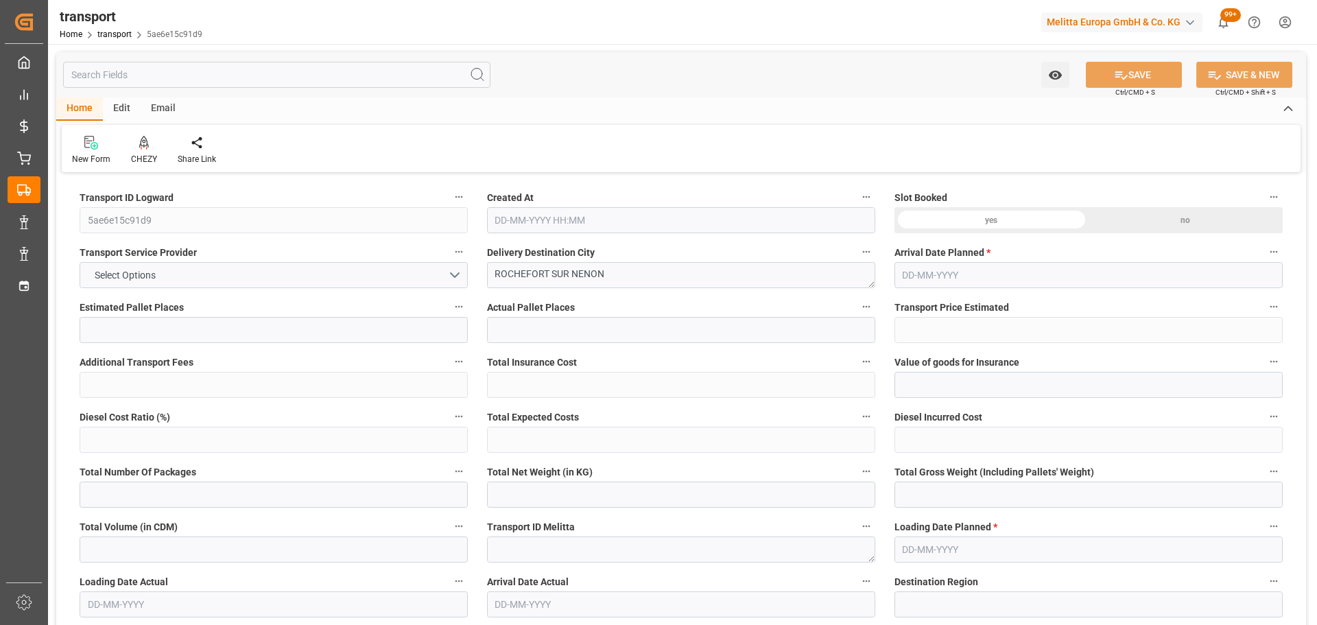
type input "159.7"
type input "0"
type input "417.792"
type input "596"
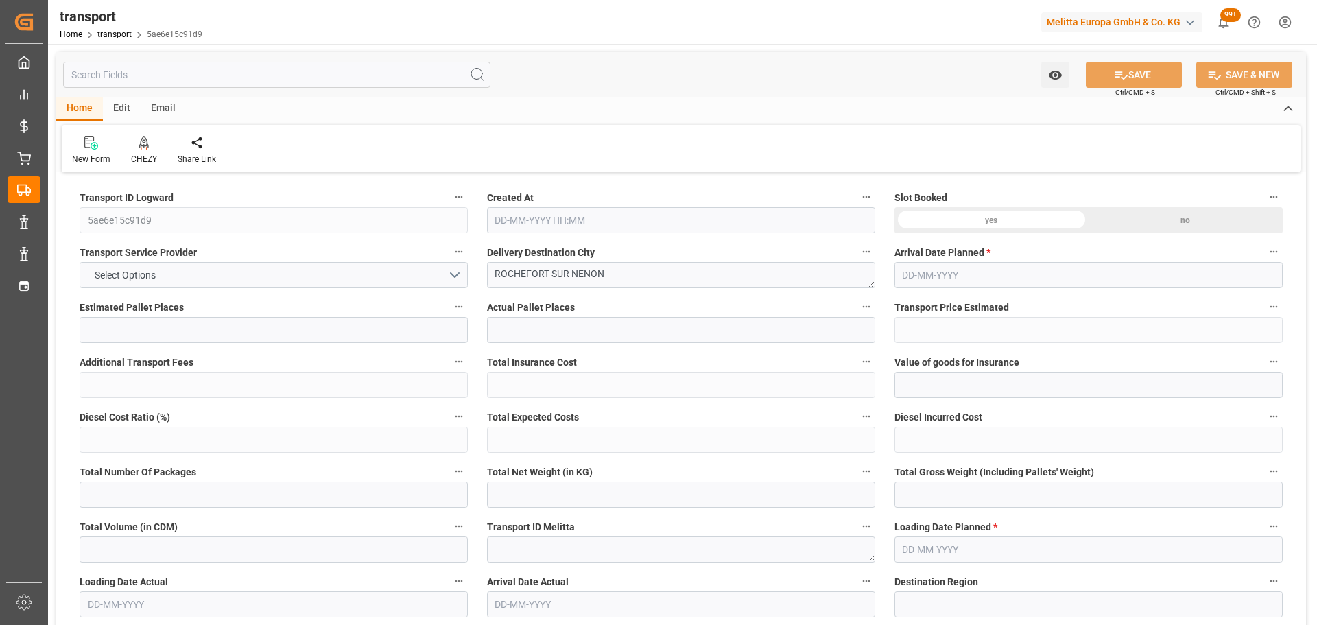
type input "2662.4"
type input "39"
type input "4"
type input "0"
type input "4"
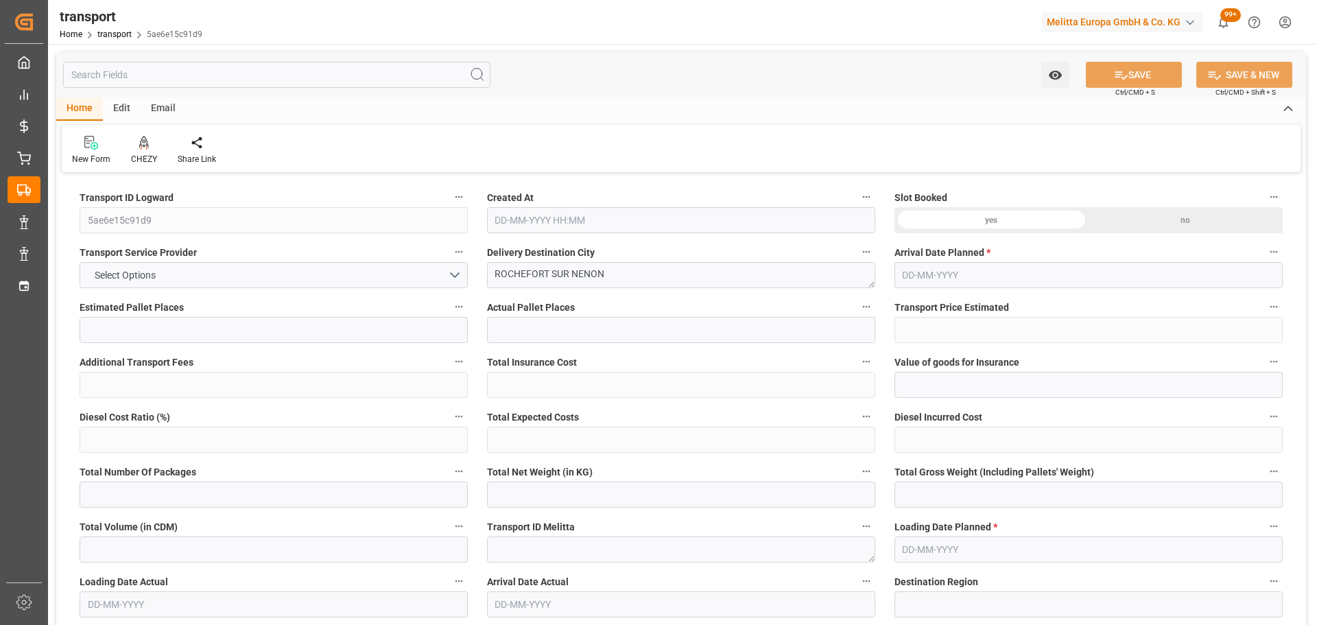
type input "101"
type input "485.376"
type input "0"
type input "4710.8598"
type input "0"
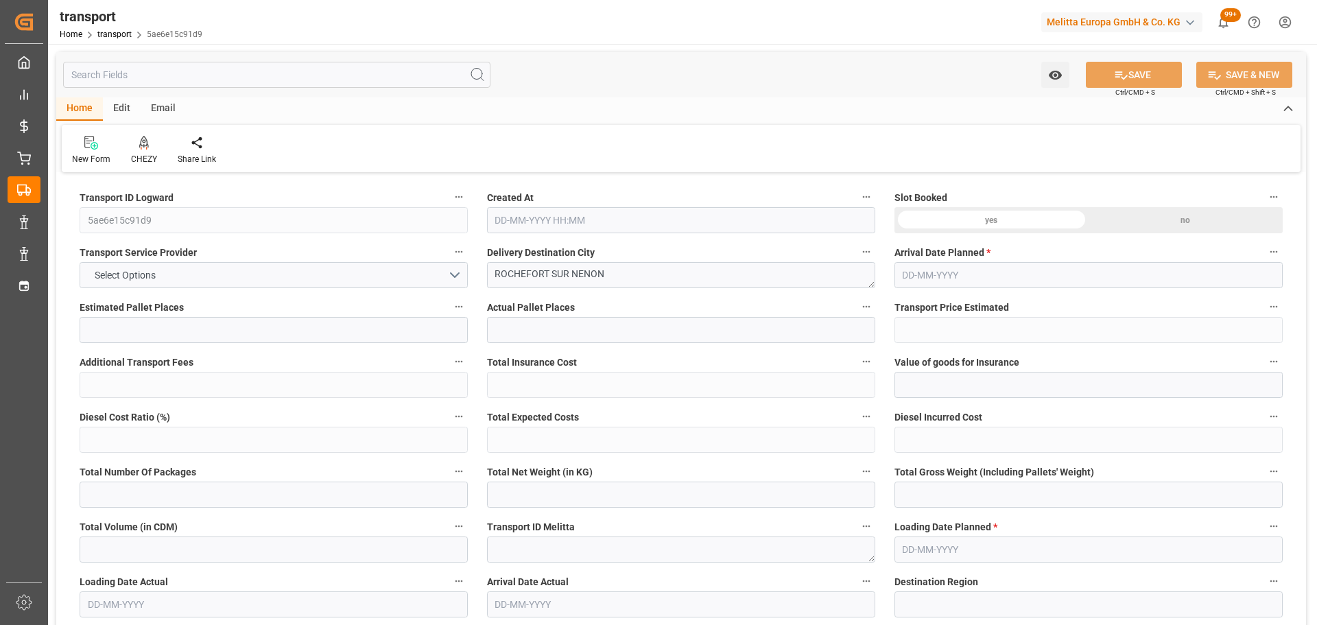
type input "0"
type input "21"
type input "35"
type input "03-10-2025 11:50"
type input "[DATE]"
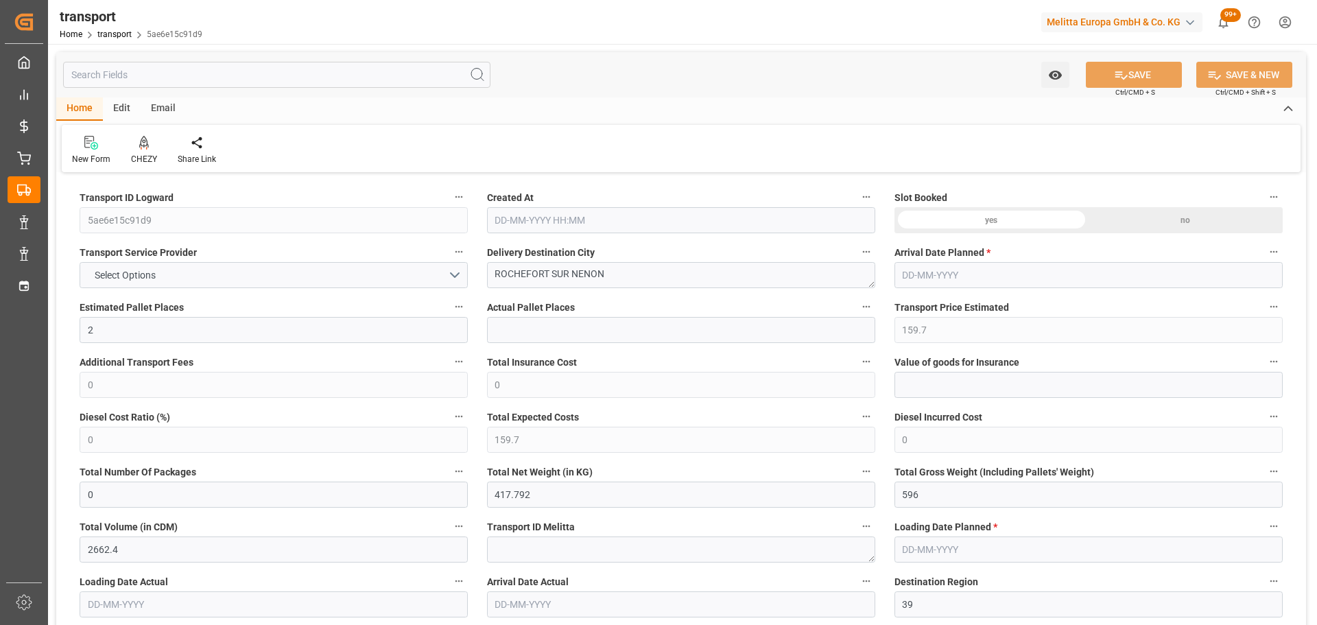
type input "[DATE]"
click at [133, 143] on div at bounding box center [144, 142] width 26 height 14
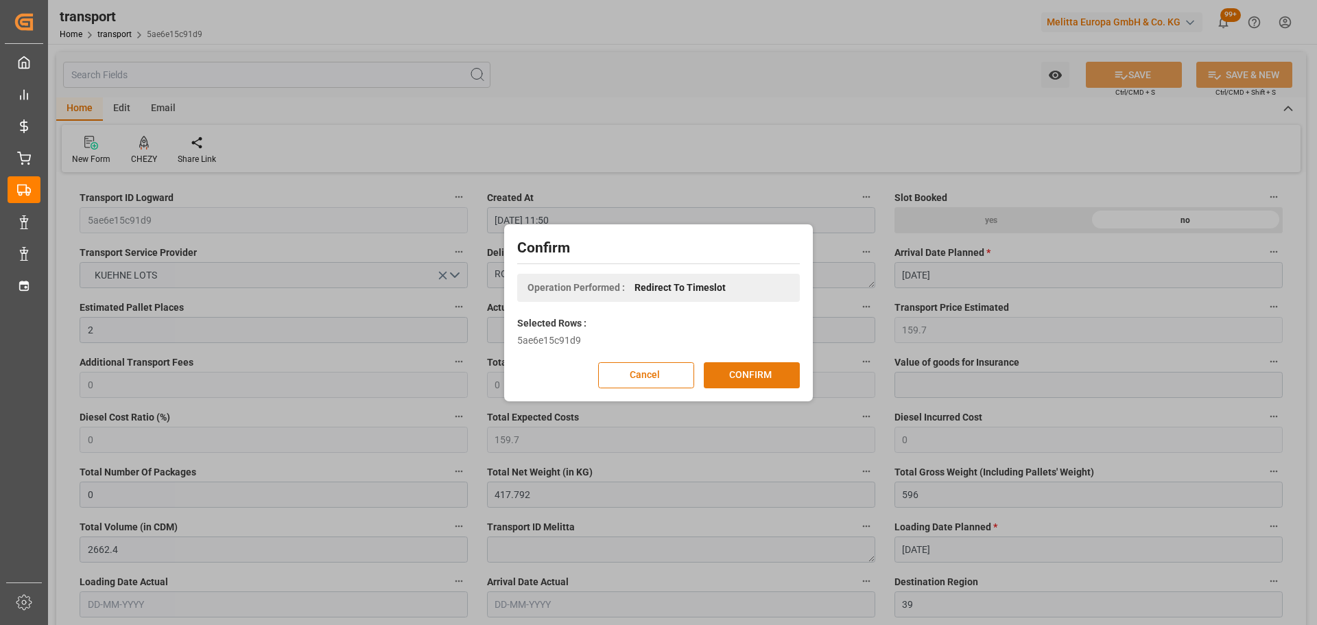
click at [739, 374] on button "CONFIRM" at bounding box center [752, 375] width 96 height 26
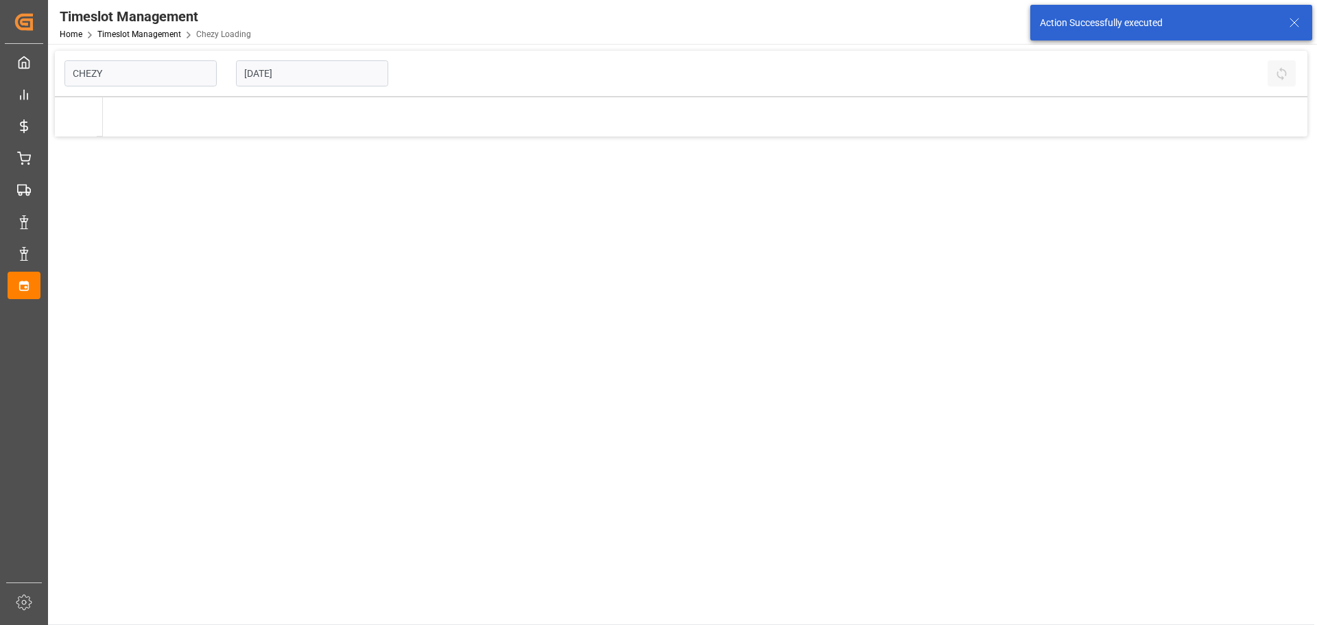
type input "Chezy Loading"
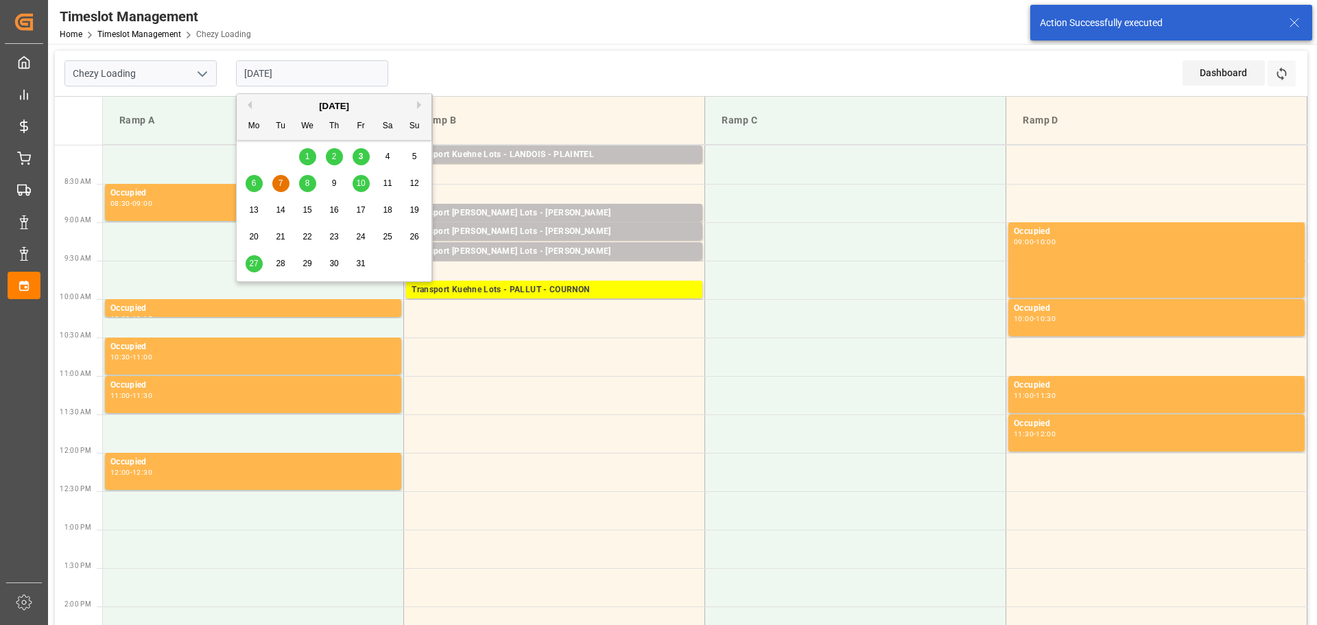
click at [245, 75] on input "[DATE]" at bounding box center [312, 73] width 152 height 26
click at [252, 184] on span "6" at bounding box center [254, 183] width 5 height 10
type input "[DATE]"
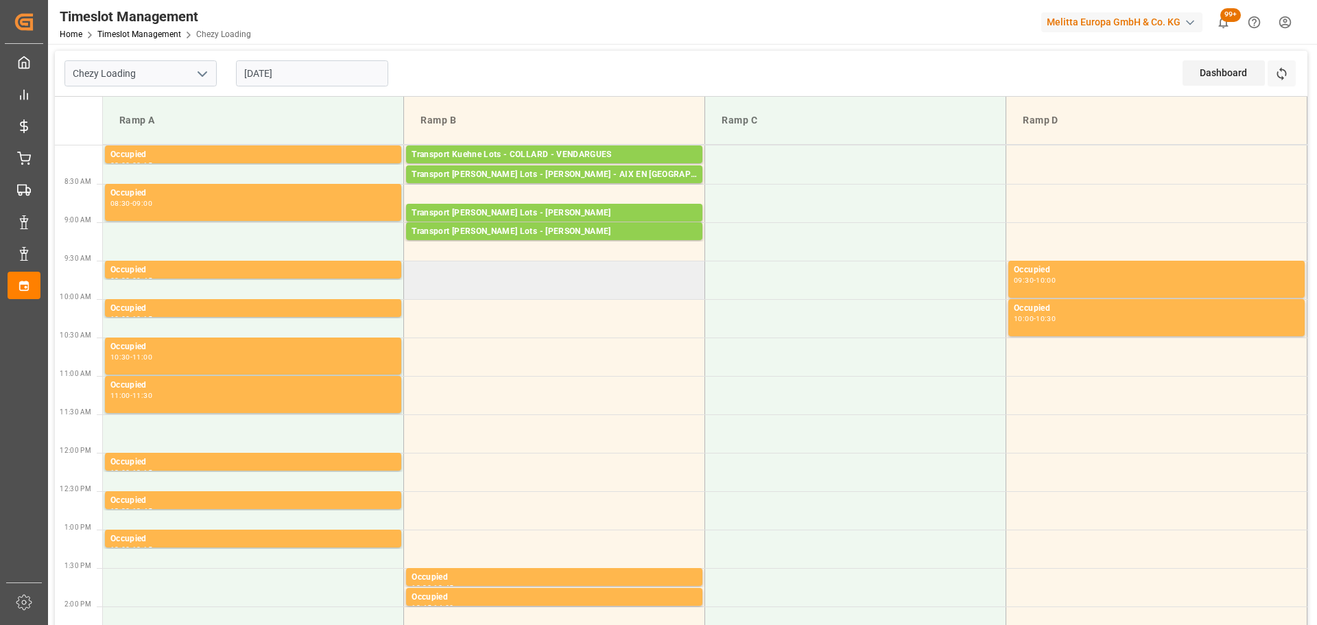
click at [413, 273] on td at bounding box center [554, 280] width 301 height 38
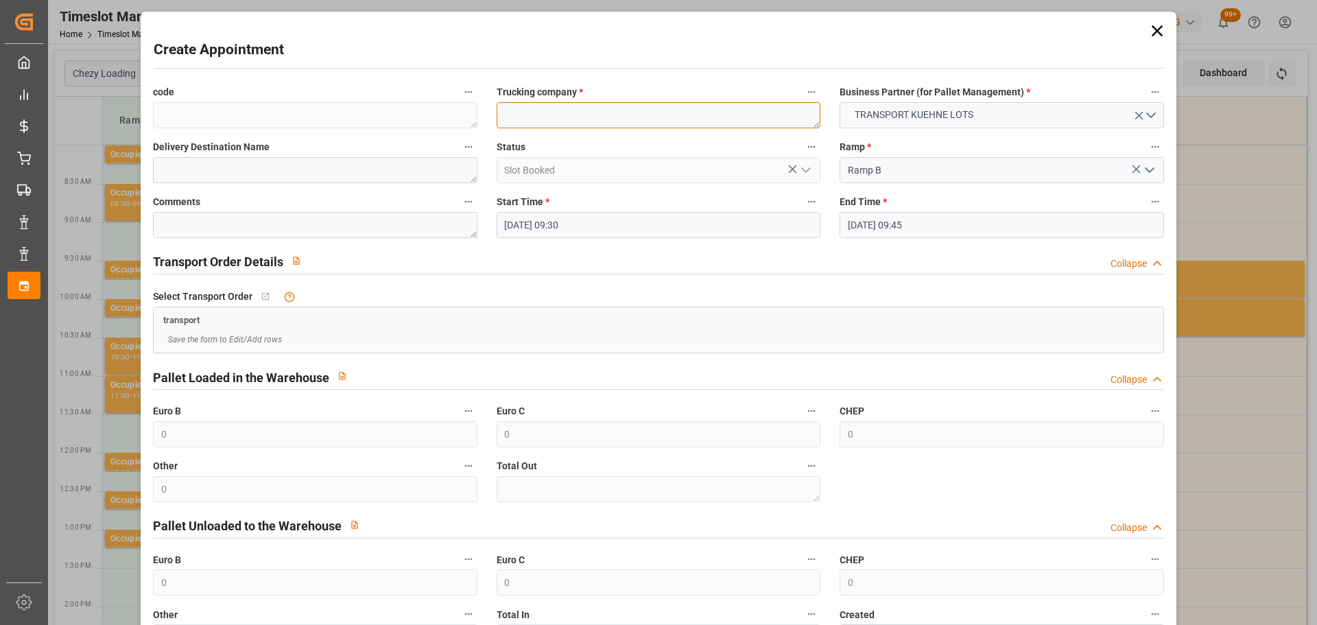
click at [594, 119] on textarea at bounding box center [659, 115] width 324 height 26
type textarea "GAVIGNET"
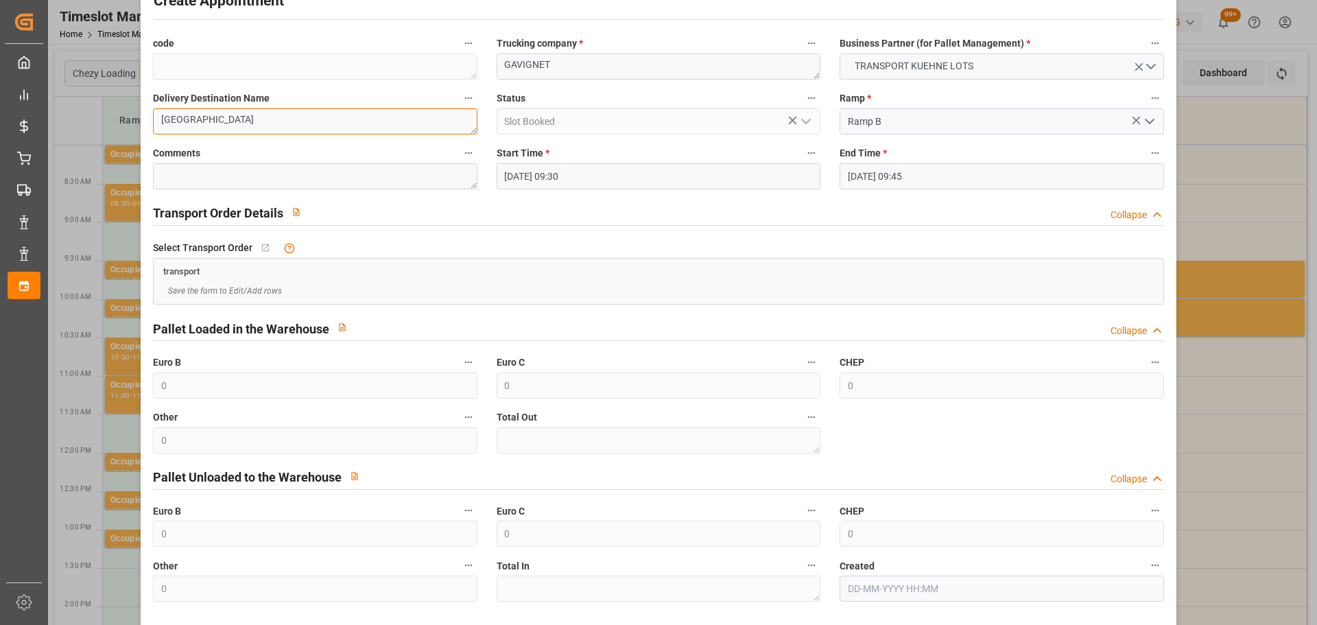
scroll to position [105, 0]
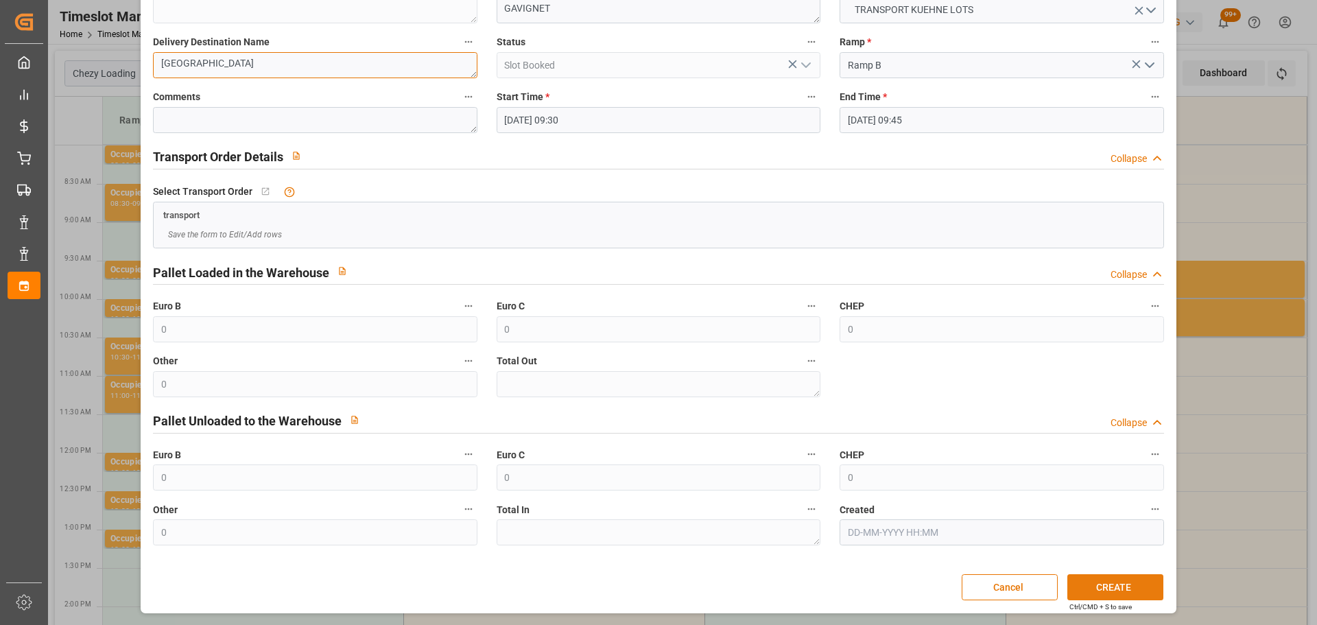
type textarea "ROCHEFORT"
click at [1141, 583] on button "CREATE" at bounding box center [1115, 587] width 96 height 26
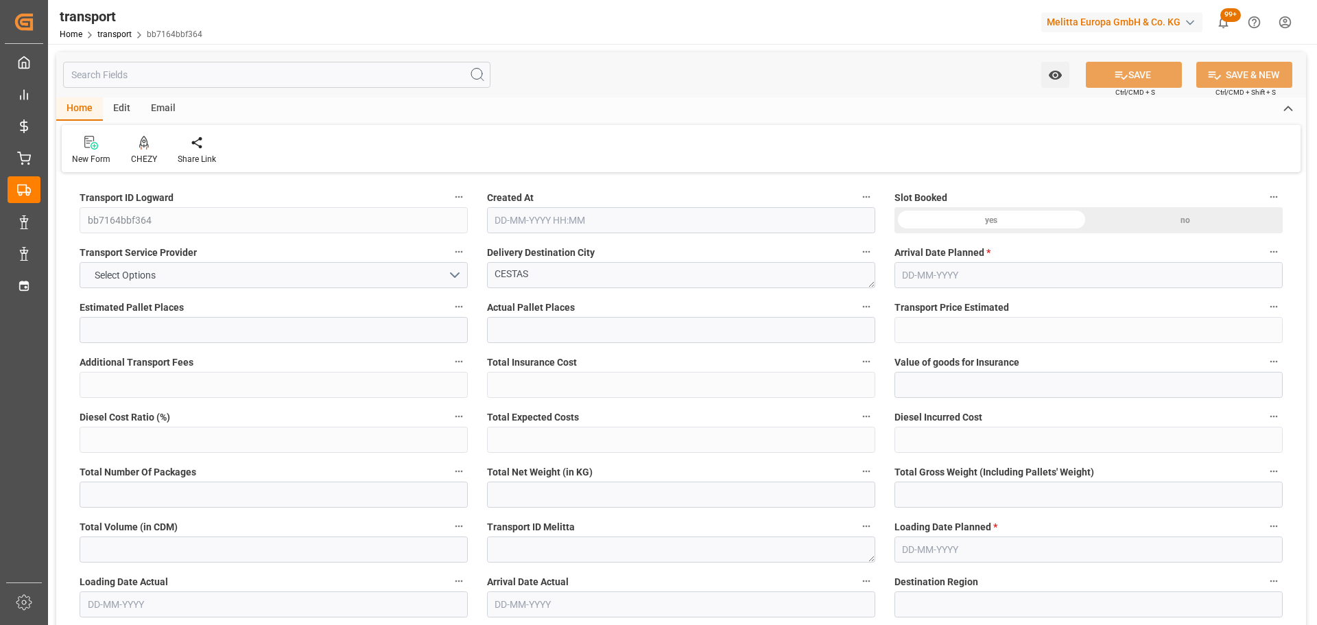
type input "5"
type input "336.21"
type input "0"
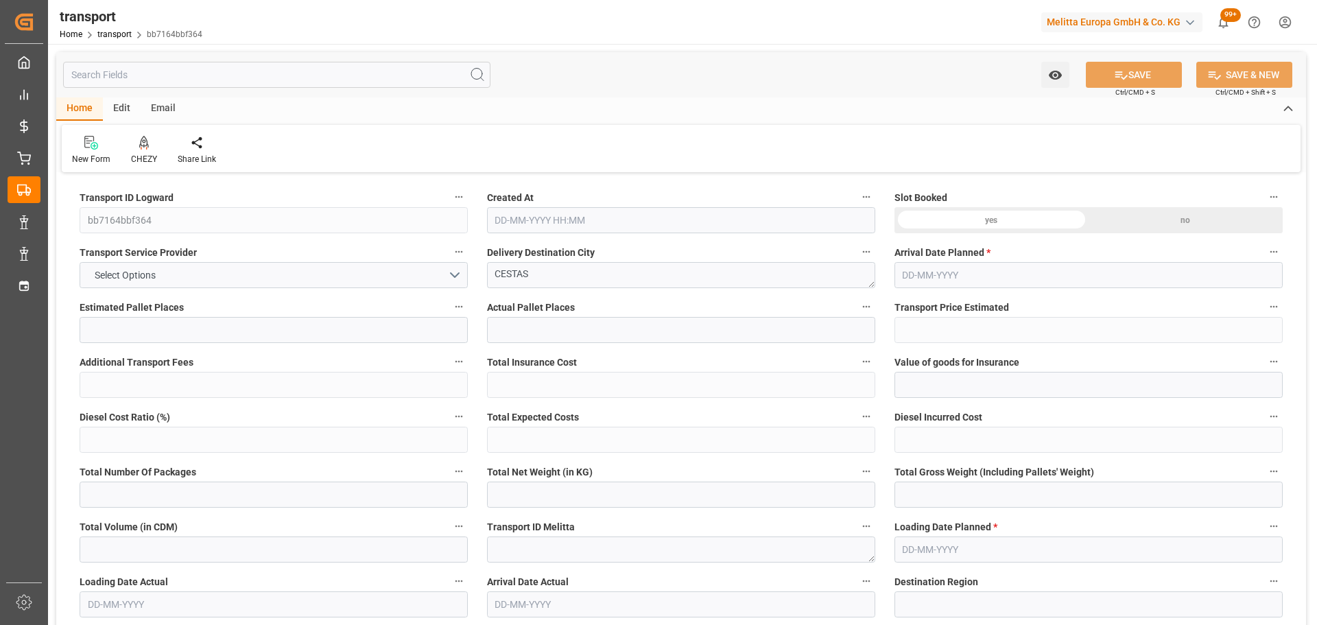
type input "336.21"
type input "0"
type input "1224.396"
type input "1733.164"
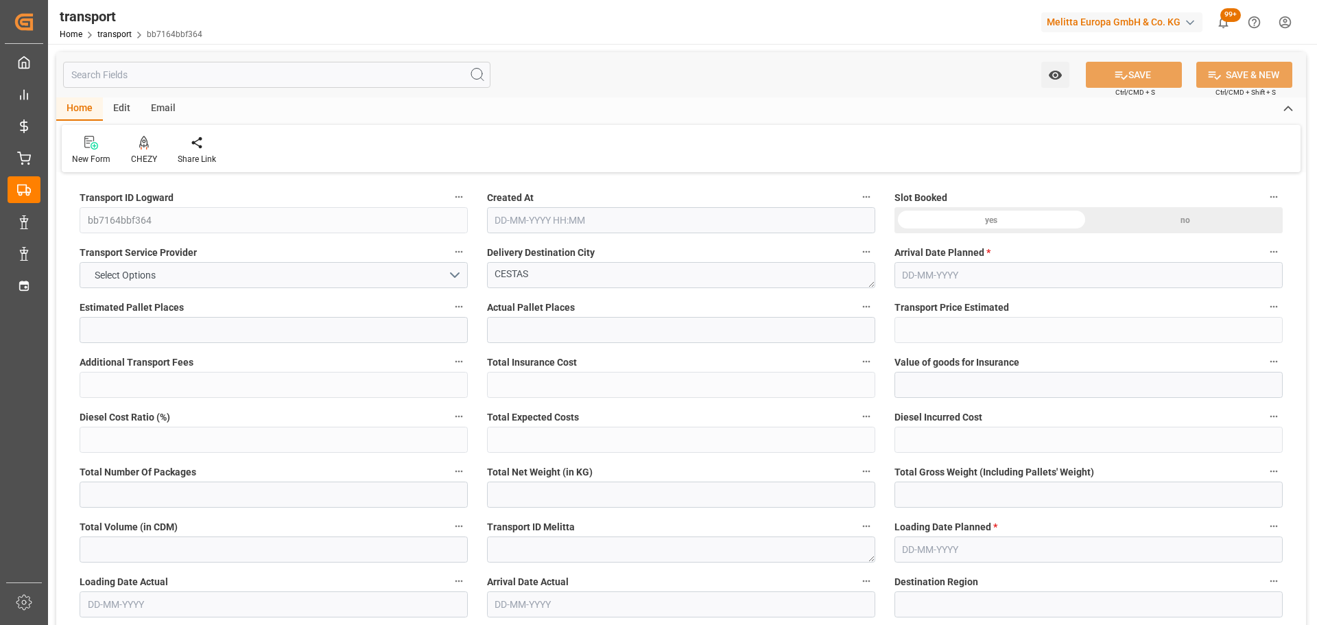
type input "4237.392"
type input "33"
type input "1"
type input "320"
type input "13"
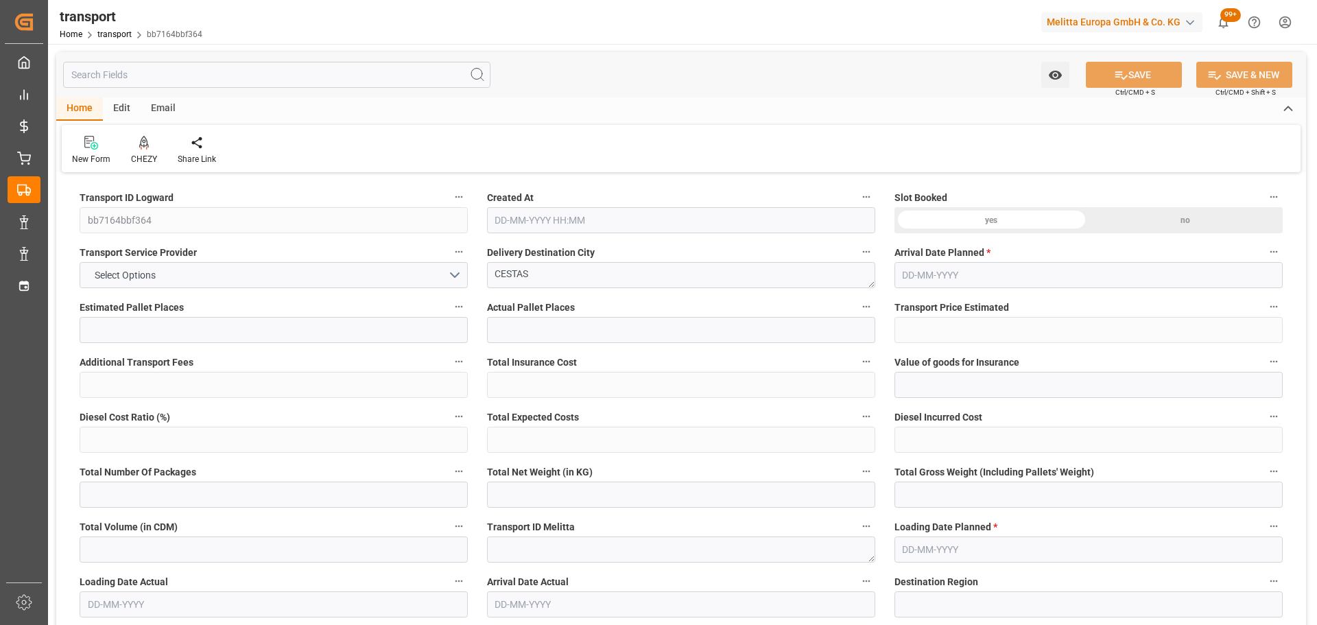
type input "101"
type input "1408.86"
type input "0"
type input "4710.8598"
type input "0"
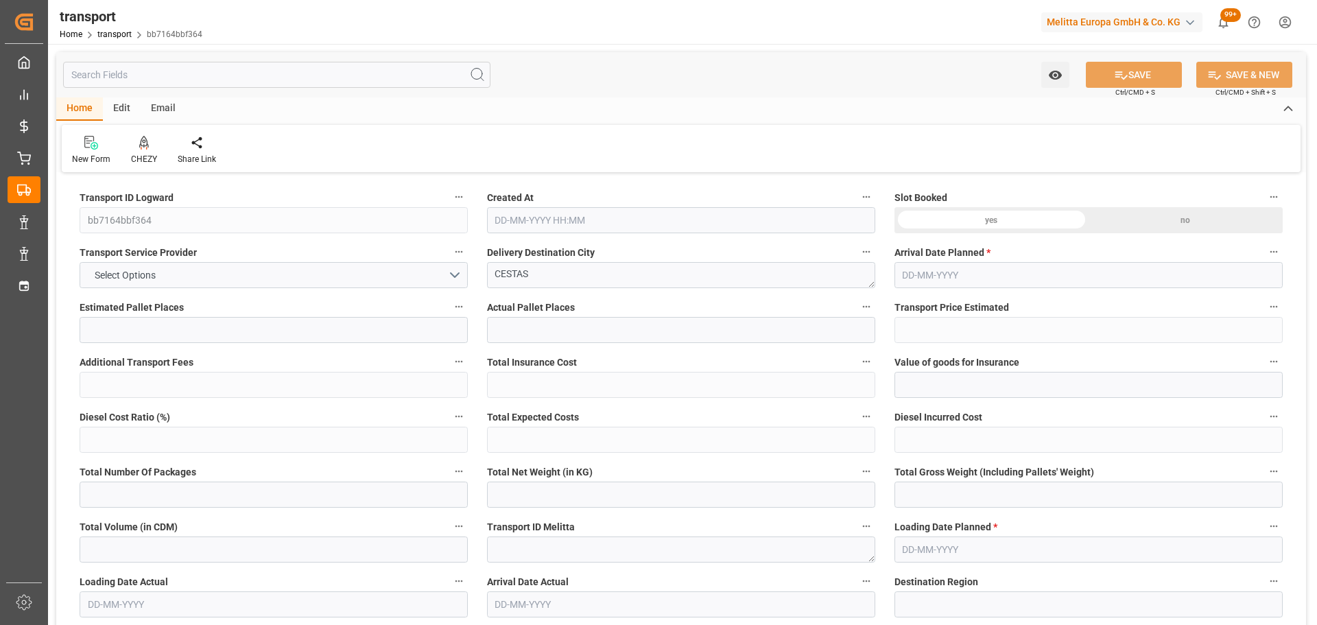
type input "0"
type input "21"
type input "35"
type input "03-10-2025 11:50"
type input "08-10-2025"
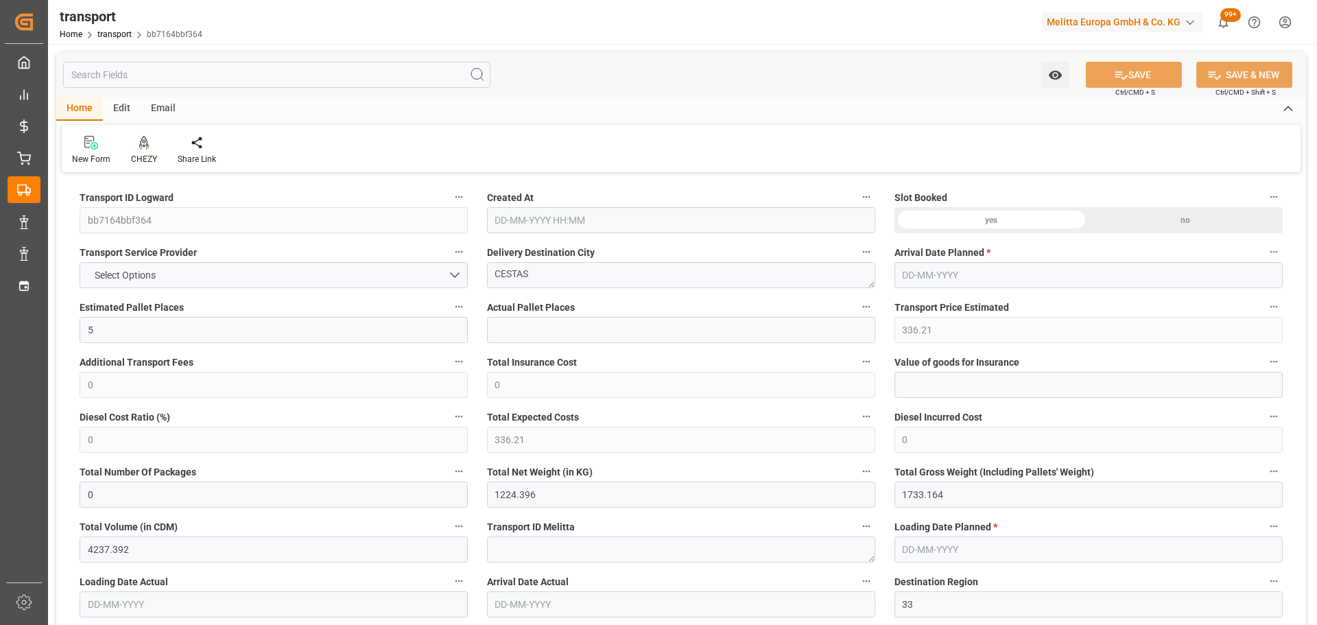
type input "[DATE]"
click at [141, 146] on icon at bounding box center [144, 142] width 10 height 12
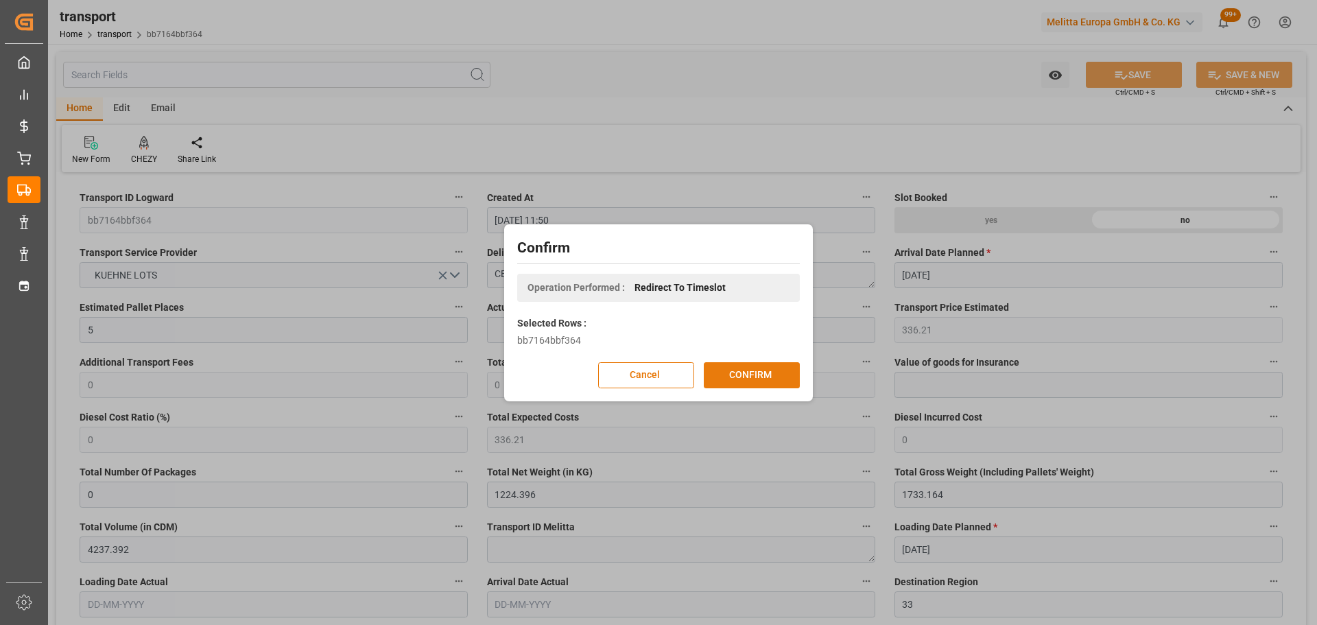
click at [724, 372] on button "CONFIRM" at bounding box center [752, 375] width 96 height 26
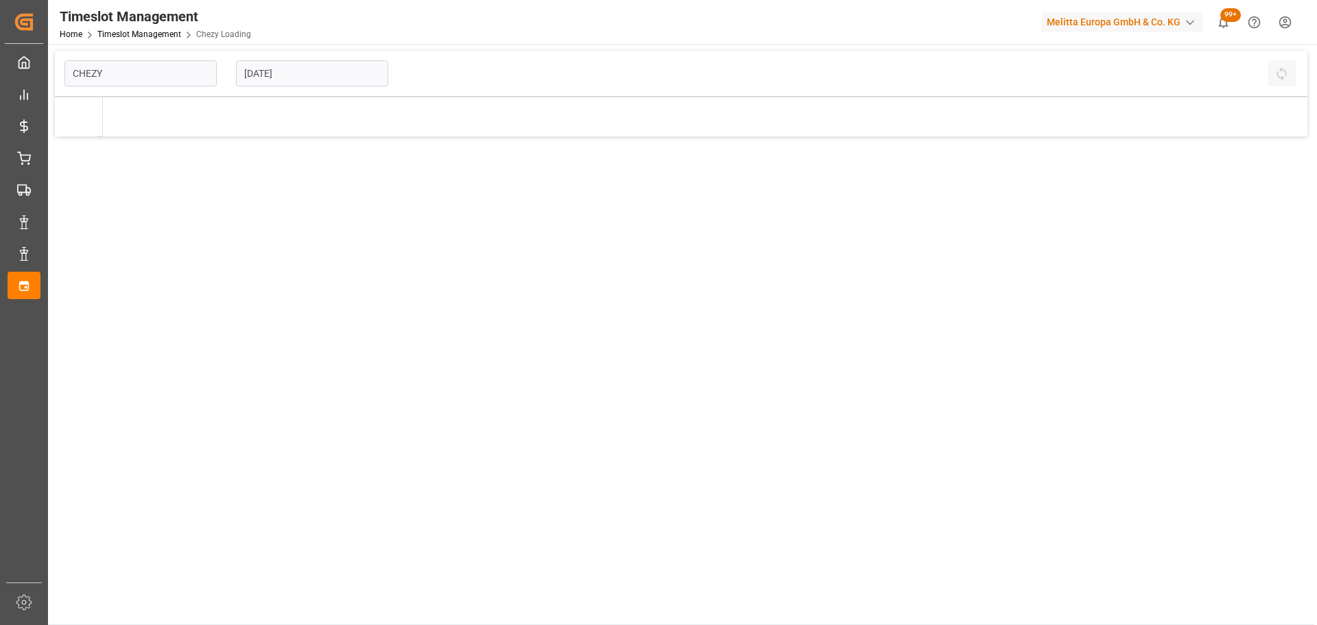
type input "Chezy Loading"
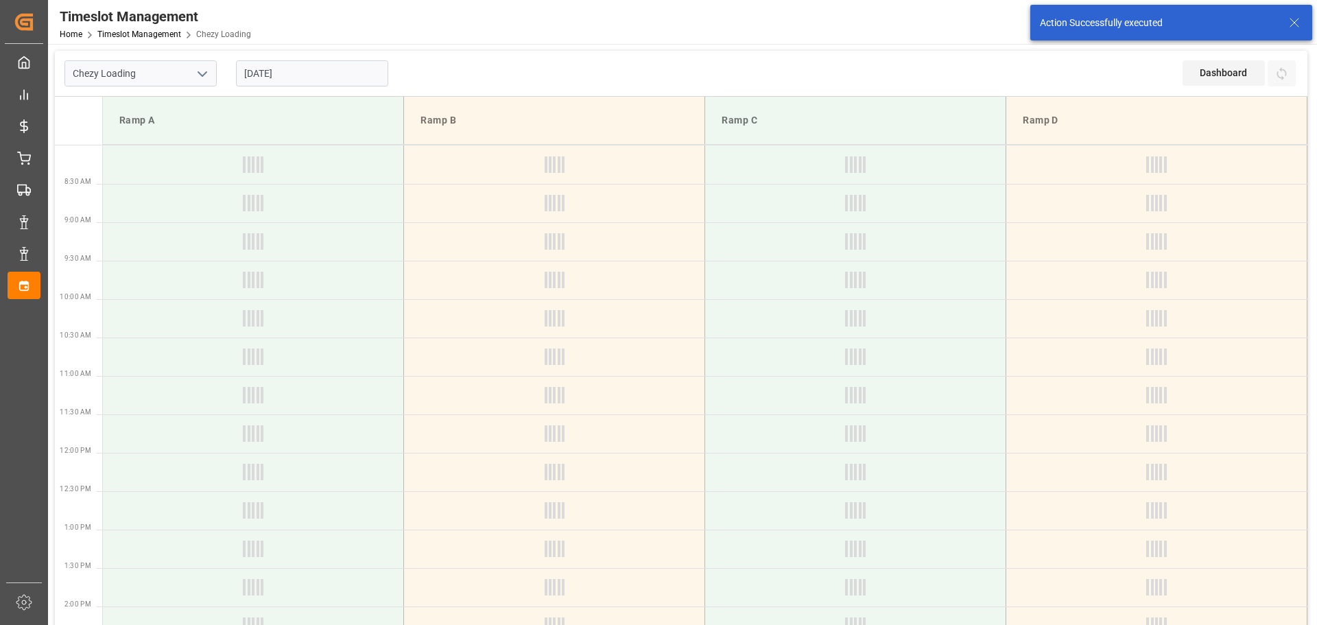
drag, startPoint x: 278, startPoint y: 78, endPoint x: 285, endPoint y: 84, distance: 9.2
click at [280, 77] on input "[DATE]" at bounding box center [312, 73] width 152 height 26
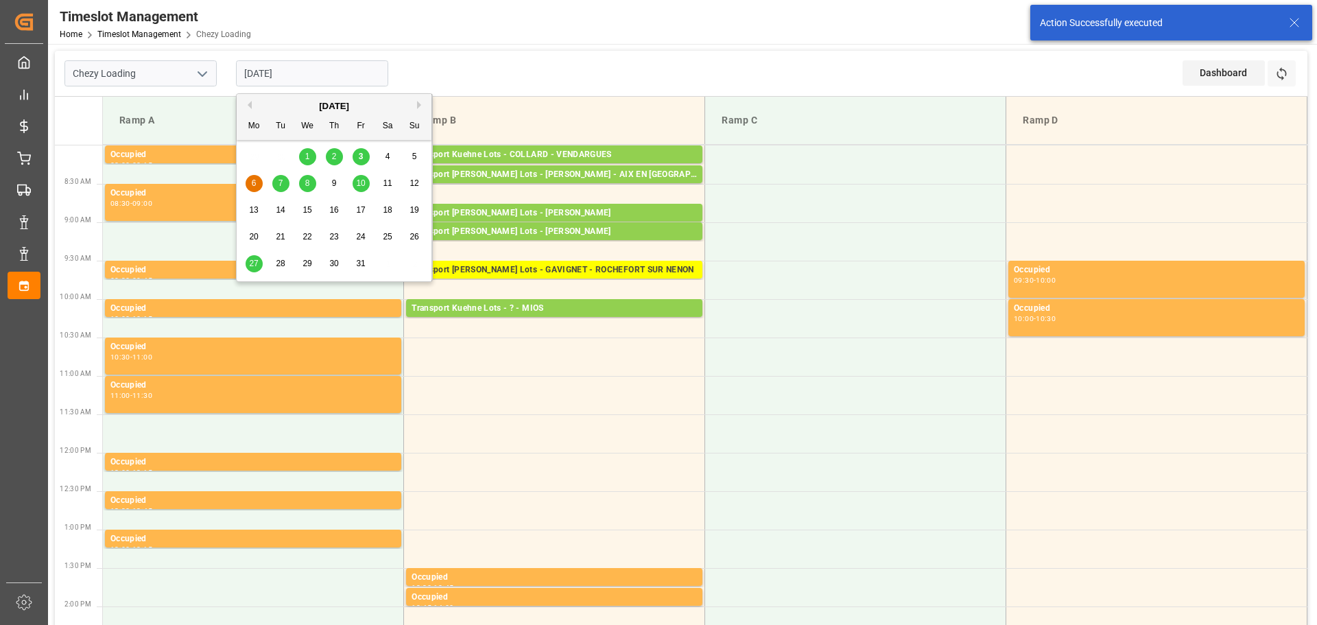
click at [277, 185] on div "7" at bounding box center [280, 184] width 17 height 16
type input "[DATE]"
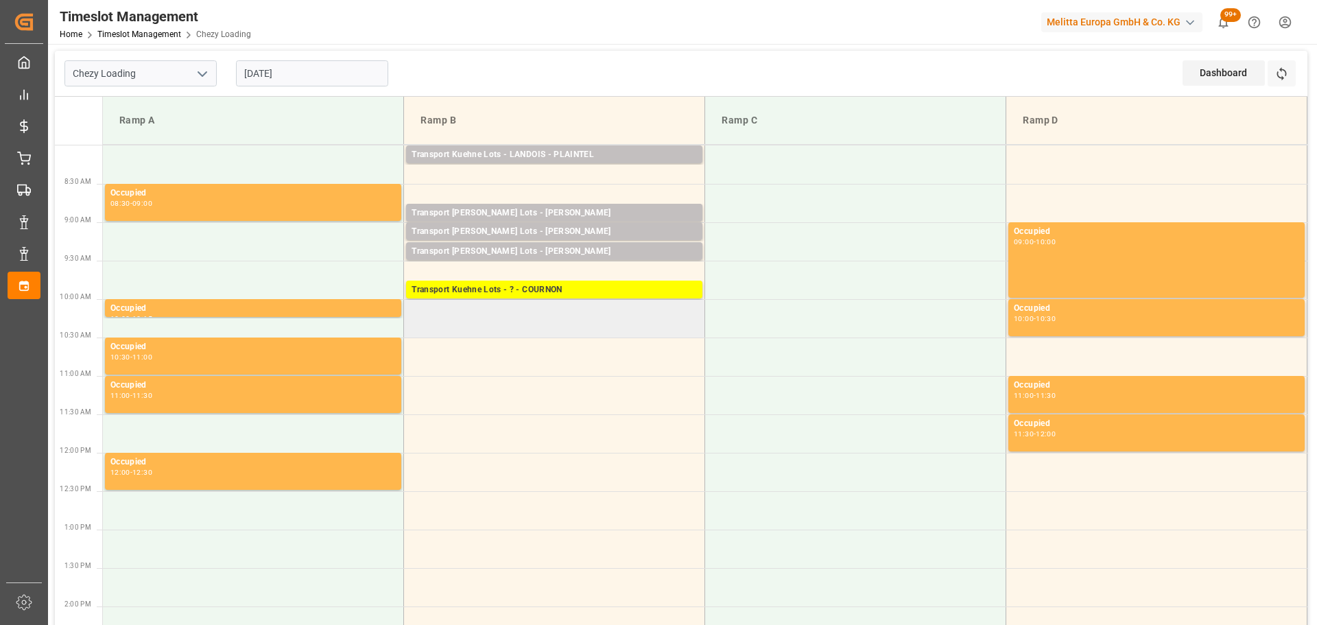
click at [409, 331] on td at bounding box center [554, 318] width 301 height 38
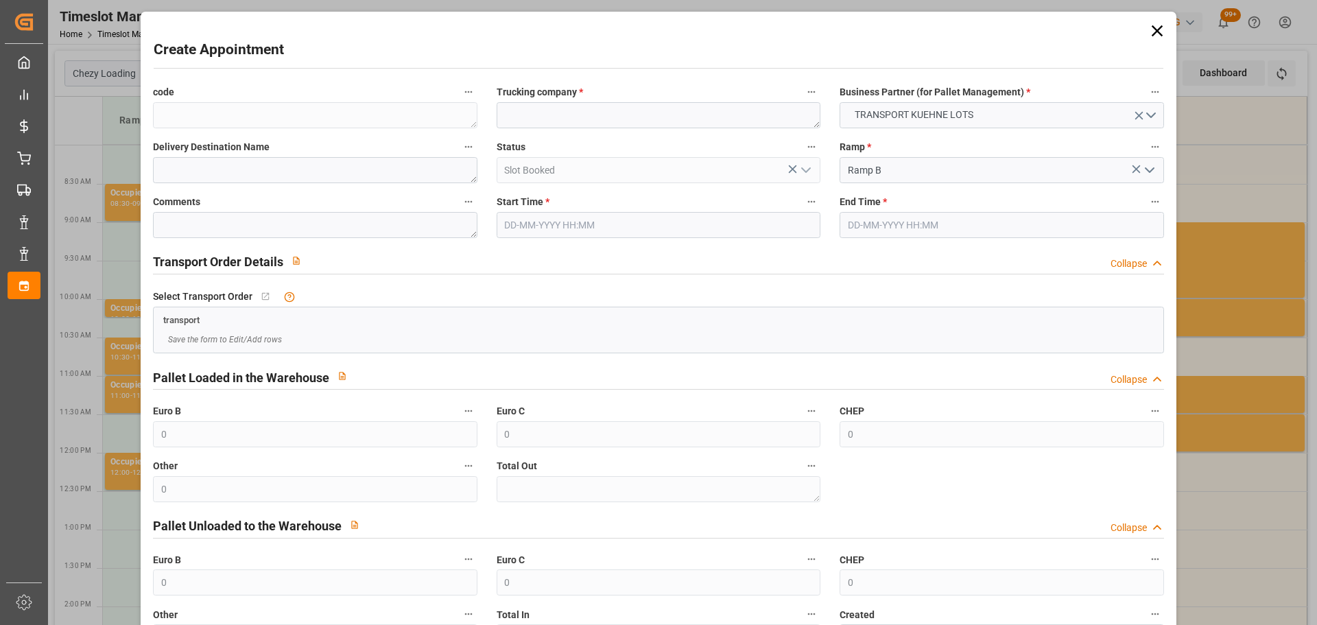
type input "[DATE] 10:00"
type input "[DATE] 10:30"
click at [536, 230] on input "[DATE] 10:00" at bounding box center [659, 225] width 324 height 26
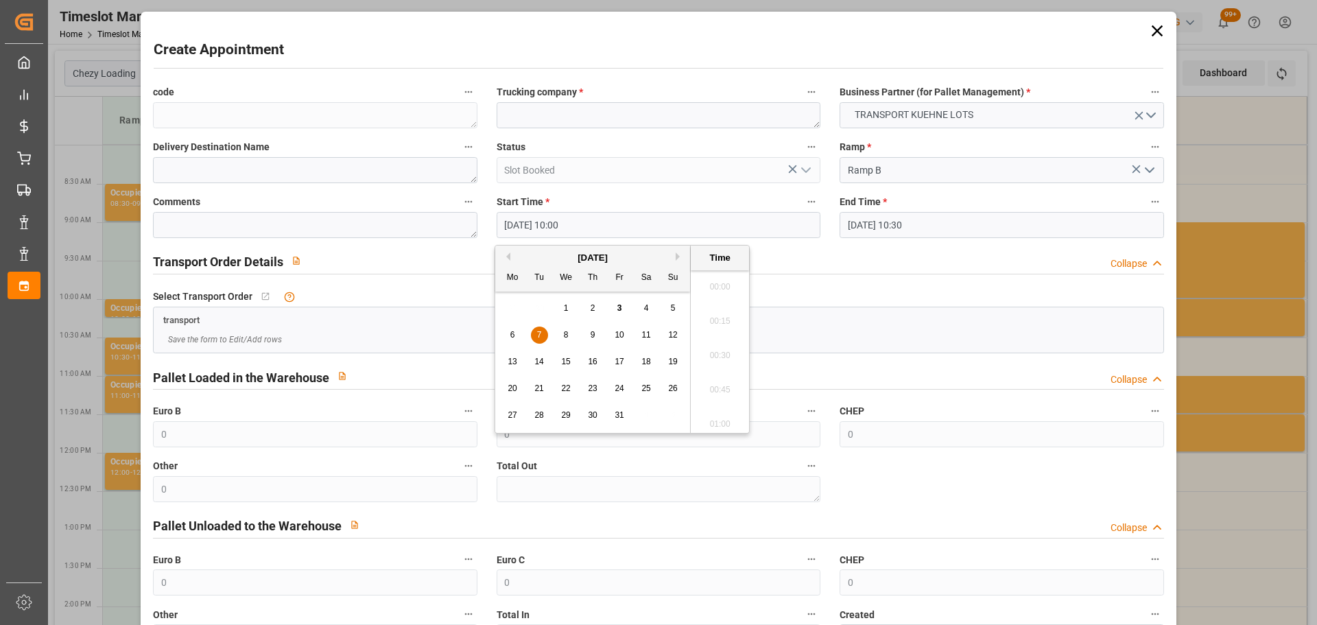
scroll to position [1308, 0]
click at [532, 335] on div "7" at bounding box center [539, 335] width 17 height 16
click at [720, 377] on li "10:15" at bounding box center [720, 385] width 58 height 34
type input "[DATE] 10:15"
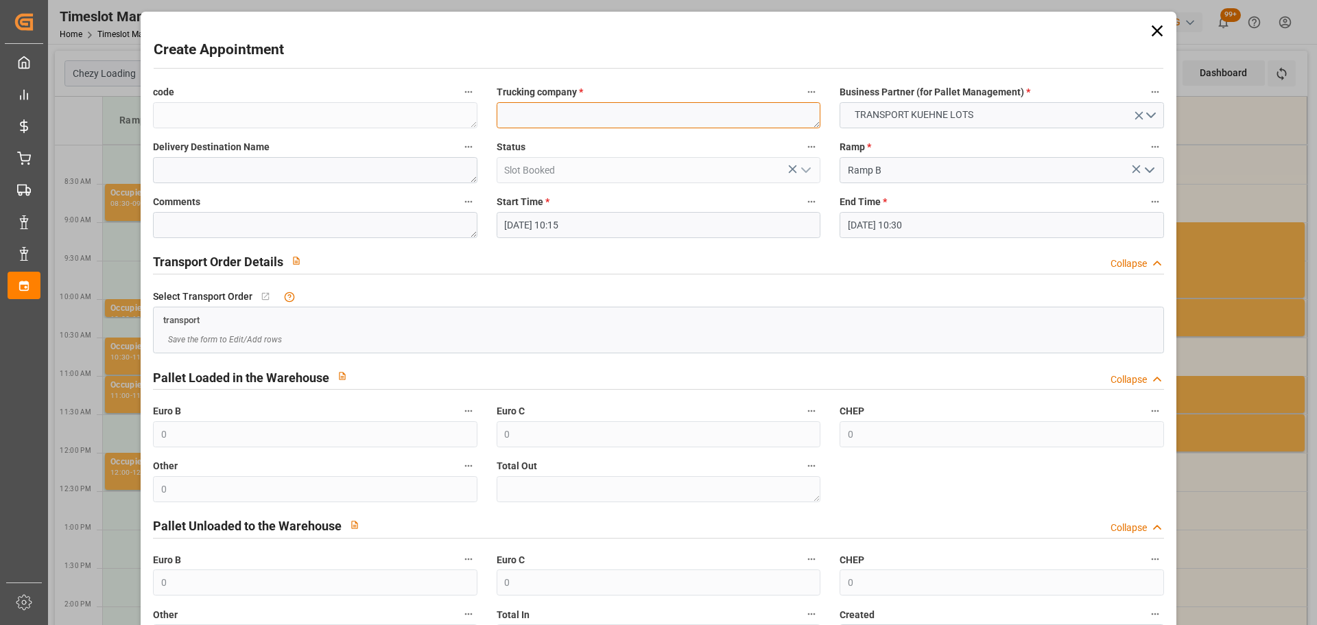
click at [574, 120] on textarea at bounding box center [659, 115] width 324 height 26
type textarea "BREGER"
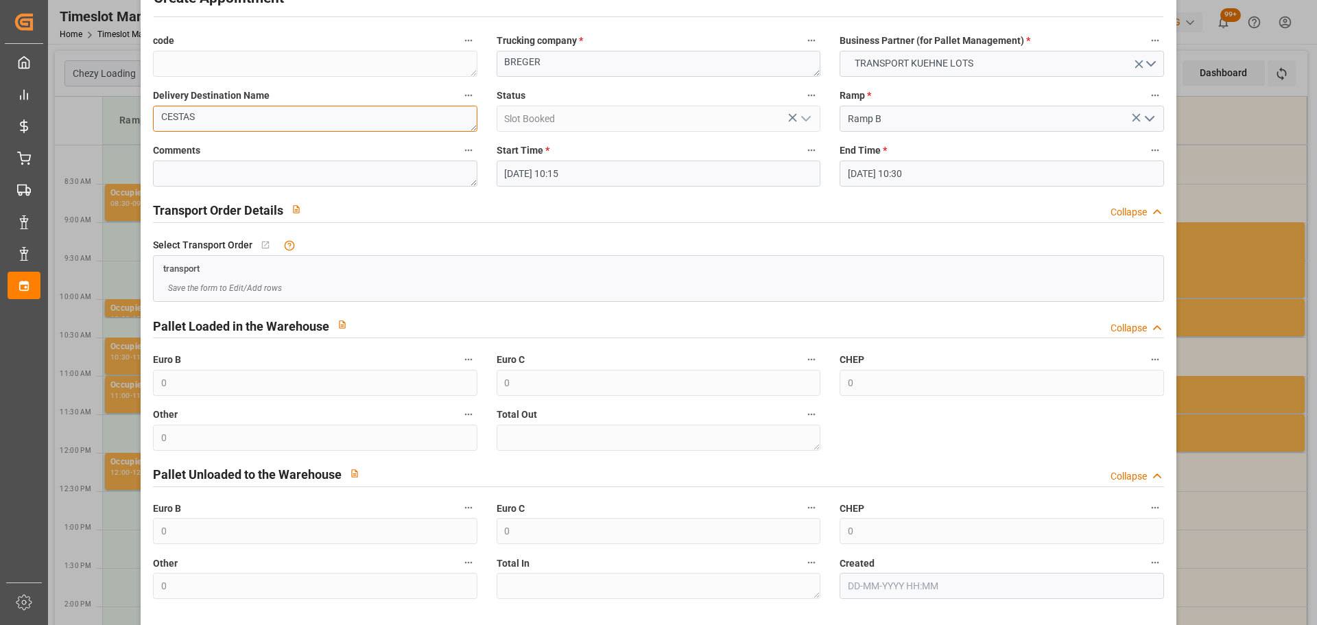
scroll to position [105, 0]
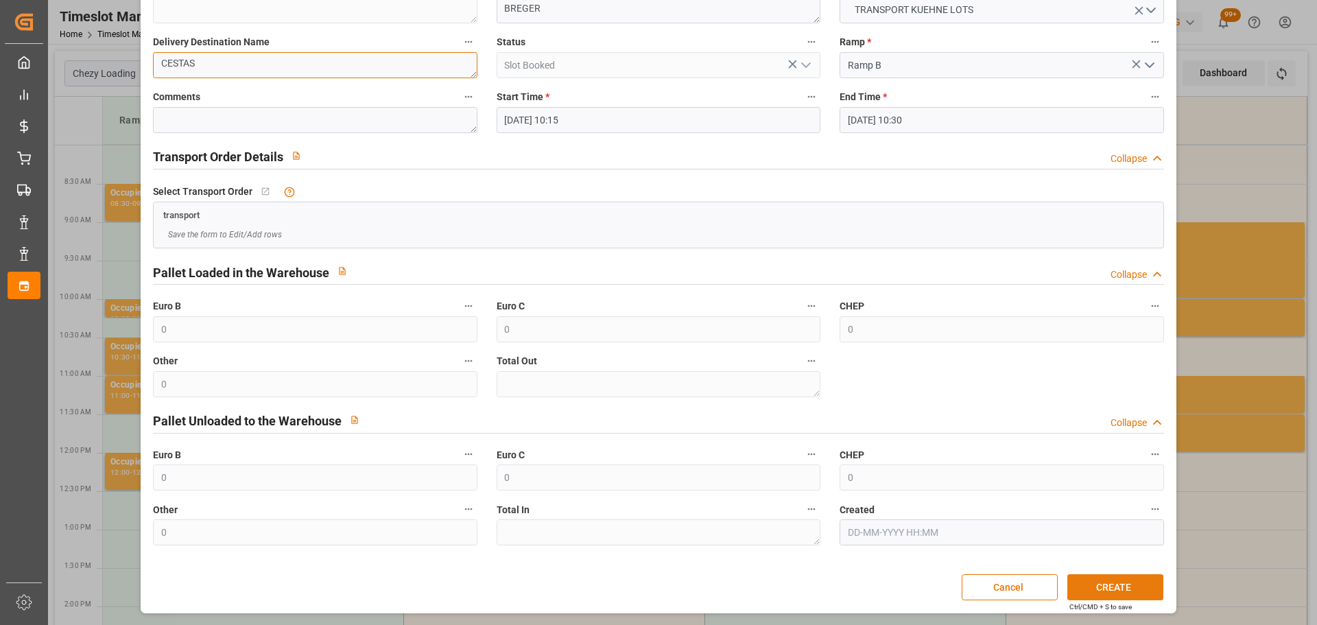
type textarea "CESTAS"
click at [1071, 587] on button "CREATE" at bounding box center [1115, 587] width 96 height 26
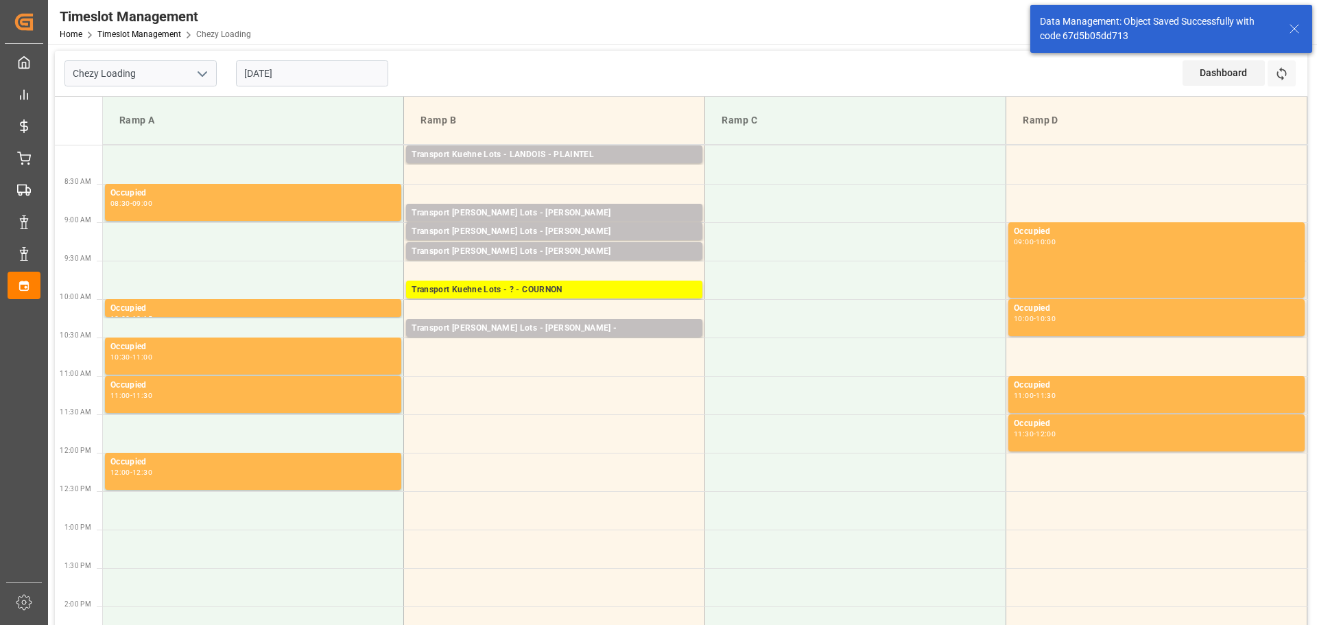
click at [1295, 28] on line at bounding box center [1294, 29] width 8 height 8
